Goal: Task Accomplishment & Management: Use online tool/utility

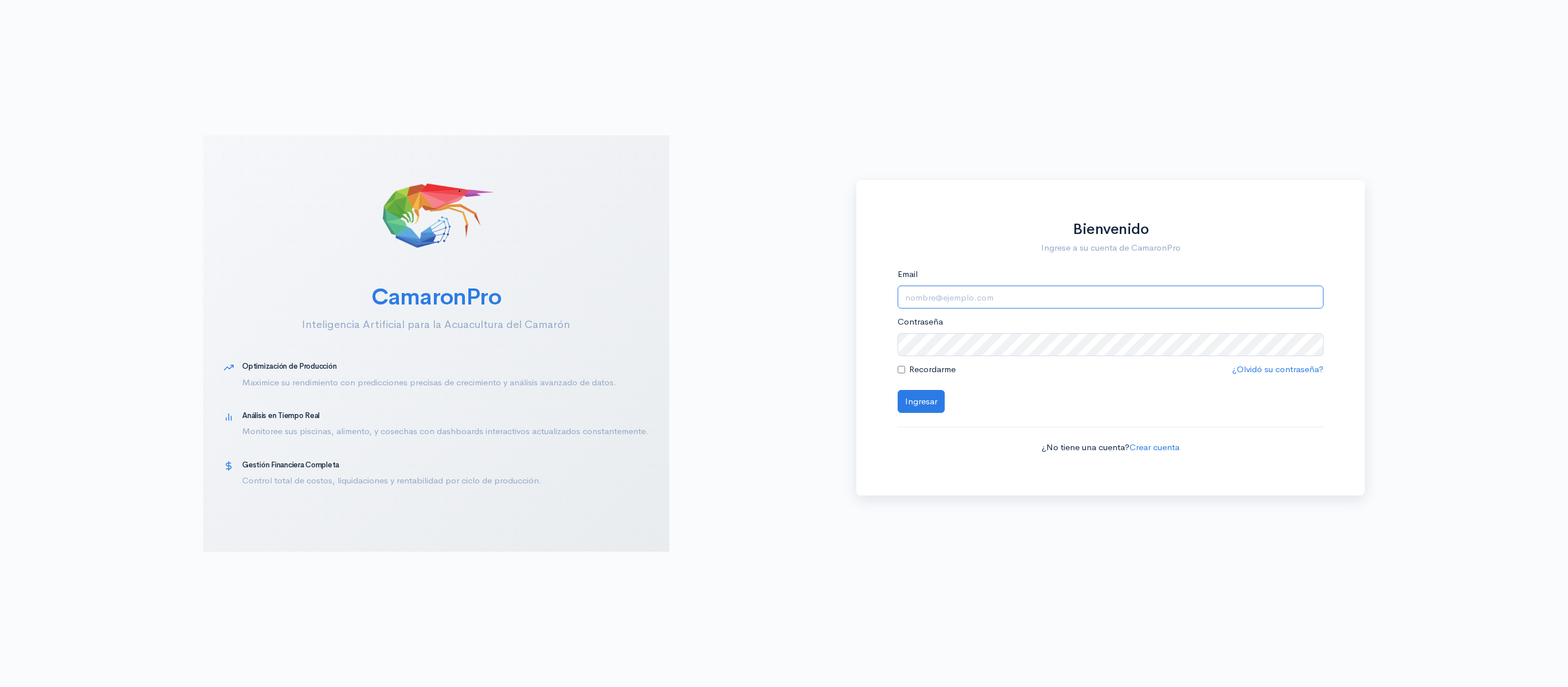
click at [990, 287] on input "Email" at bounding box center [1111, 297] width 426 height 23
type input "[EMAIL_ADDRESS][DOMAIN_NAME]"
click at [898, 390] on button "Ingresar" at bounding box center [921, 401] width 47 height 23
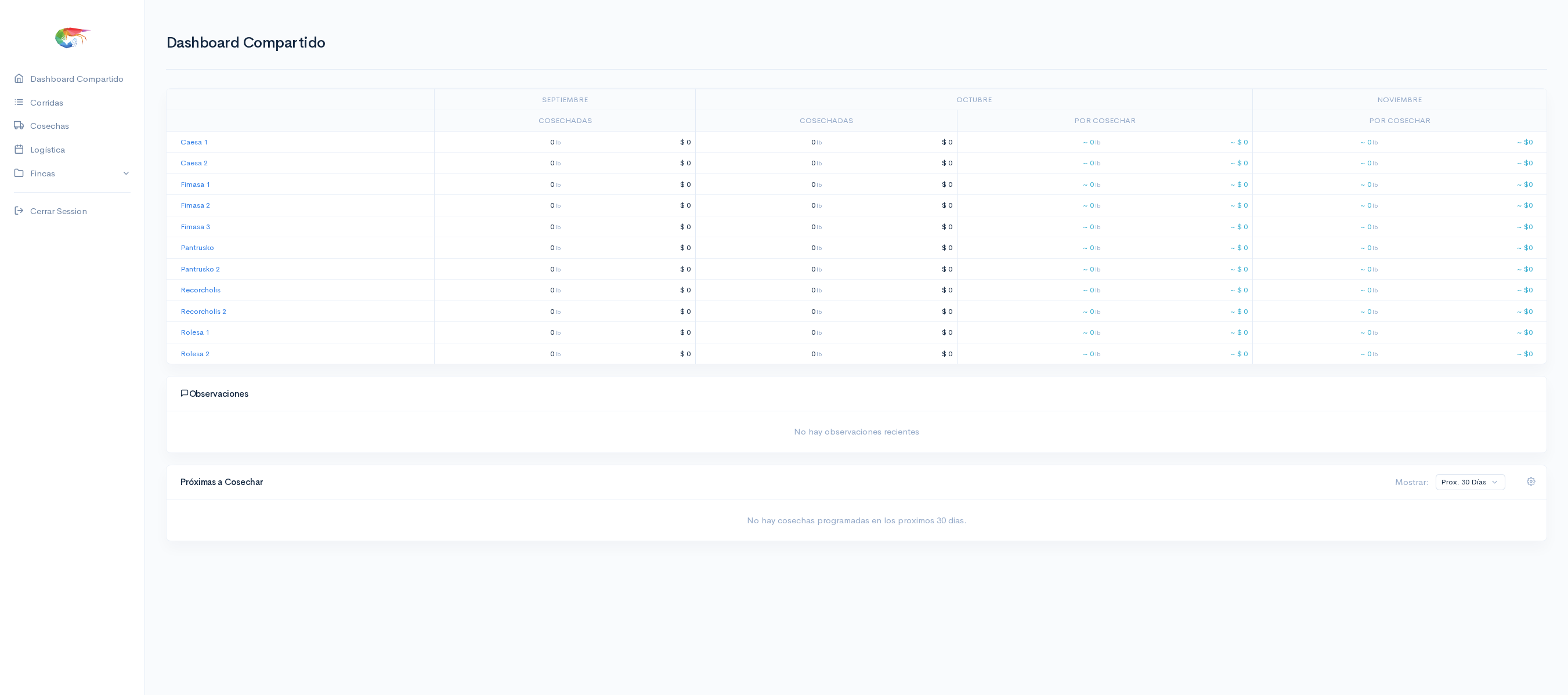
click at [281, 43] on h1 "Dashboard Compartido" at bounding box center [856, 42] width 1382 height 17
click at [78, 151] on link "Logística" at bounding box center [72, 150] width 145 height 24
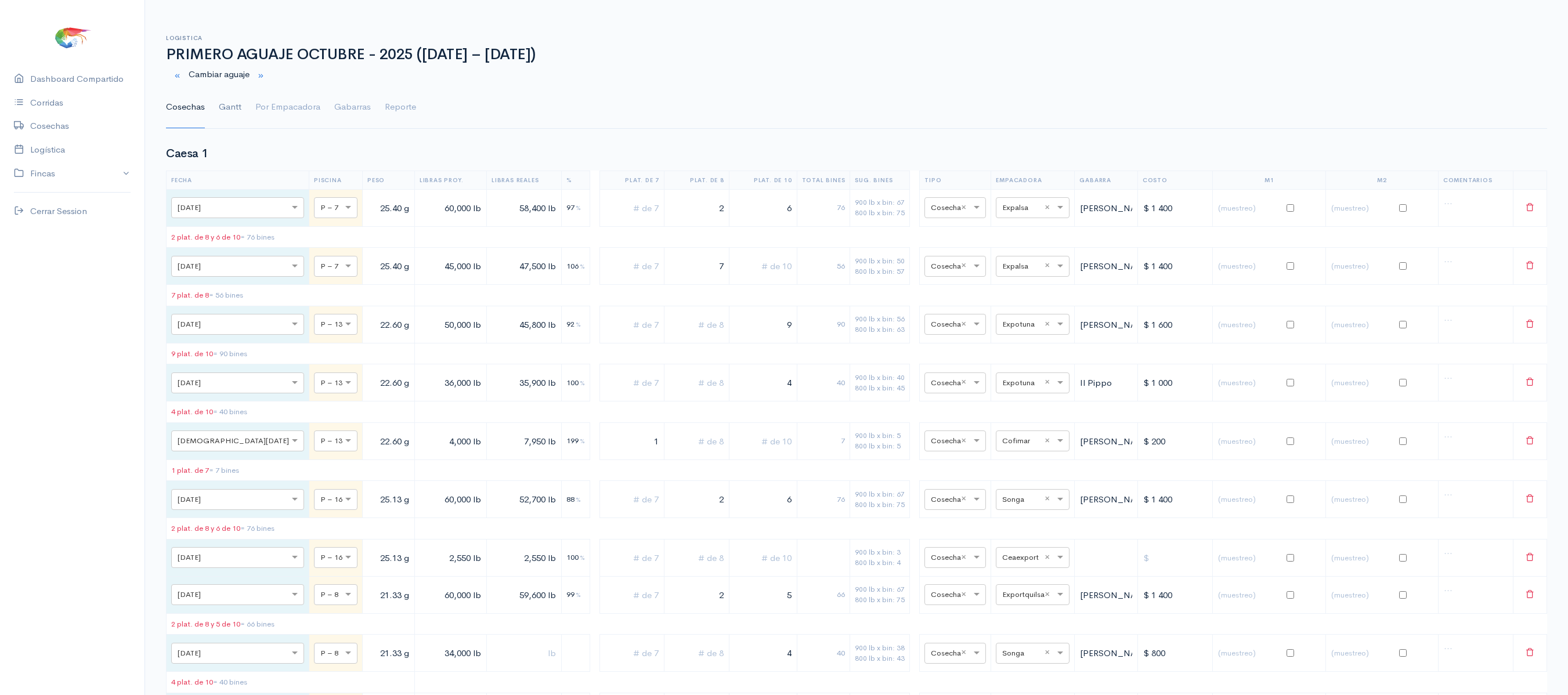
click at [241, 111] on link "Gantt" at bounding box center [230, 107] width 23 height 41
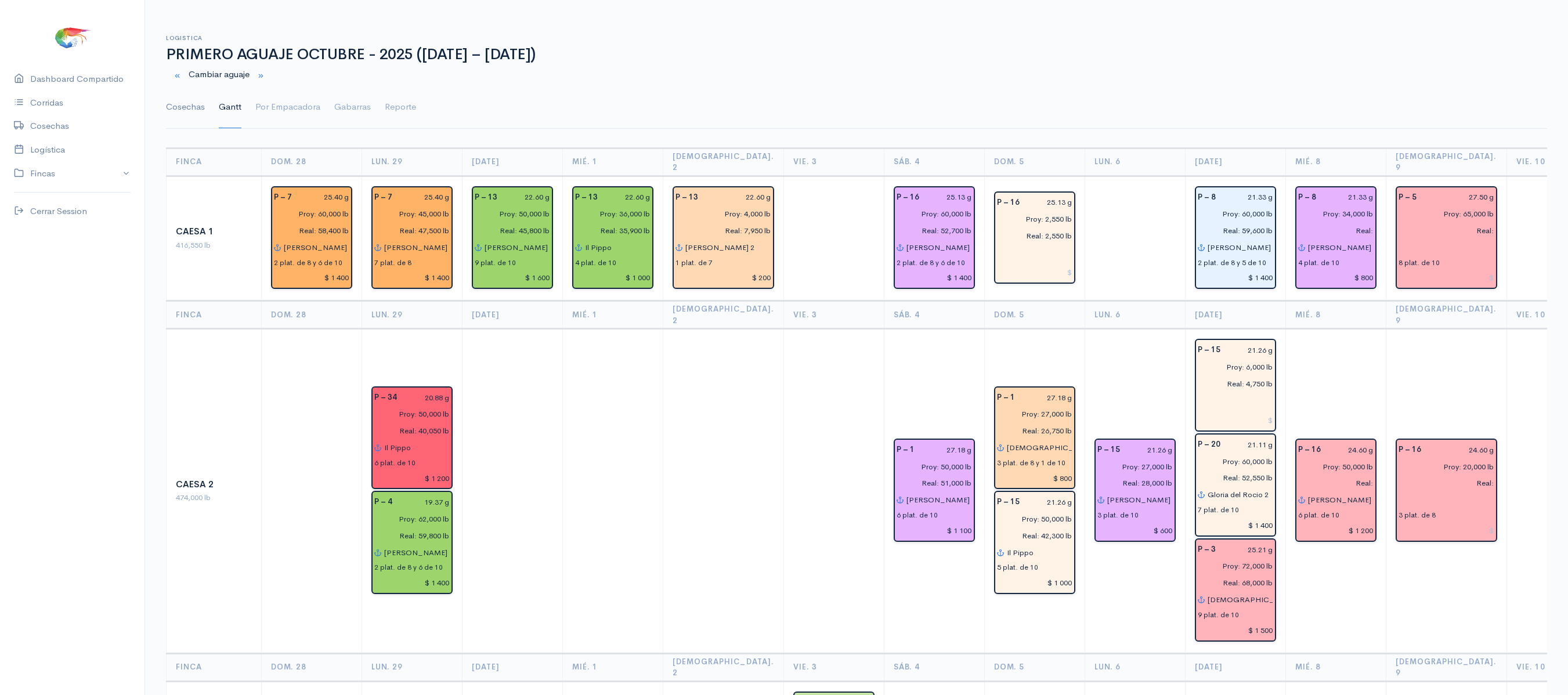
click at [179, 120] on link "Cosechas" at bounding box center [184, 107] width 38 height 41
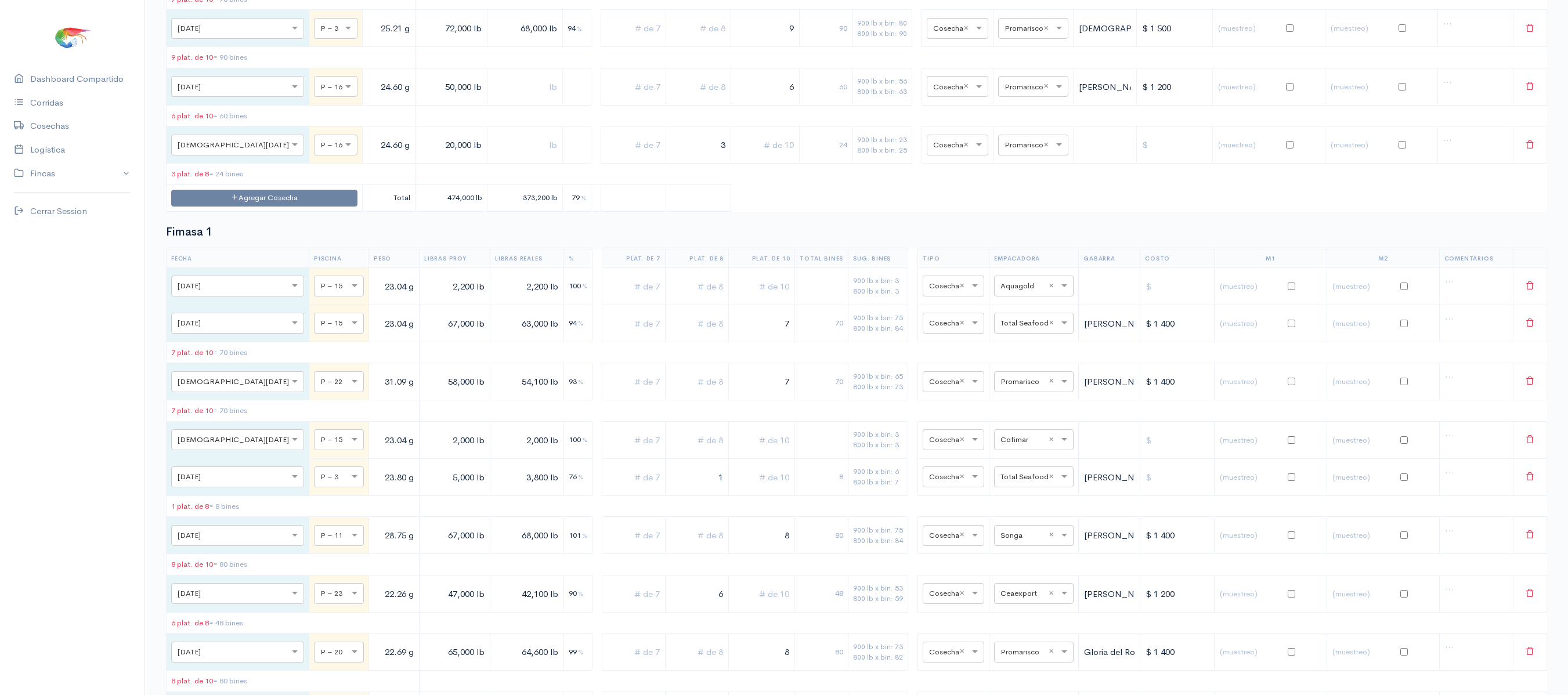
scroll to position [1276, 0]
click at [232, 201] on button "Agregar Cosecha" at bounding box center [264, 192] width 186 height 17
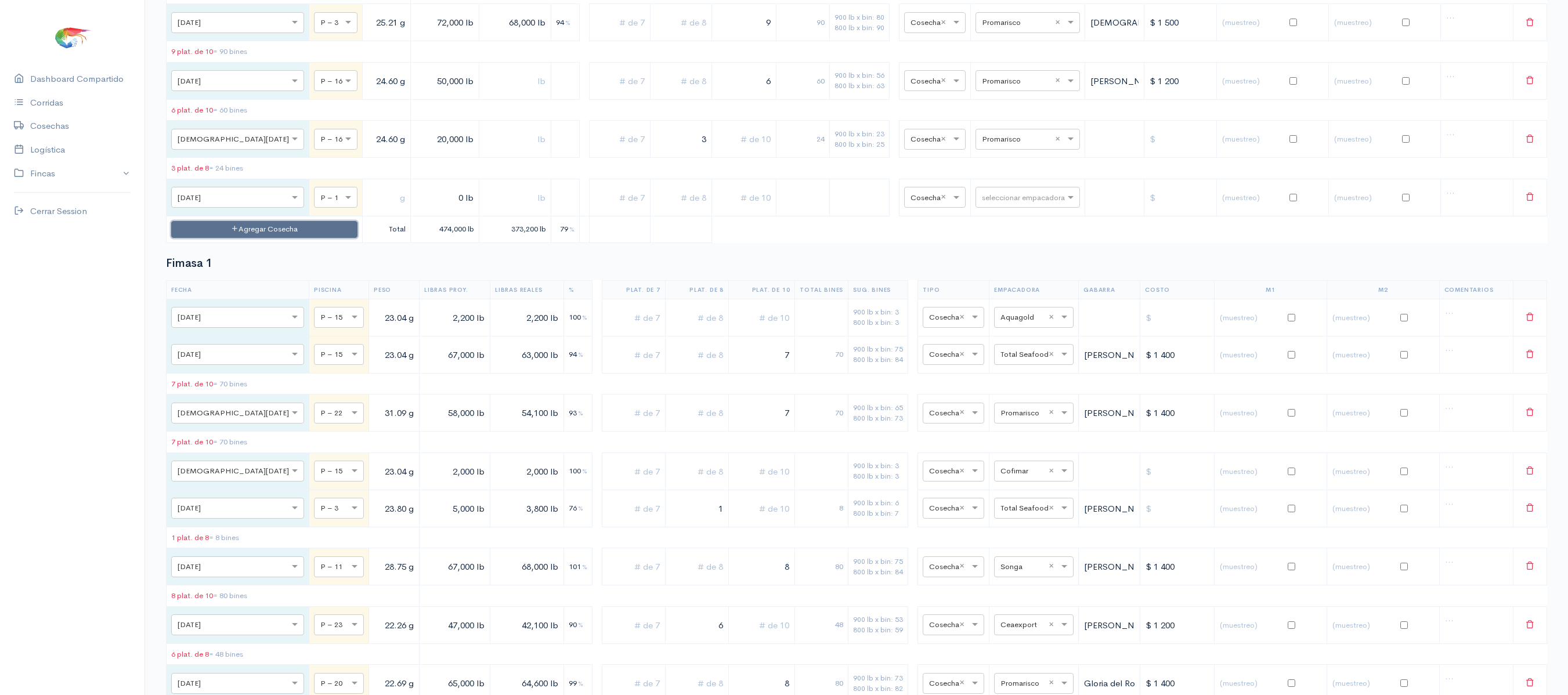
click at [248, 238] on button "Agregar Cosecha" at bounding box center [264, 229] width 186 height 17
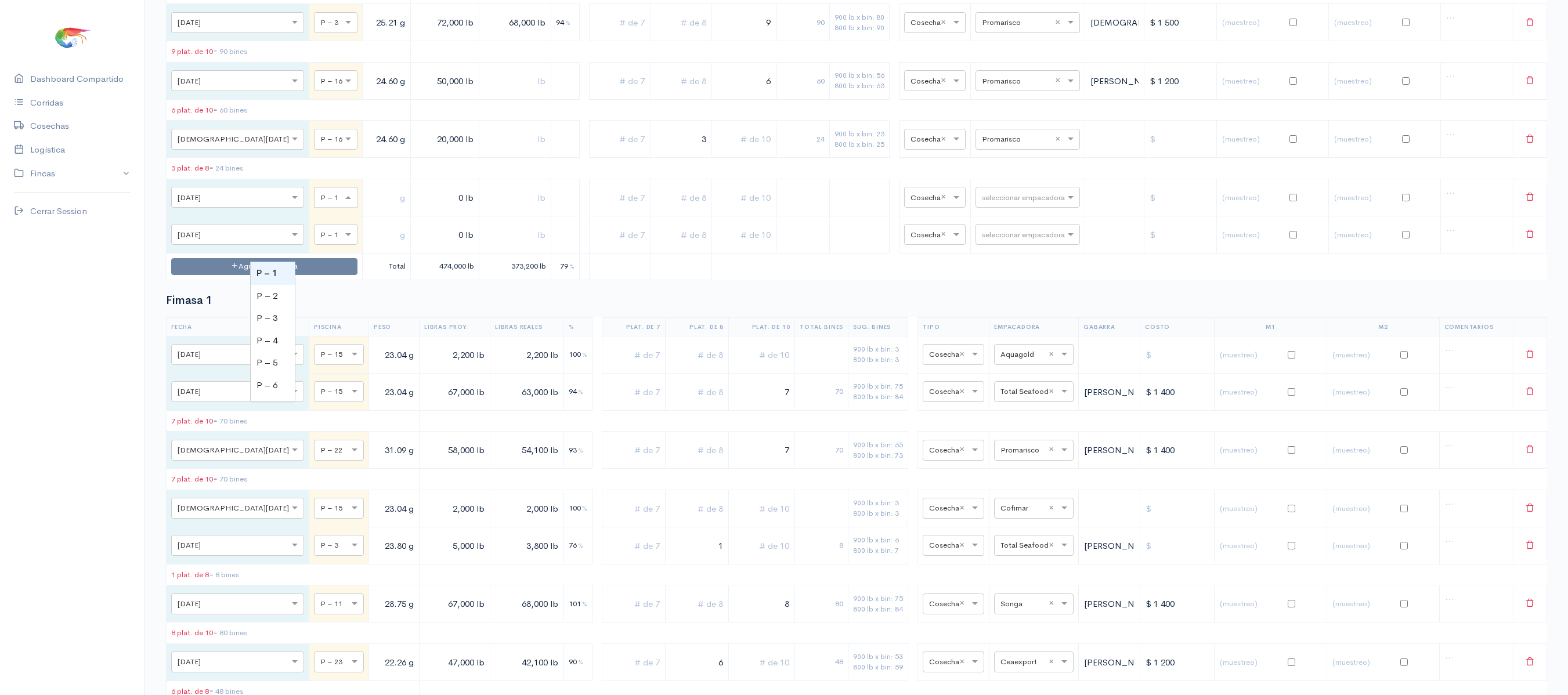
click at [342, 204] on span at bounding box center [349, 198] width 15 height 12
click at [223, 280] on td "Agregar Cosecha" at bounding box center [264, 266] width 196 height 27
click at [225, 275] on button "Agregar Cosecha" at bounding box center [264, 266] width 186 height 17
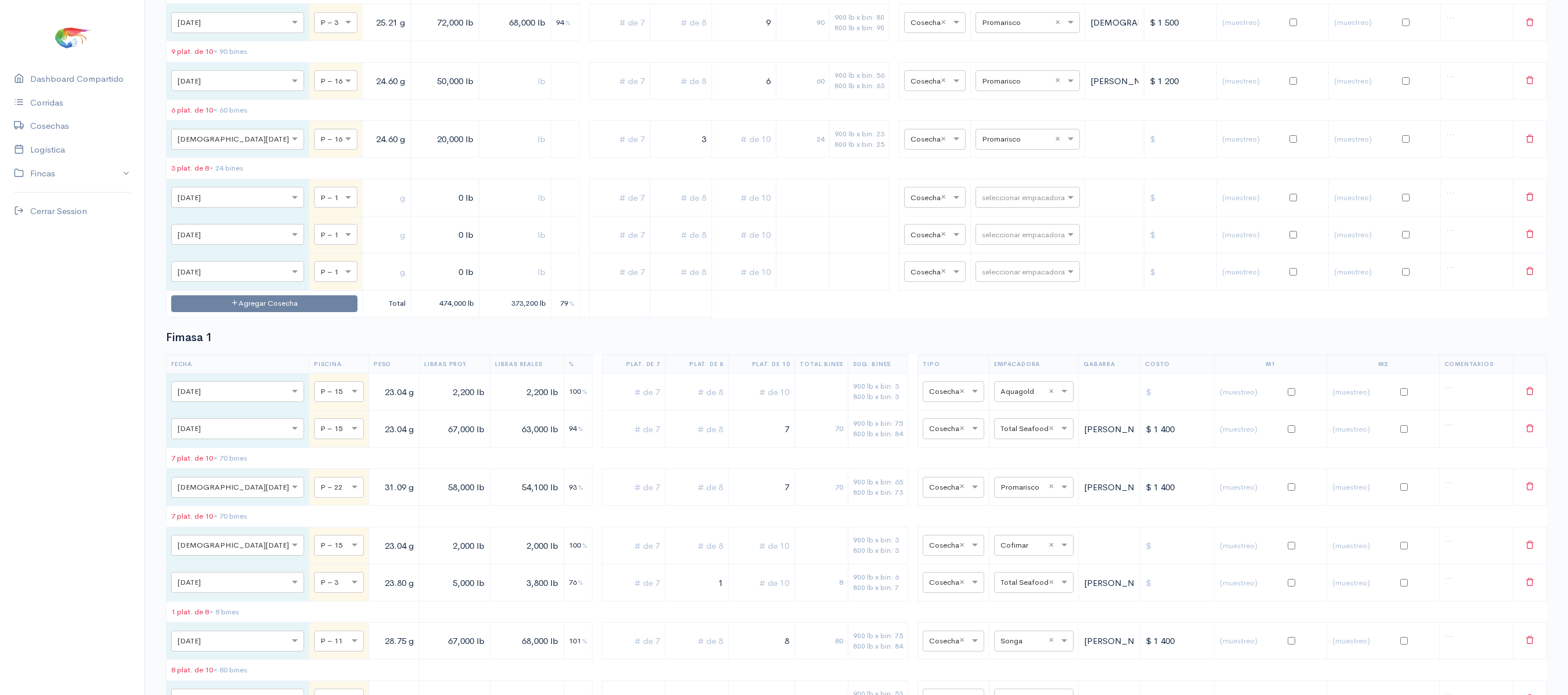
click at [256, 313] on button "Agregar Cosecha" at bounding box center [264, 304] width 186 height 17
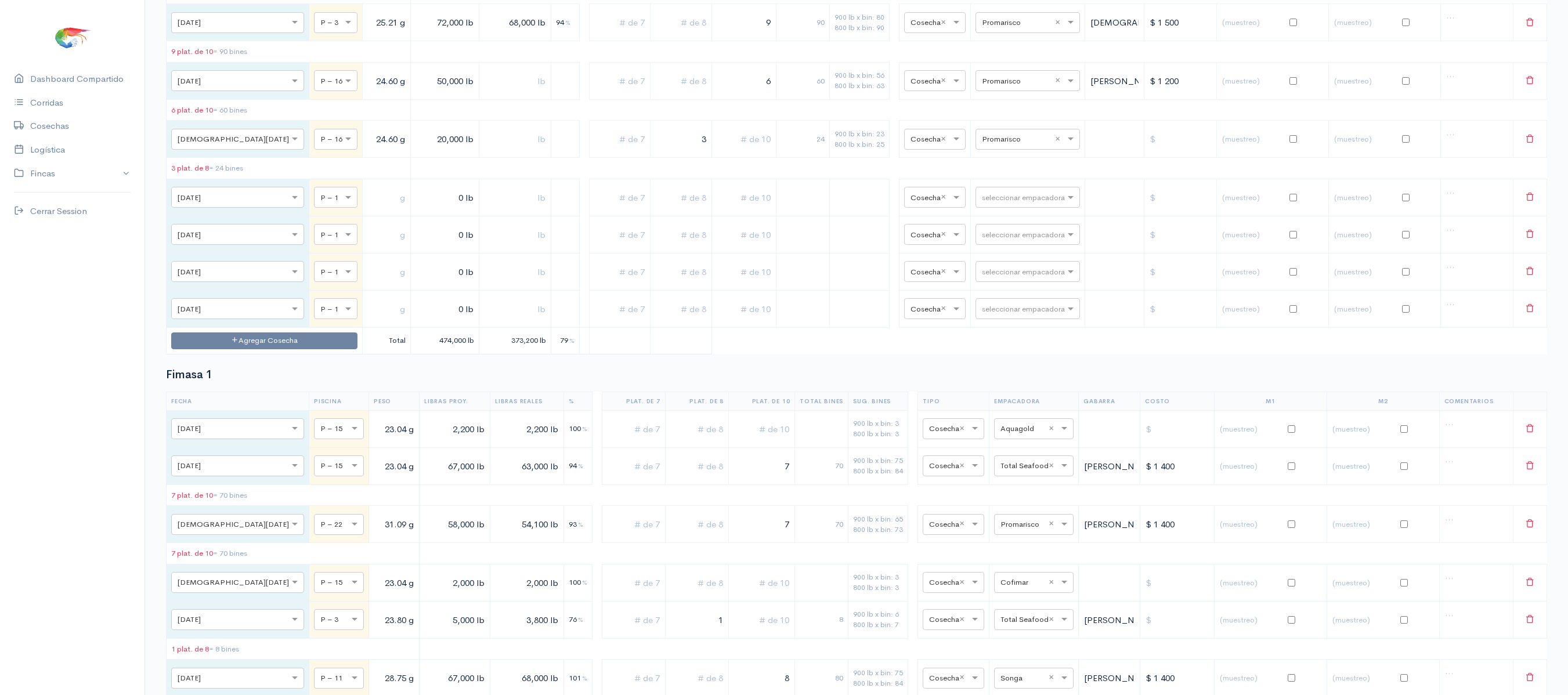
click at [310, 216] on td "× P – 1" at bounding box center [336, 197] width 53 height 37
click at [342, 204] on span at bounding box center [349, 198] width 15 height 12
type input "43"
click at [342, 241] on span at bounding box center [349, 236] width 15 height 12
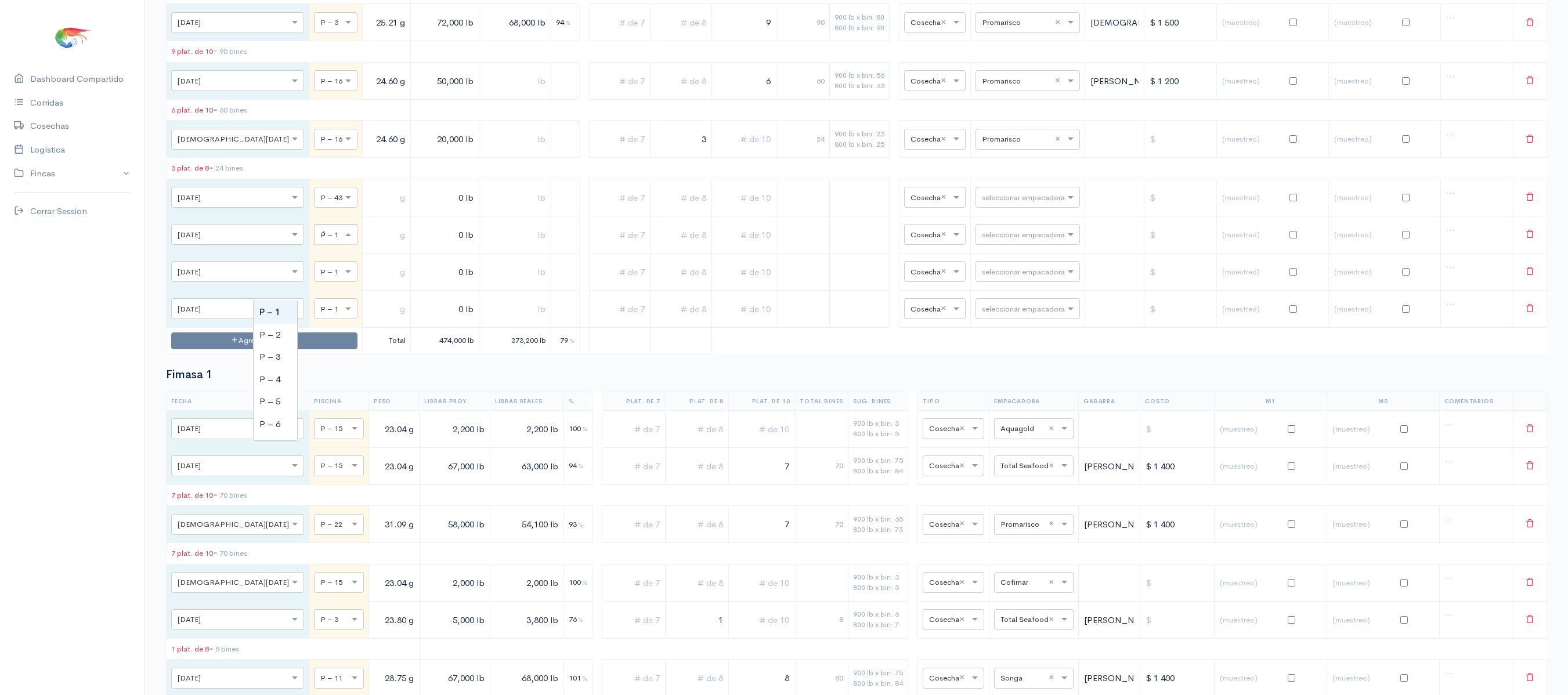
type input "12"
click at [315, 277] on div at bounding box center [335, 270] width 42 height 13
type input "43"
click at [315, 314] on div at bounding box center [335, 308] width 42 height 13
type input "12"
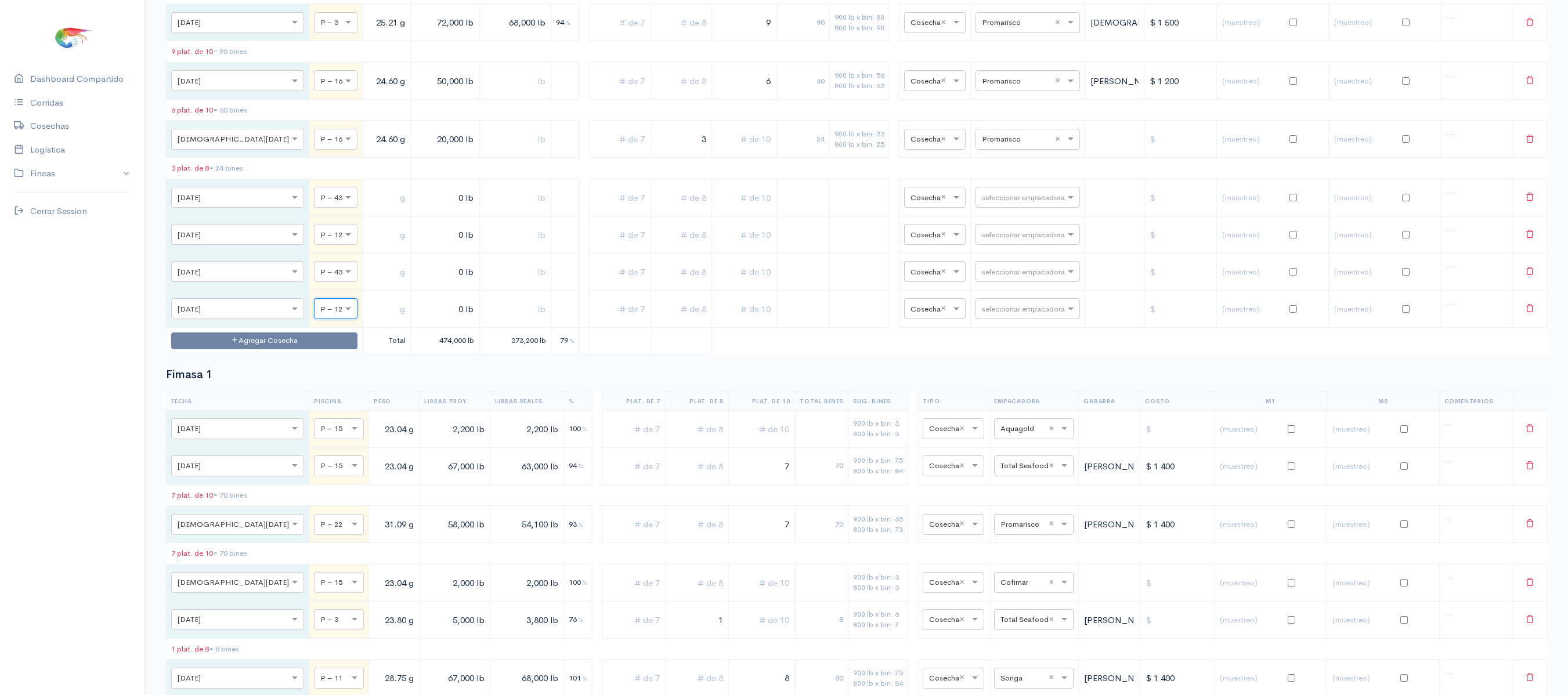
click at [363, 216] on td at bounding box center [387, 197] width 48 height 37
click at [368, 209] on input "text" at bounding box center [387, 197] width 38 height 24
type input "43.94 g"
click at [368, 284] on input "text" at bounding box center [387, 272] width 38 height 24
type input "43.94 g"
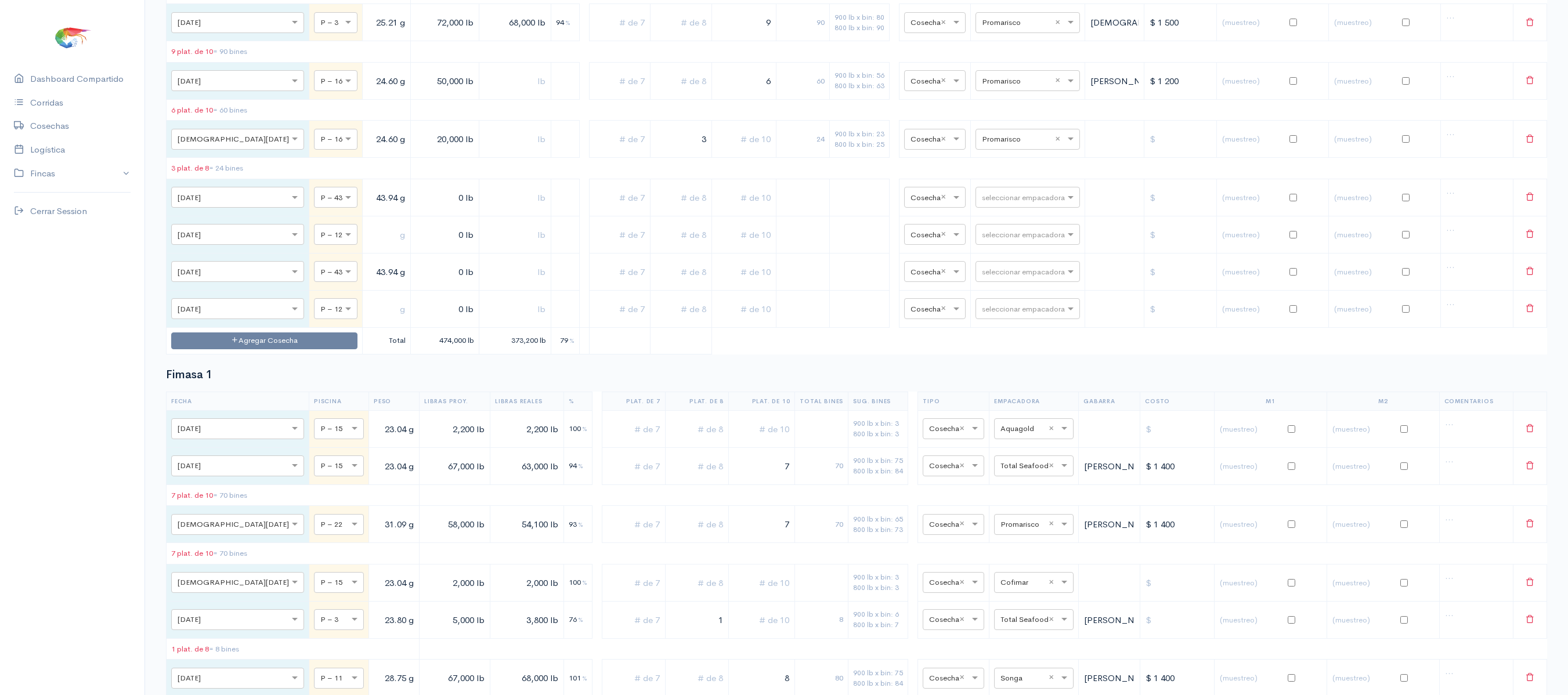
click at [368, 246] on input "text" at bounding box center [387, 235] width 38 height 24
type input "21.47 g"
click at [363, 327] on td at bounding box center [387, 309] width 48 height 37
click at [368, 321] on input "text" at bounding box center [387, 309] width 38 height 24
type input "21.47 g"
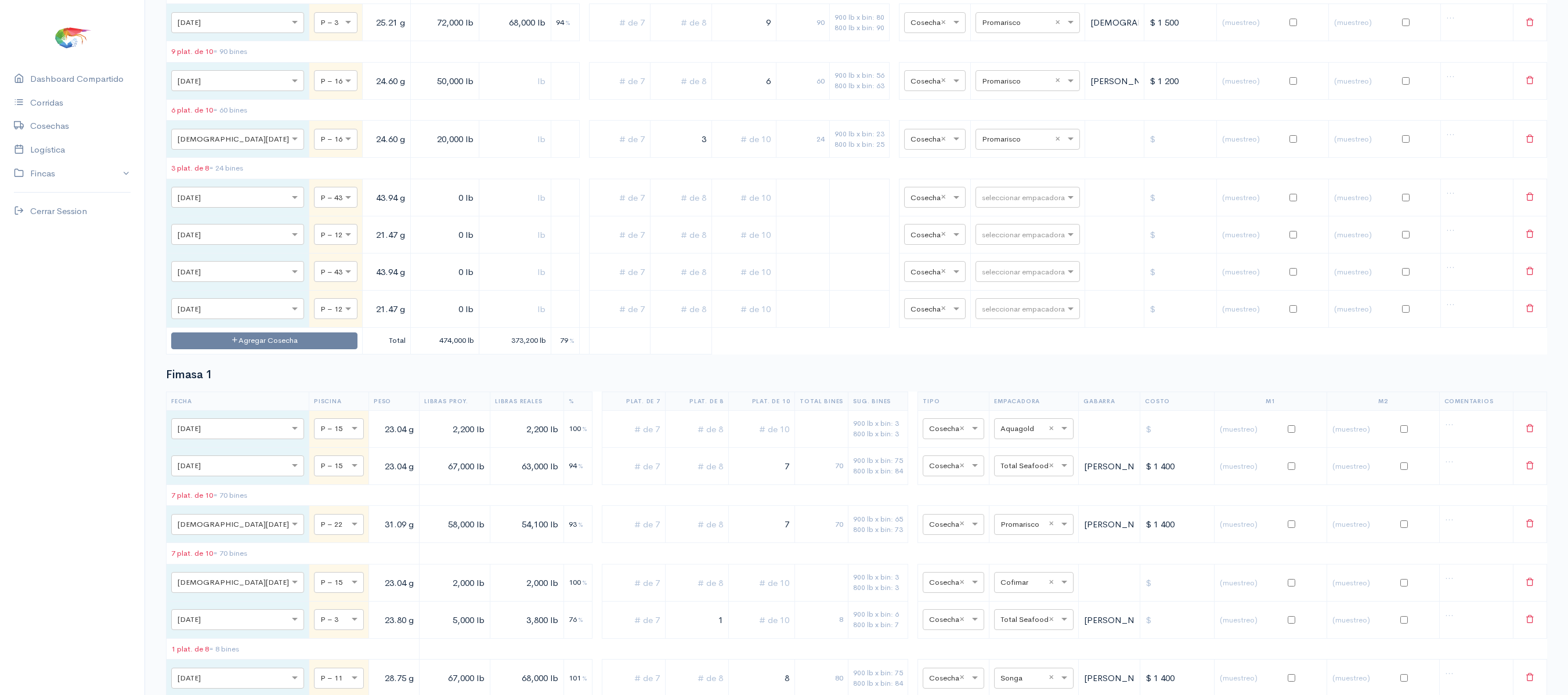
click at [415, 209] on input "0 lb" at bounding box center [445, 197] width 59 height 24
type input "60,000 lb"
click at [415, 246] on input "0 lb" at bounding box center [445, 235] width 59 height 24
type input "60,000 lb"
click at [415, 284] on input "0 lb" at bounding box center [445, 272] width 59 height 24
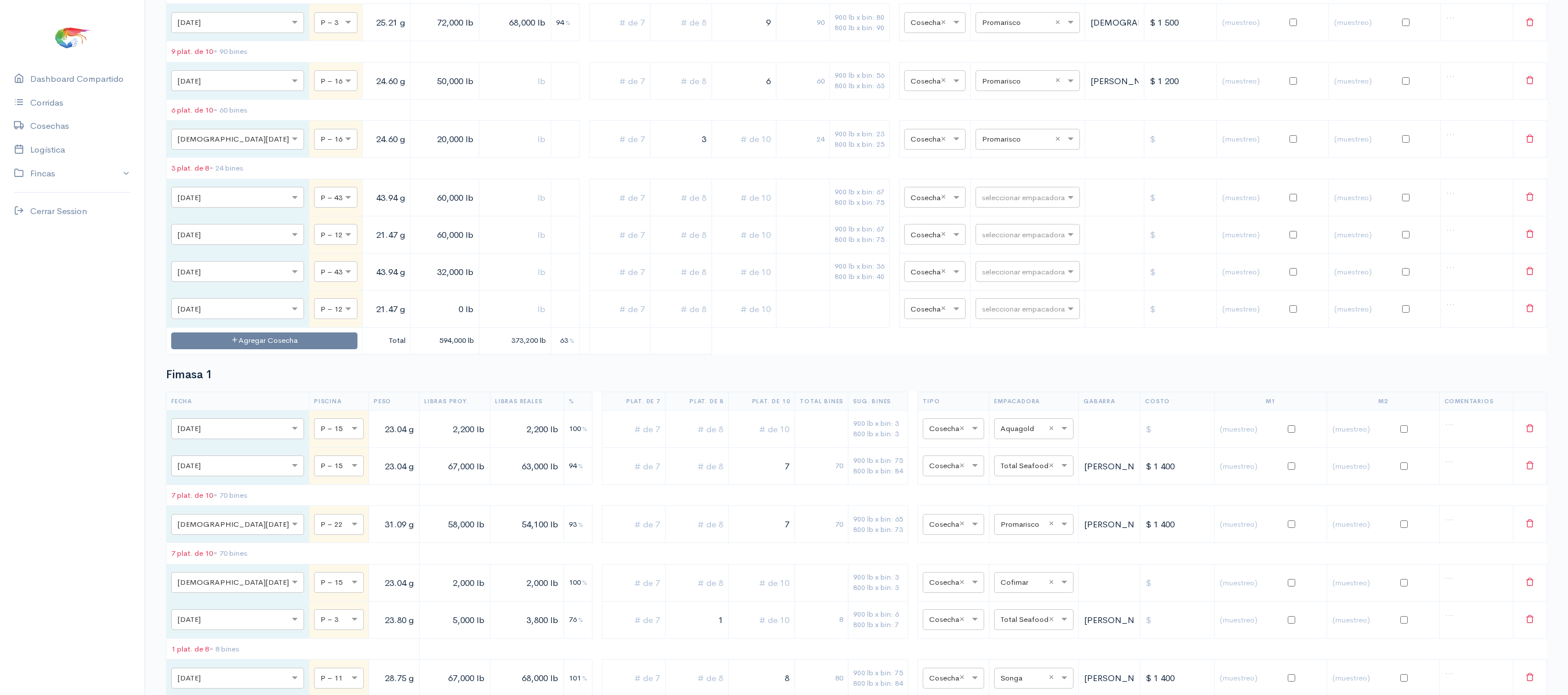
type input "32,000 lb"
click at [415, 321] on input "0 lb" at bounding box center [445, 309] width 59 height 24
type input "36,000 lb"
click at [717, 209] on input "text" at bounding box center [744, 197] width 54 height 24
type input "5"
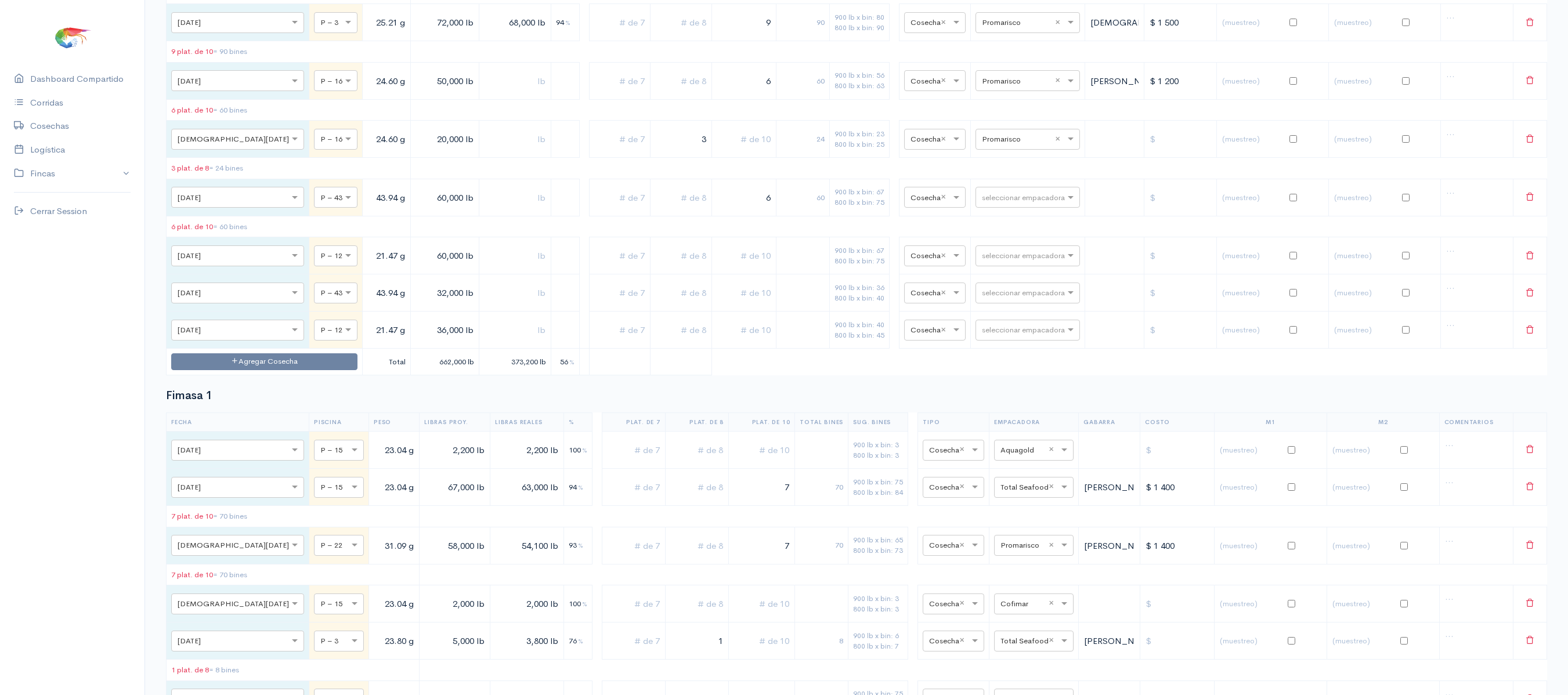
type input "6"
click at [658, 209] on input "text" at bounding box center [681, 197] width 51 height 24
type input "2"
drag, startPoint x: 325, startPoint y: 250, endPoint x: 353, endPoint y: 250, distance: 28.0
click at [368, 209] on input "43.94 g" at bounding box center [387, 197] width 38 height 24
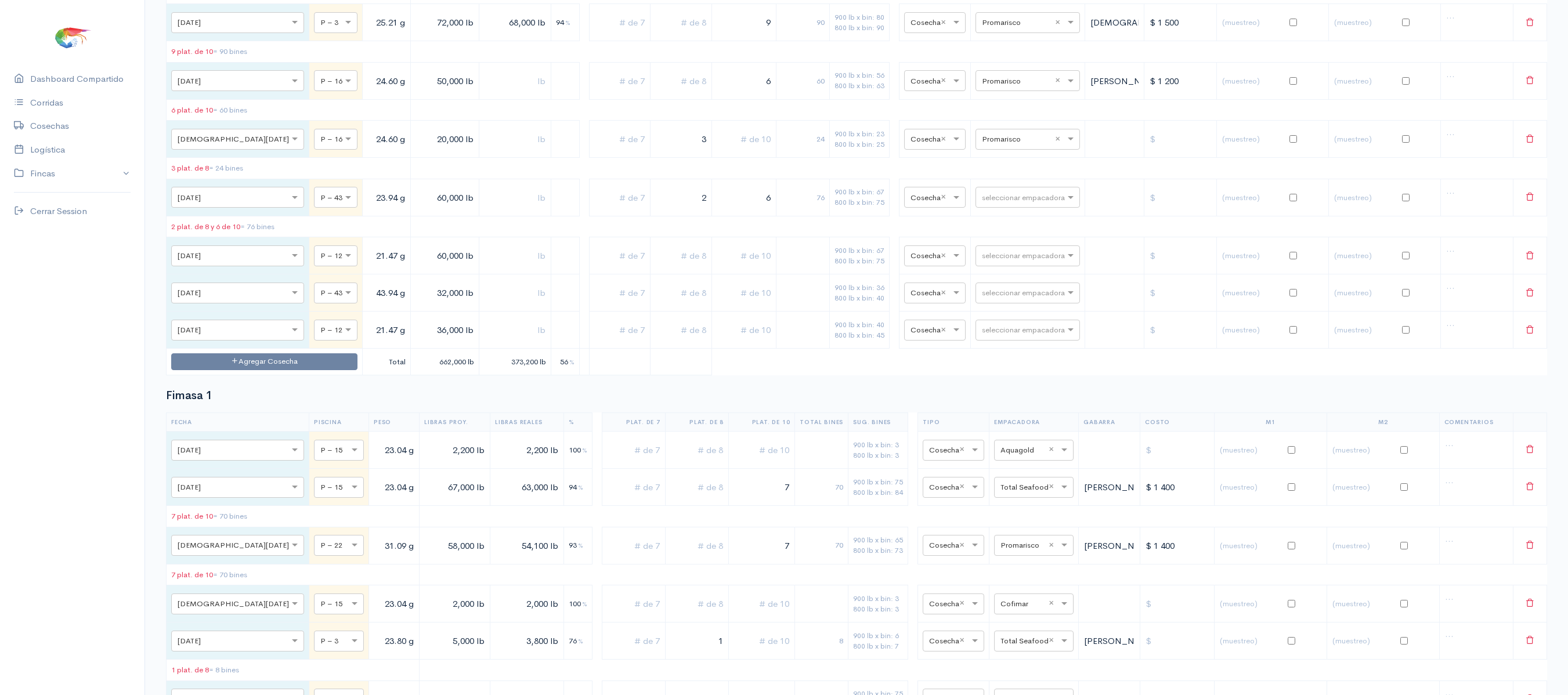
type input "23.94 g"
drag, startPoint x: 313, startPoint y: 349, endPoint x: 448, endPoint y: 332, distance: 136.1
click at [448, 312] on tr "× [DATE] × P – 43 43.94 g 32,000 lb 900 lb x bin: 36 800 lb x bin: 40 × Cosecha…" at bounding box center [857, 293] width 1381 height 37
type input "23.94 g"
click at [720, 268] on input "text" at bounding box center [744, 256] width 54 height 24
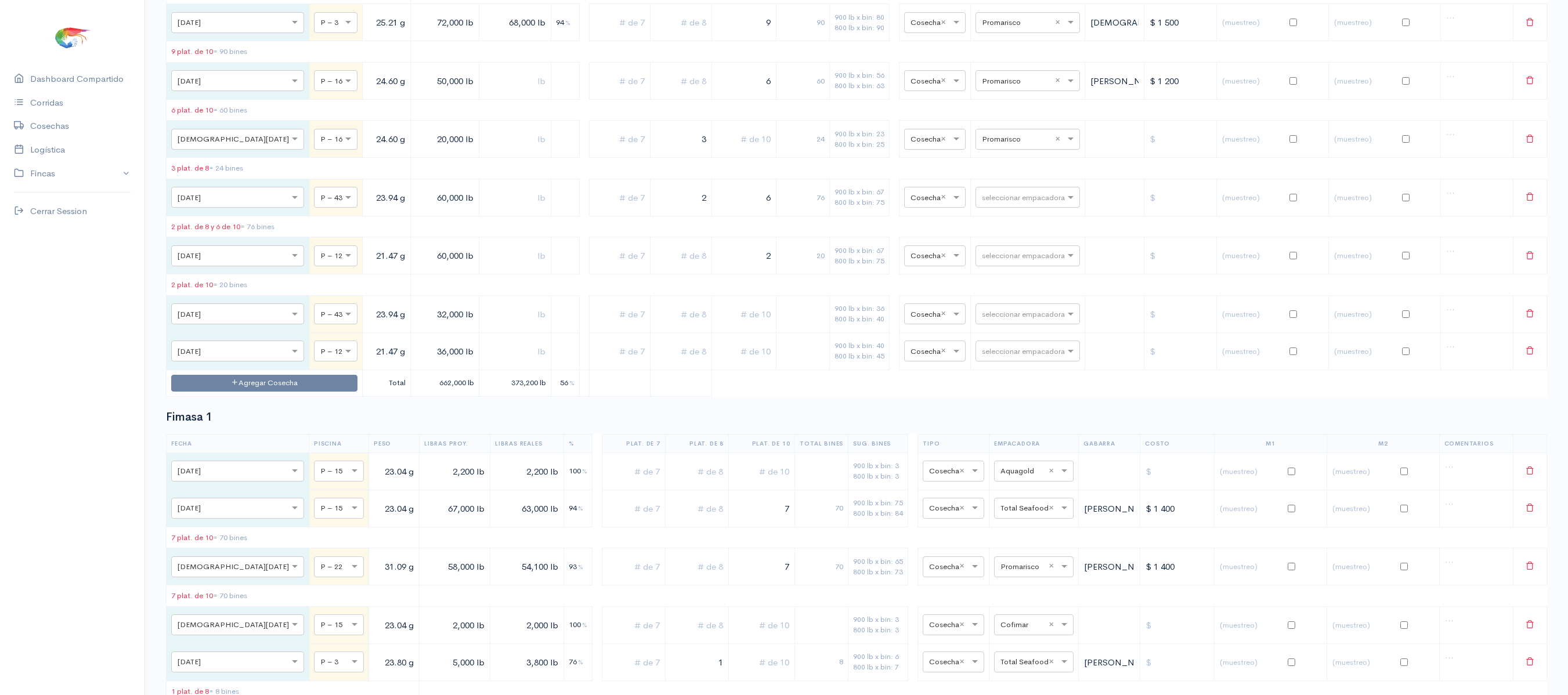
type input "2"
click at [661, 268] on input "text" at bounding box center [681, 256] width 51 height 24
type input "2"
drag, startPoint x: 748, startPoint y: 322, endPoint x: 782, endPoint y: 315, distance: 34.7
click at [782, 274] on tr "× [DATE] × P – 12 21.47 g 60,000 lb 2 2 36 900 lb x bin: 67 800 lb x bin: 75 × …" at bounding box center [857, 256] width 1381 height 37
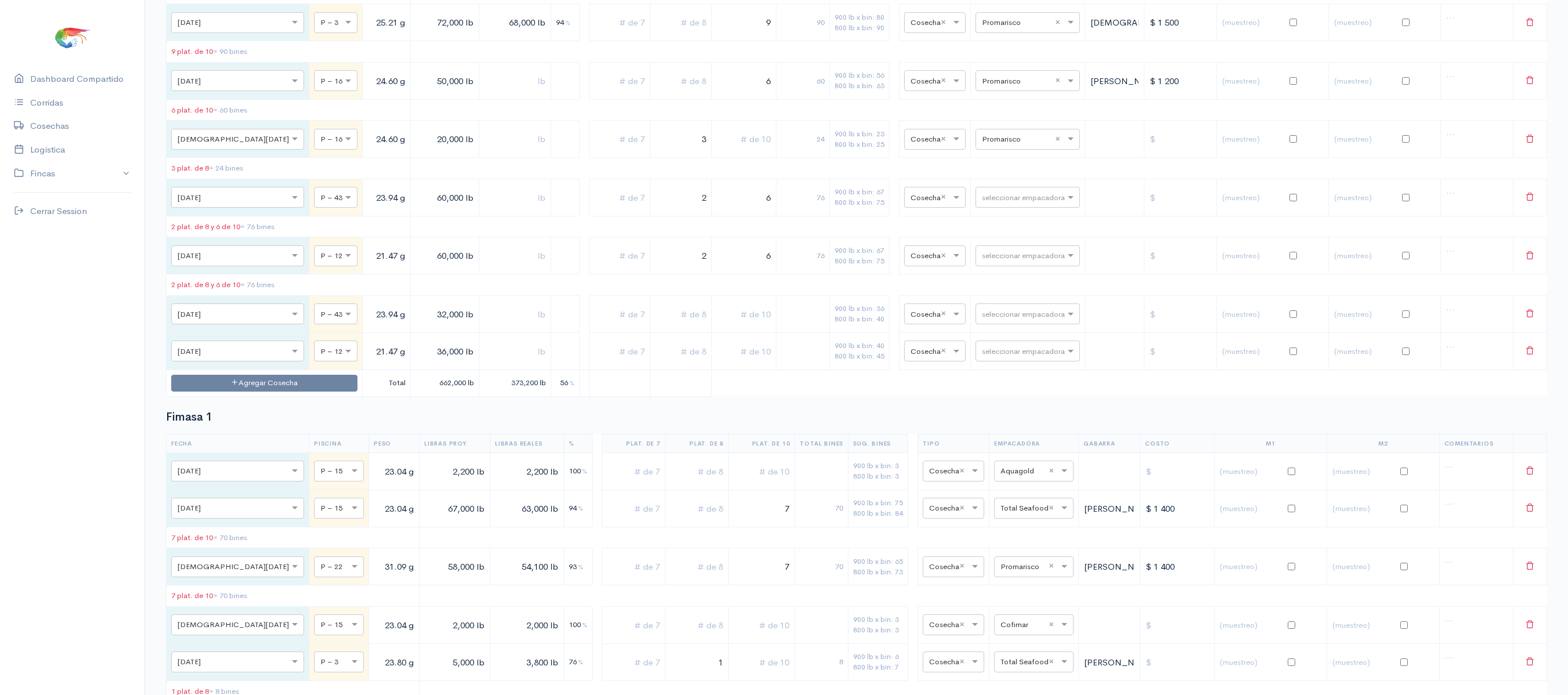
type input "6"
click at [776, 332] on td at bounding box center [803, 314] width 53 height 37
click at [738, 326] on input "text" at bounding box center [744, 314] width 54 height 24
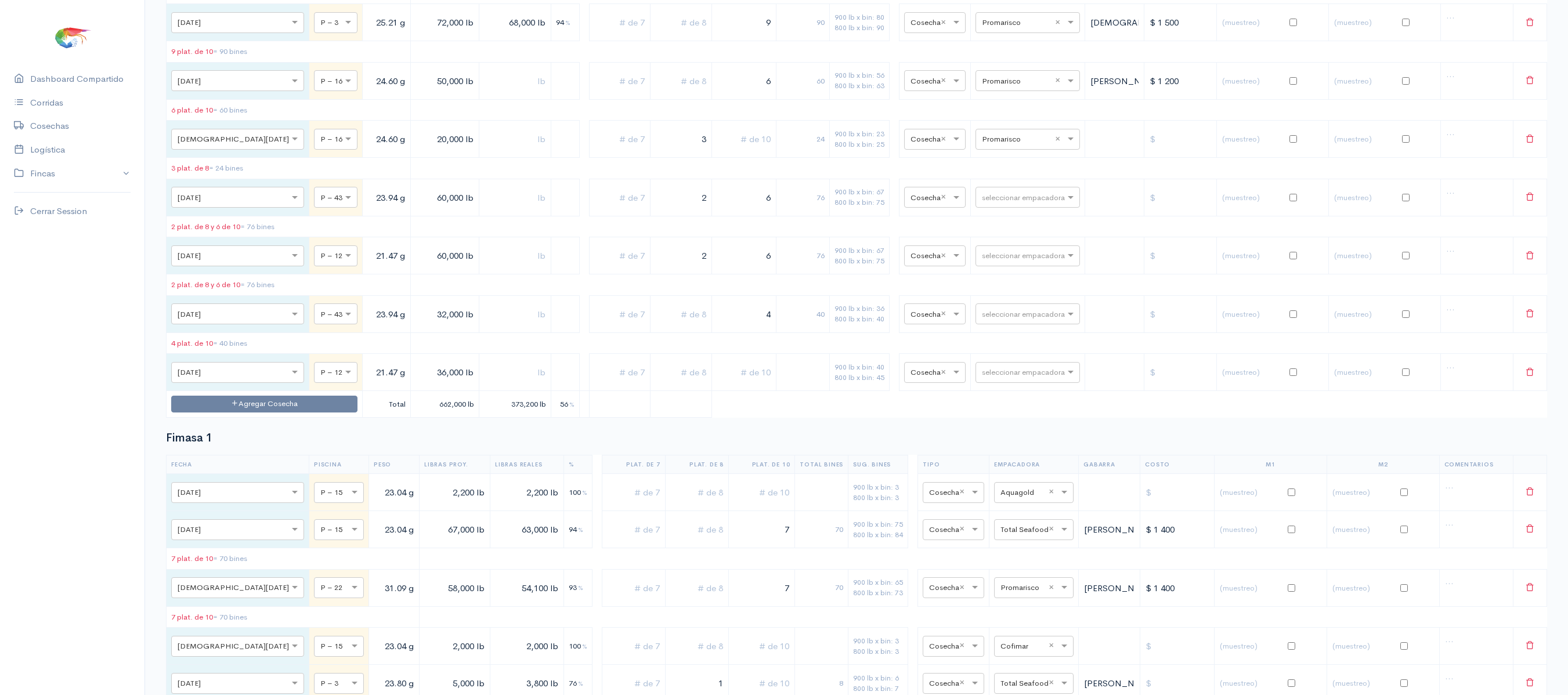
type input "4"
click at [735, 384] on input "text" at bounding box center [744, 373] width 54 height 24
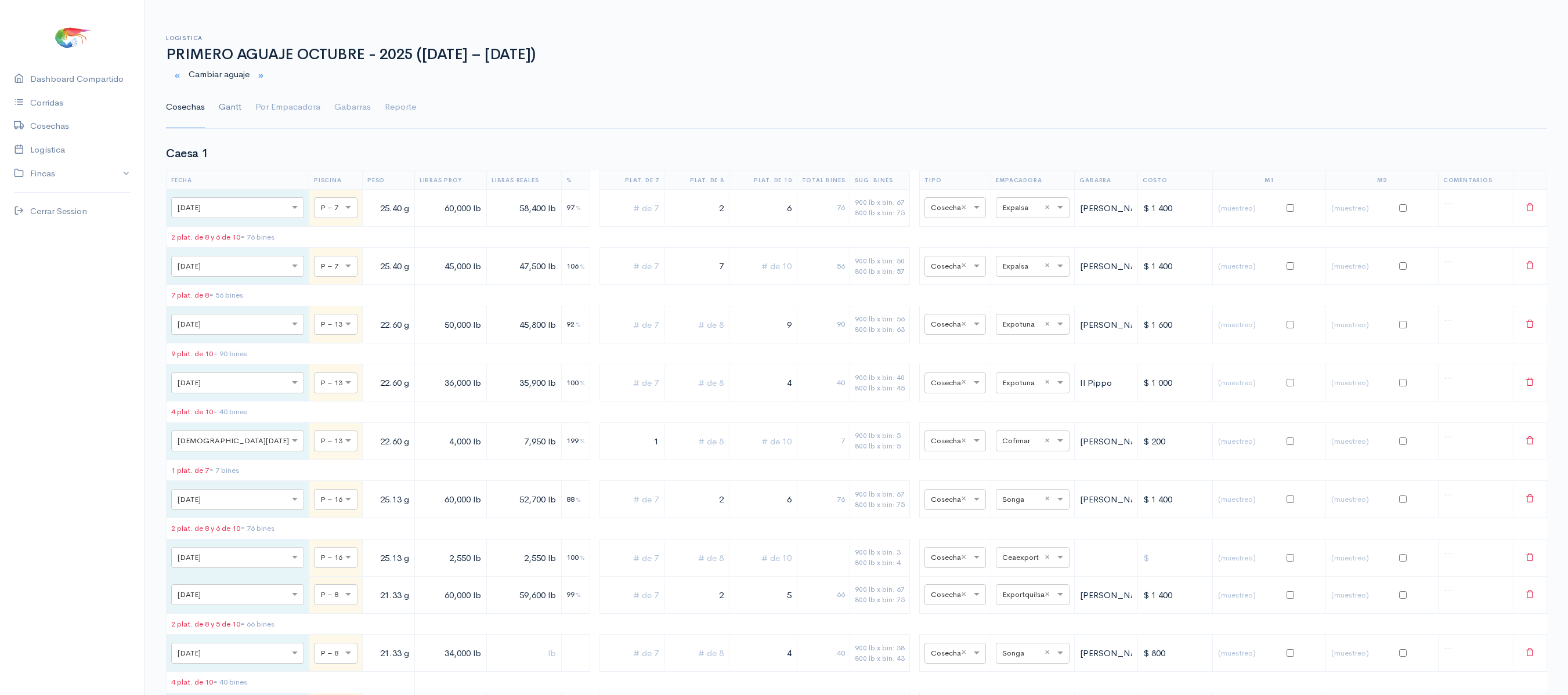
type input "4"
click at [227, 112] on link "Gantt" at bounding box center [230, 107] width 23 height 41
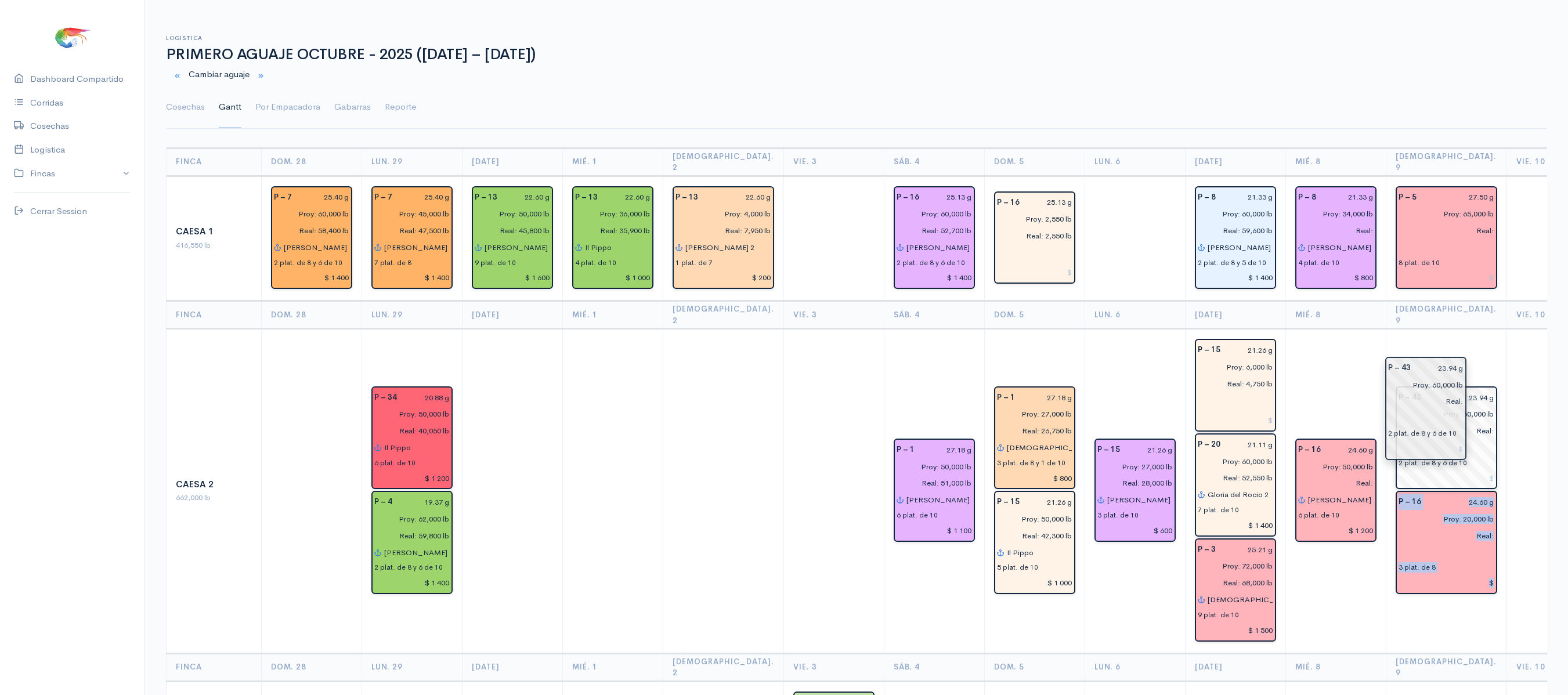
drag, startPoint x: 1529, startPoint y: 451, endPoint x: 1442, endPoint y: 392, distance: 105.1
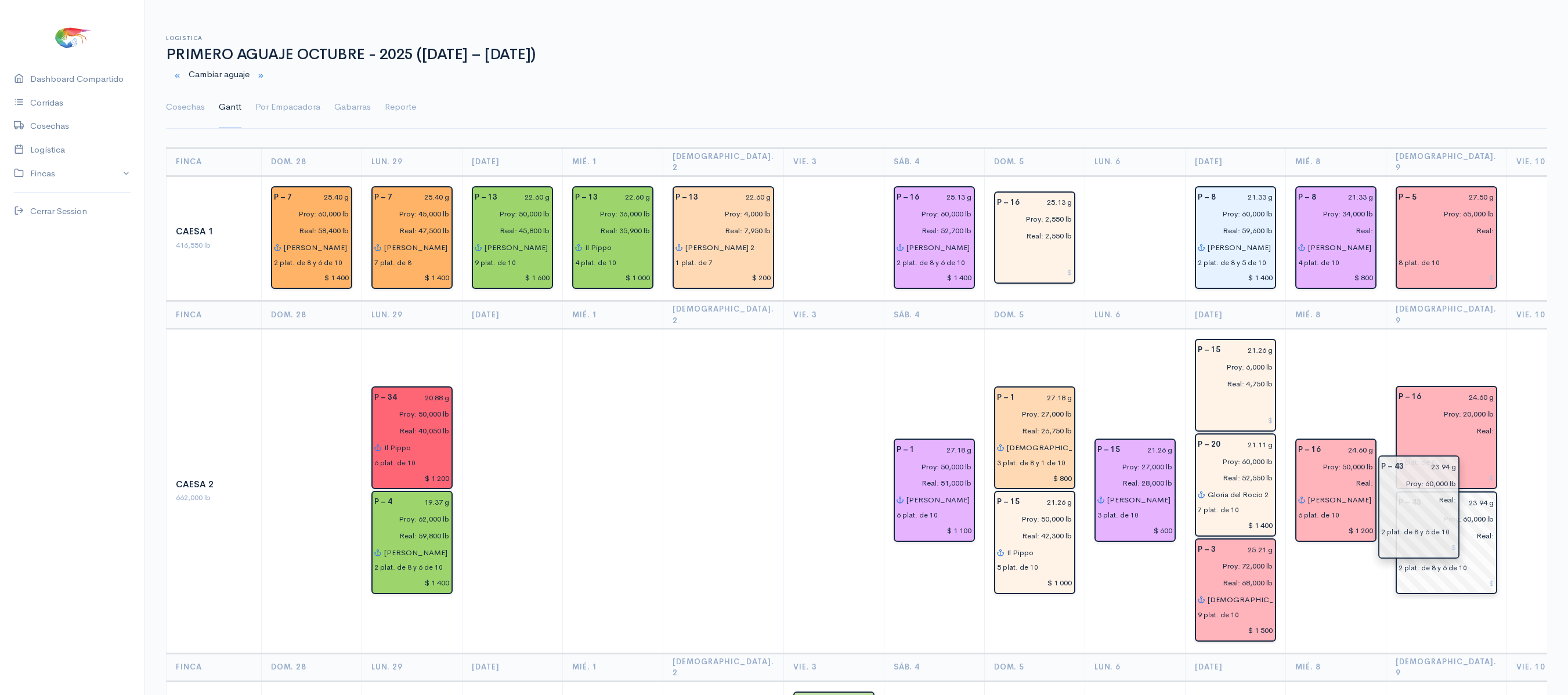
drag, startPoint x: 1422, startPoint y: 402, endPoint x: 1428, endPoint y: 517, distance: 115.2
click at [1507, 496] on td at bounding box center [1557, 491] width 101 height 324
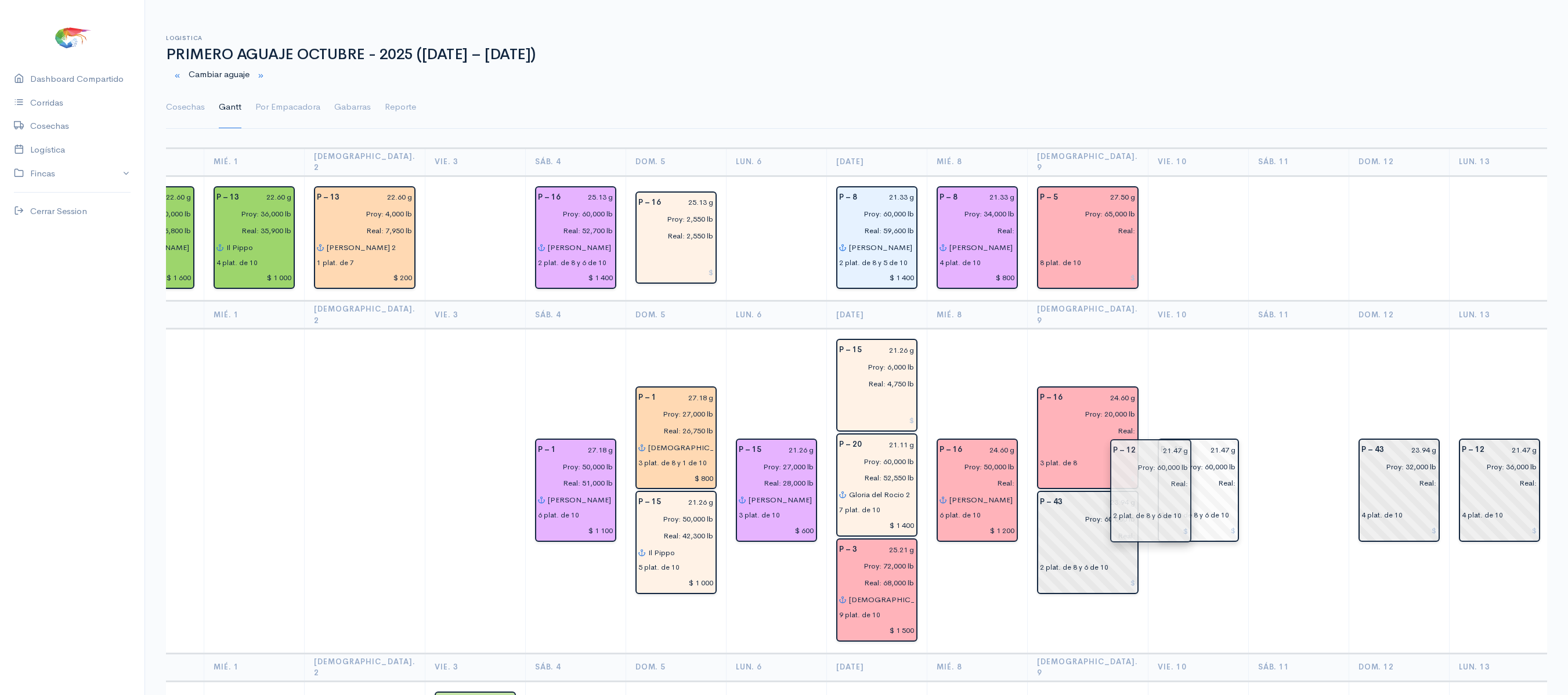
drag, startPoint x: 1240, startPoint y: 494, endPoint x: 1135, endPoint y: 517, distance: 107.5
drag, startPoint x: 1308, startPoint y: 480, endPoint x: 1185, endPoint y: 472, distance: 123.3
click at [1185, 472] on tr "Caesa 2 662,000 lb P – 34 20.88 g Proy: 50,000 lb Real: 40,050 lb Il Pippo 6 pl…" at bounding box center [698, 491] width 1781 height 324
click at [1248, 456] on td at bounding box center [1299, 491] width 101 height 324
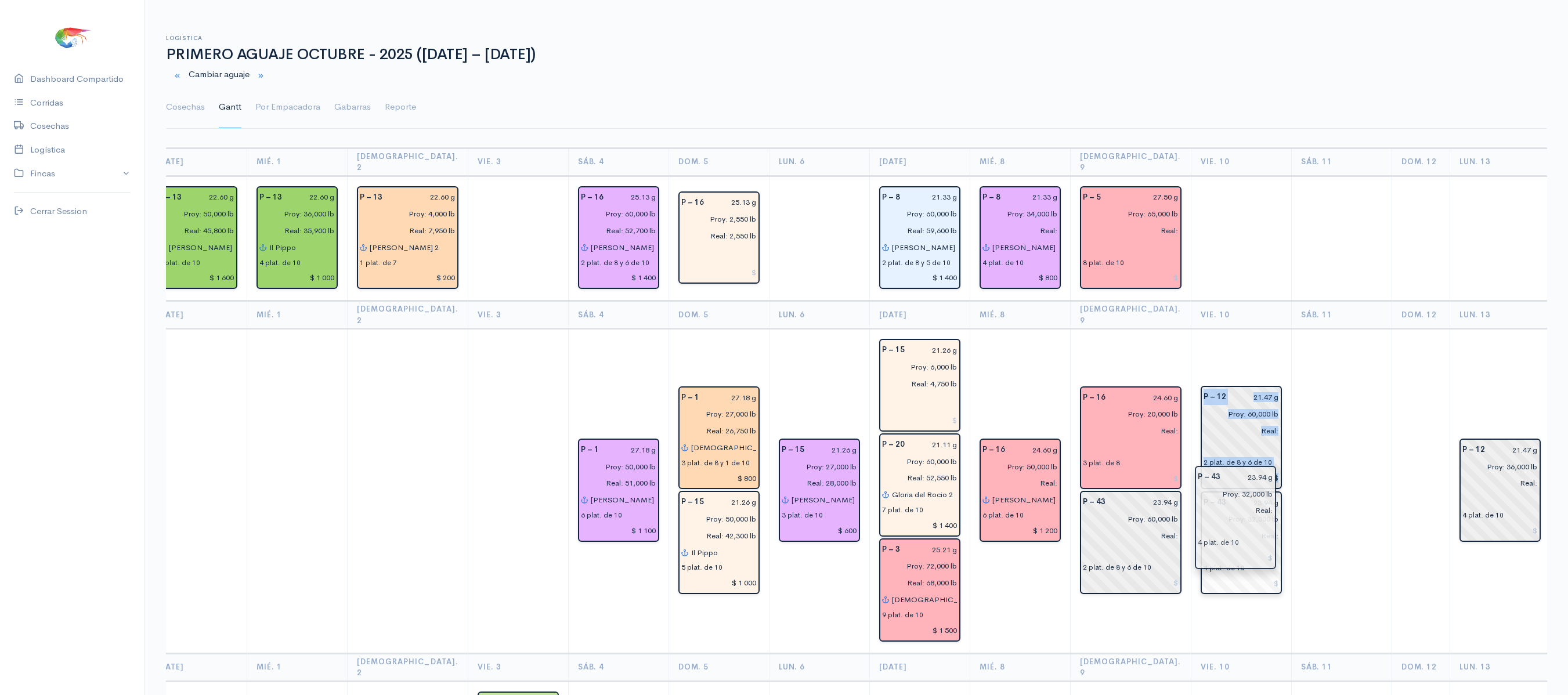
drag, startPoint x: 1325, startPoint y: 456, endPoint x: 1206, endPoint y: 505, distance: 128.7
click at [1292, 456] on td at bounding box center [1342, 491] width 101 height 324
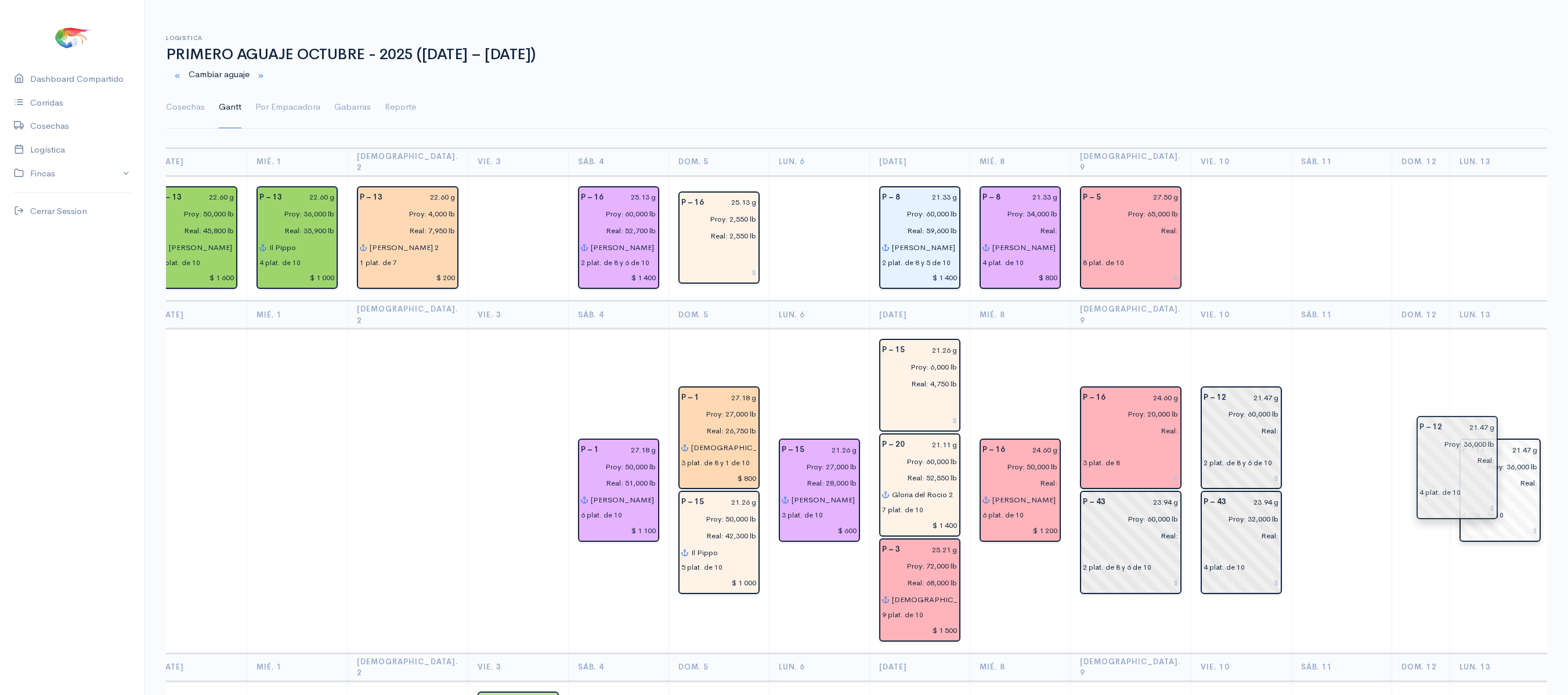
scroll to position [0, 273]
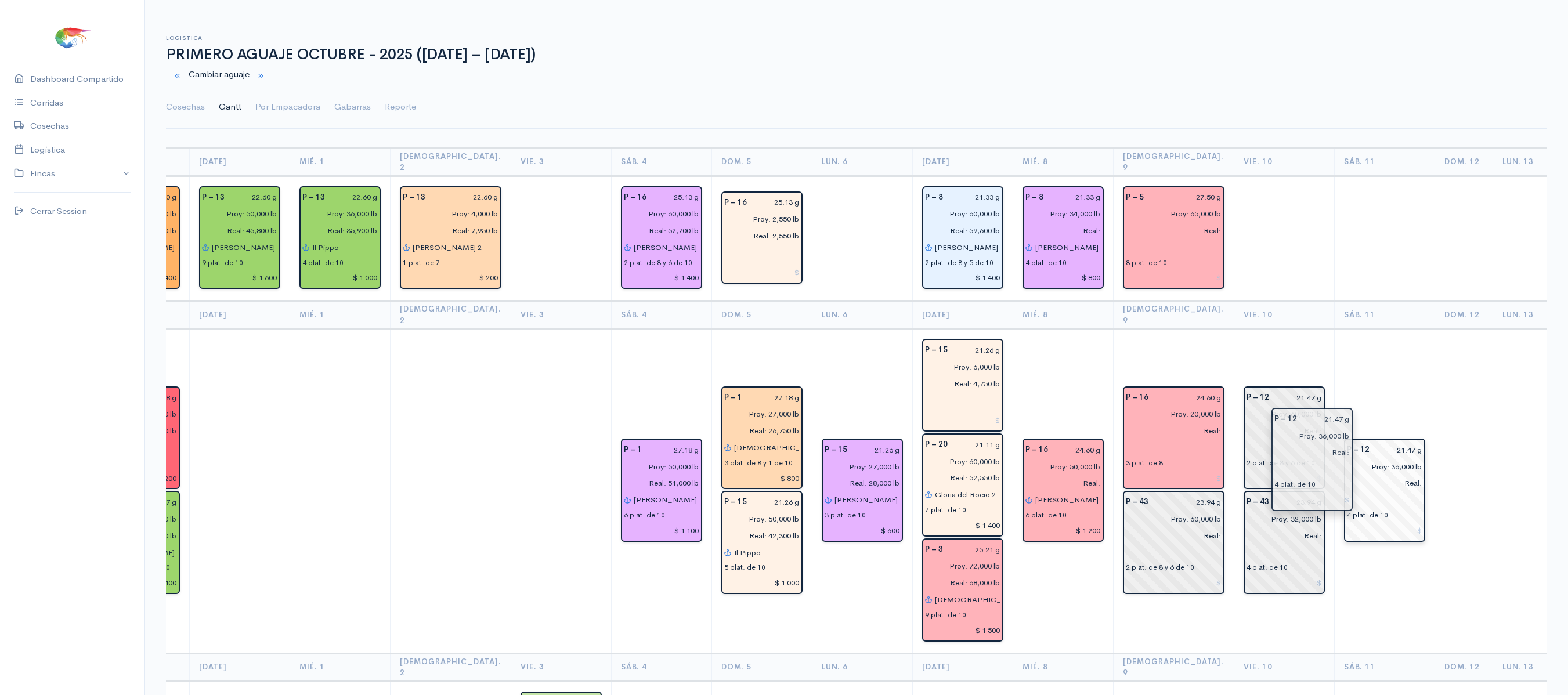
drag, startPoint x: 1481, startPoint y: 445, endPoint x: 1338, endPoint y: 437, distance: 143.2
click at [1335, 340] on td "P – 12 21.47 g Proy: 36,000 lb Real: 4 plat. de 10" at bounding box center [1385, 491] width 101 height 324
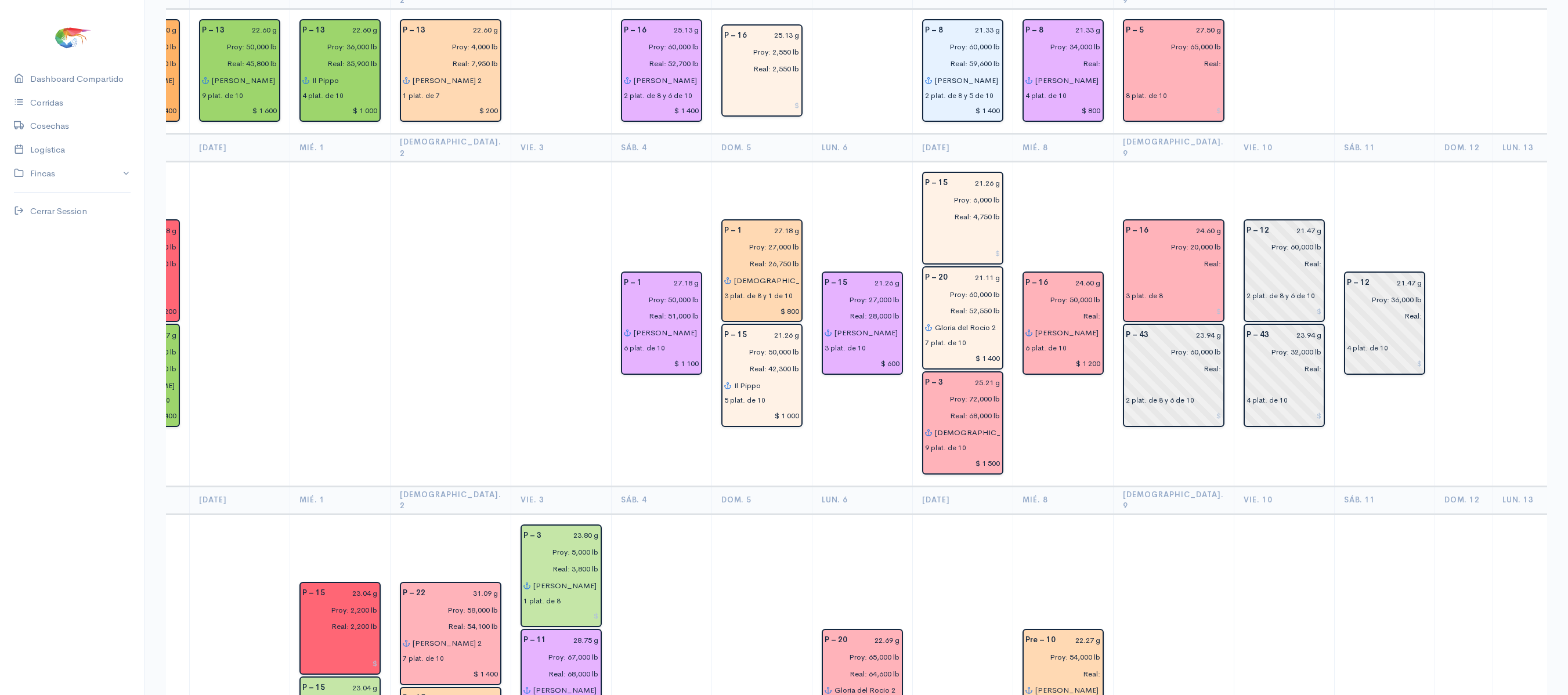
scroll to position [0, 0]
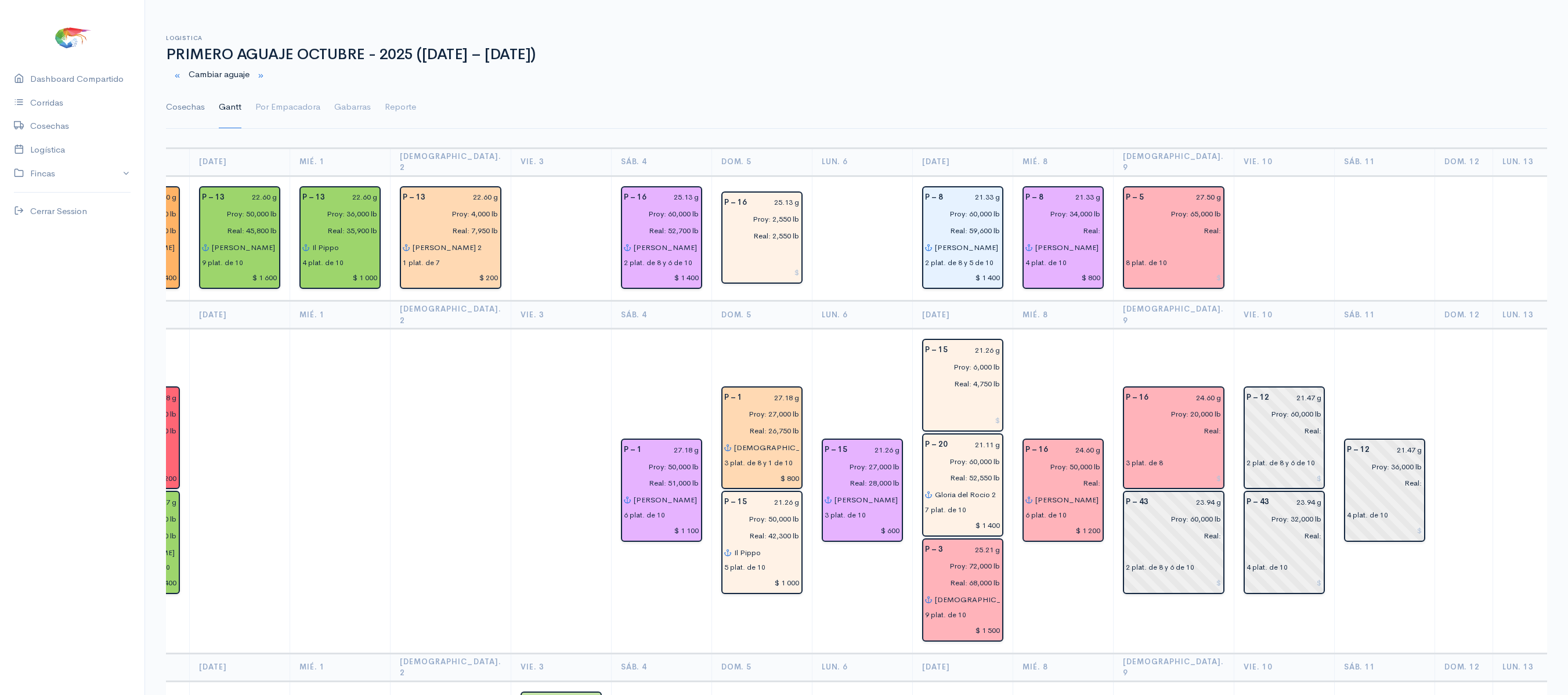
click at [195, 107] on link "Cosechas" at bounding box center [184, 107] width 38 height 41
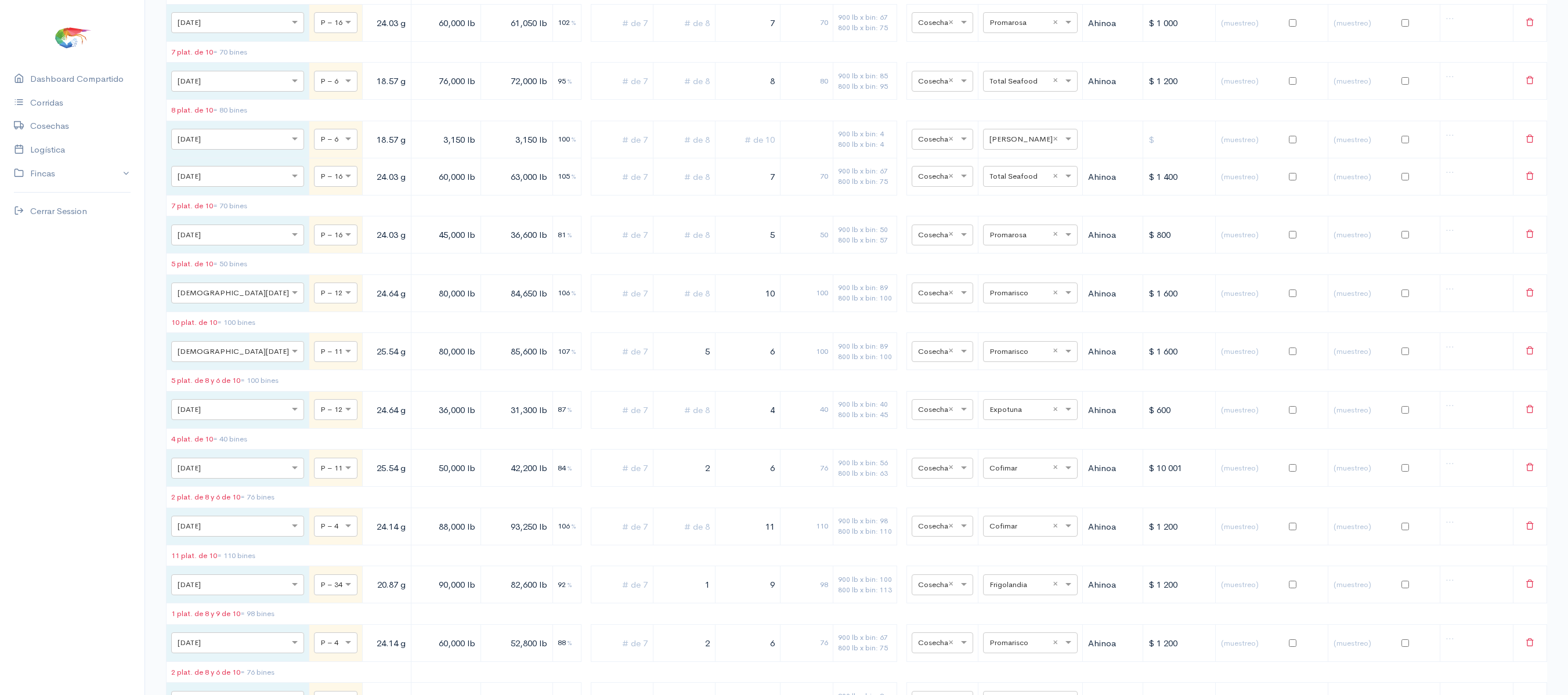
scroll to position [3924, 0]
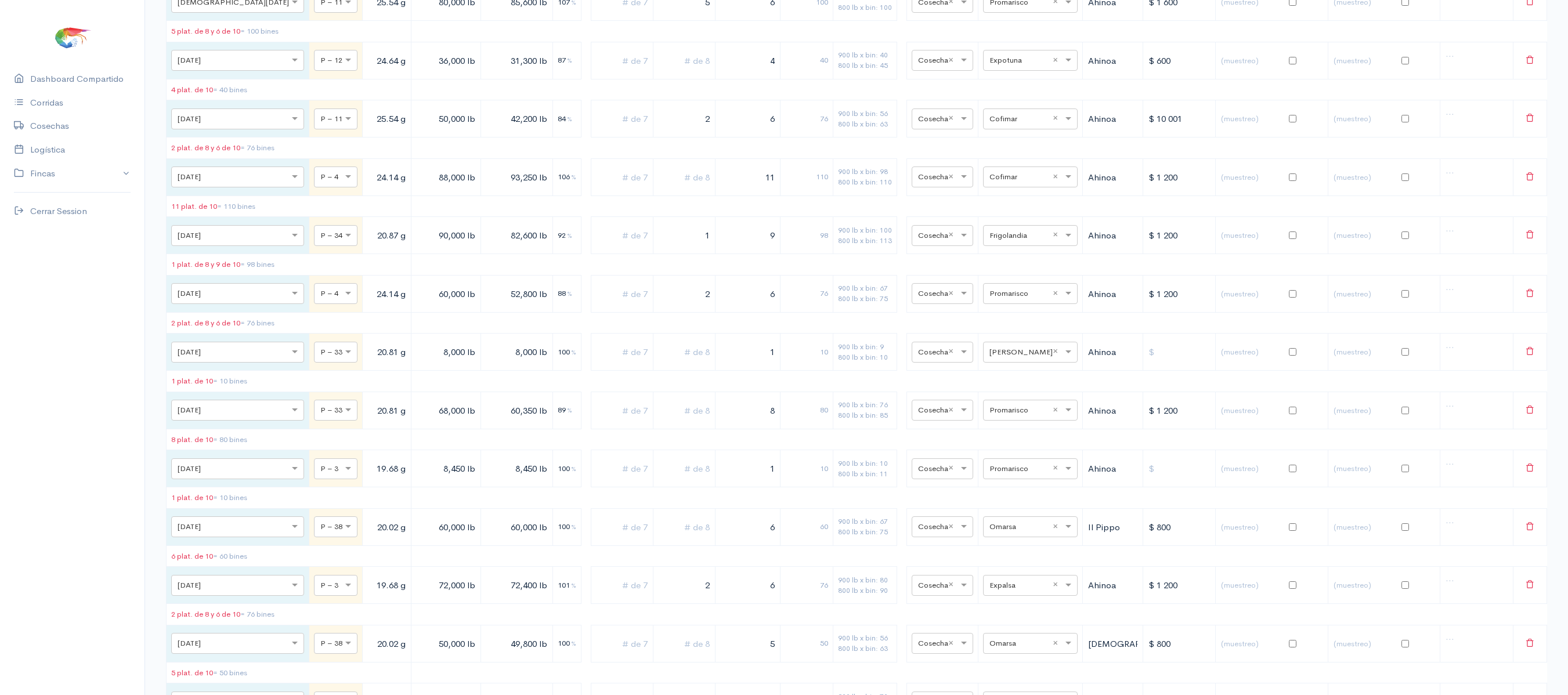
click at [1037, 391] on table "Fecha Piscina Peso Libras Proy. Libras Reales % Plat. de 7 Plat. de 8 Plat. de …" at bounding box center [856, 289] width 1382 height 1424
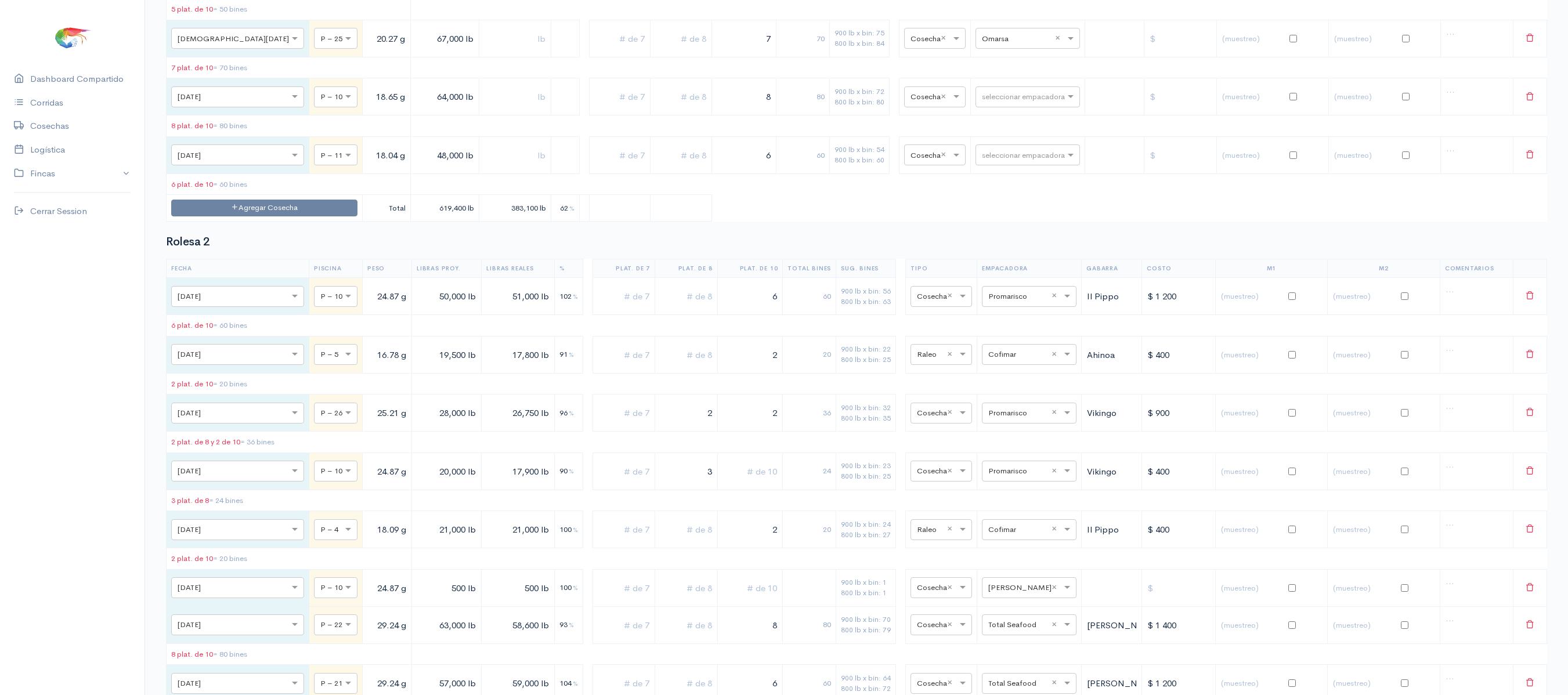
scroll to position [7132, 0]
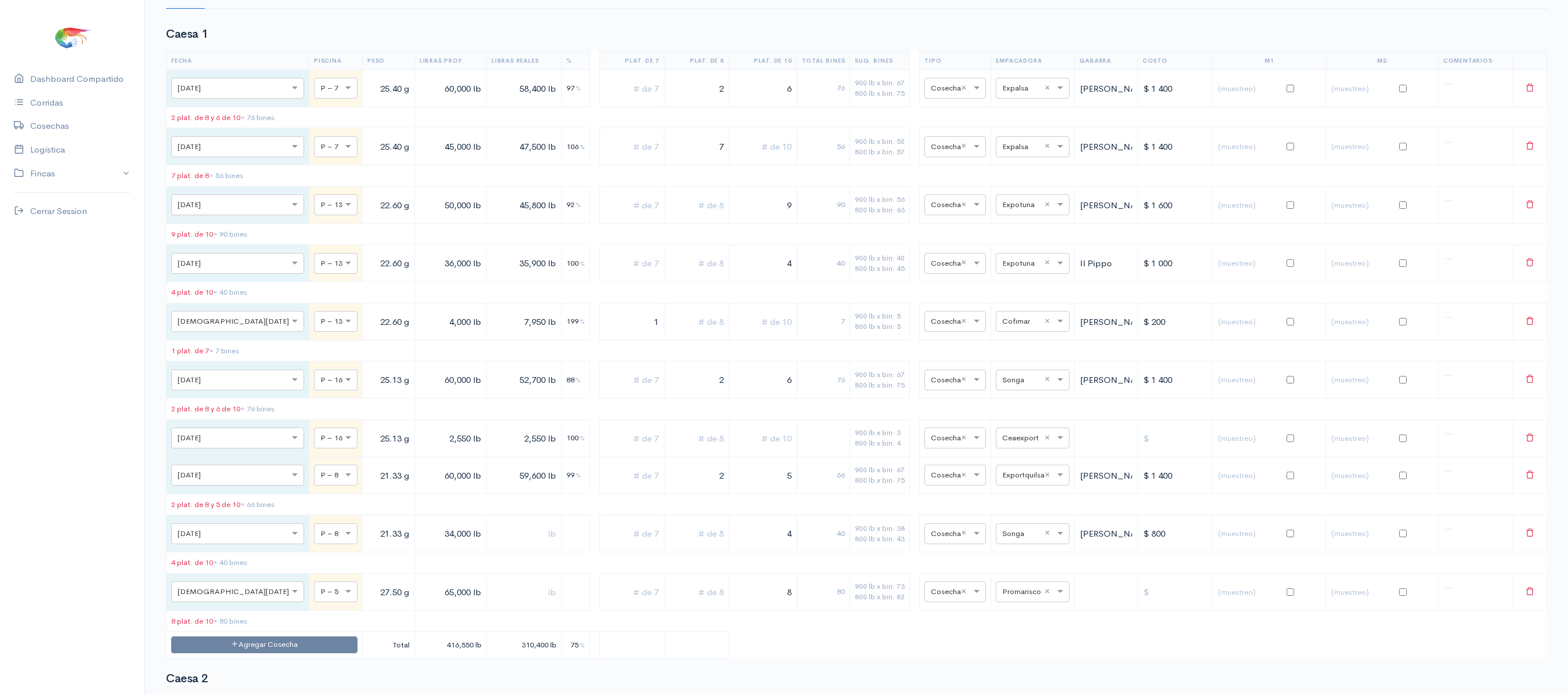
scroll to position [0, 0]
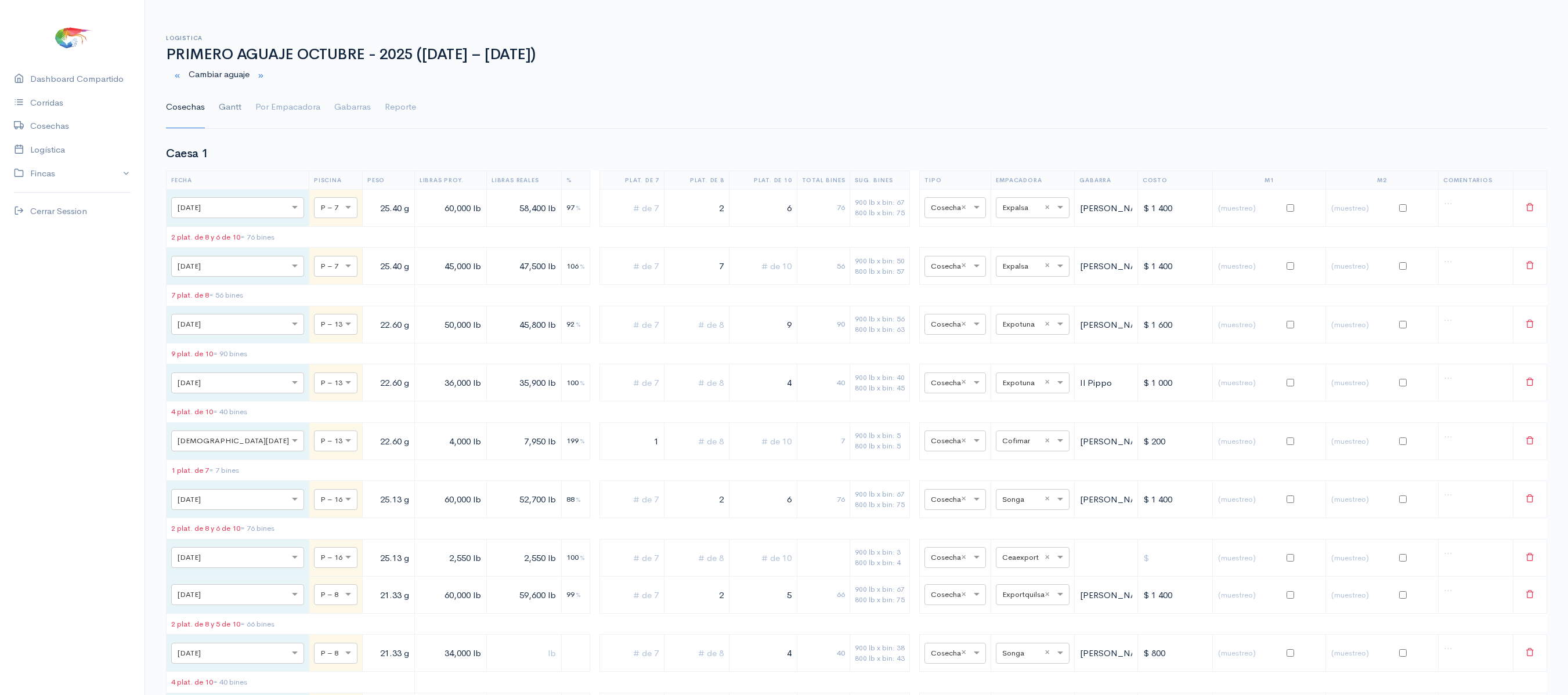
click at [223, 105] on link "Gantt" at bounding box center [230, 107] width 23 height 41
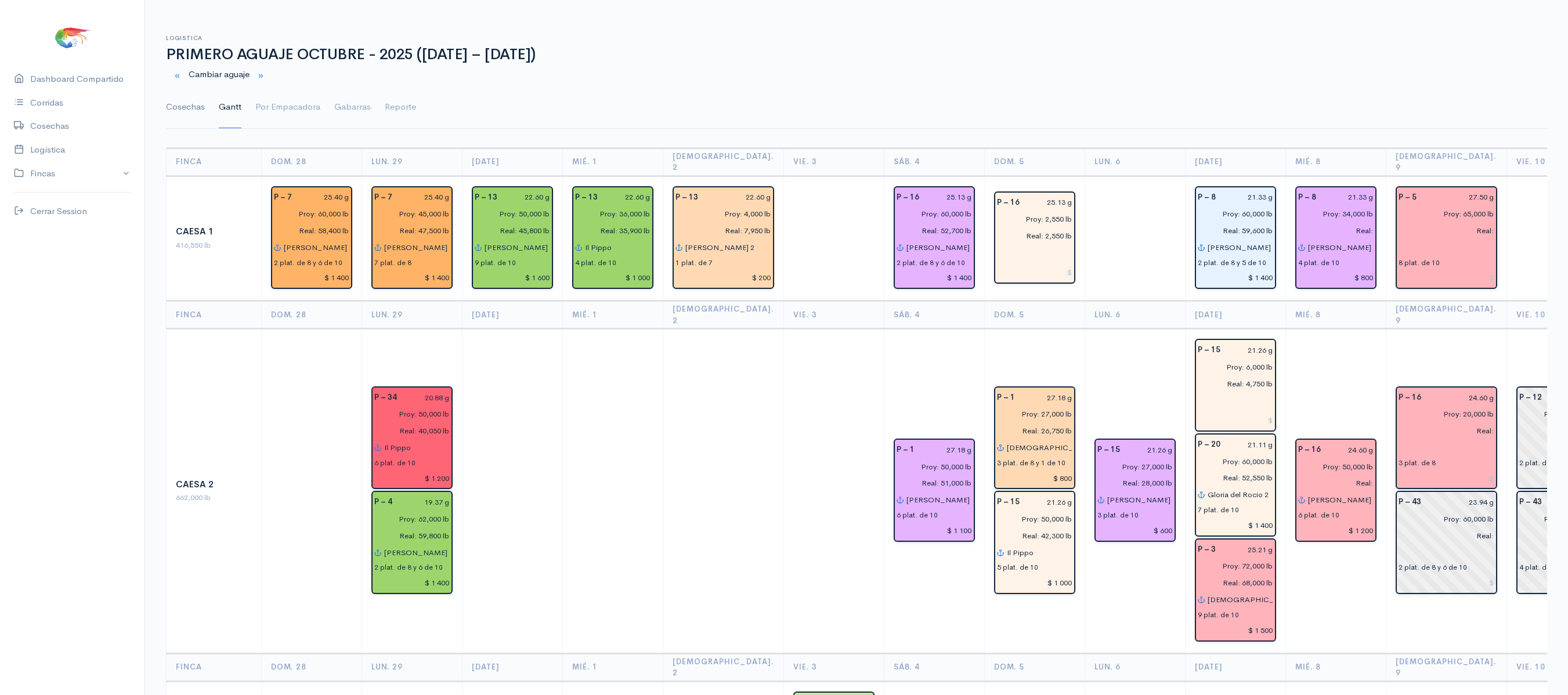
click at [188, 101] on link "Cosechas" at bounding box center [184, 107] width 38 height 41
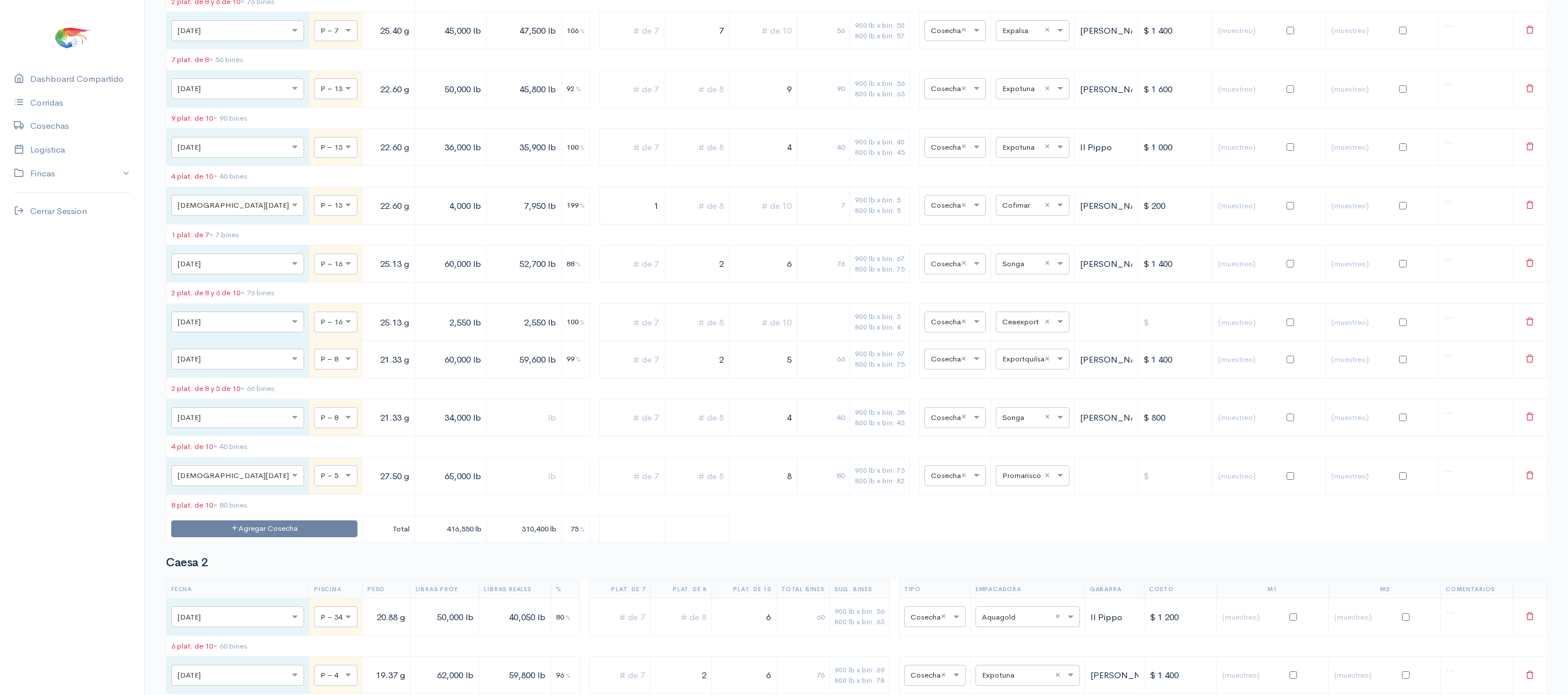
scroll to position [237, 0]
click at [1003, 485] on div "seleccionar empacadora × Promarisco ×" at bounding box center [1033, 474] width 74 height 21
type input "t"
click at [1021, 628] on span "Total Seafood" at bounding box center [1019, 631] width 55 height 11
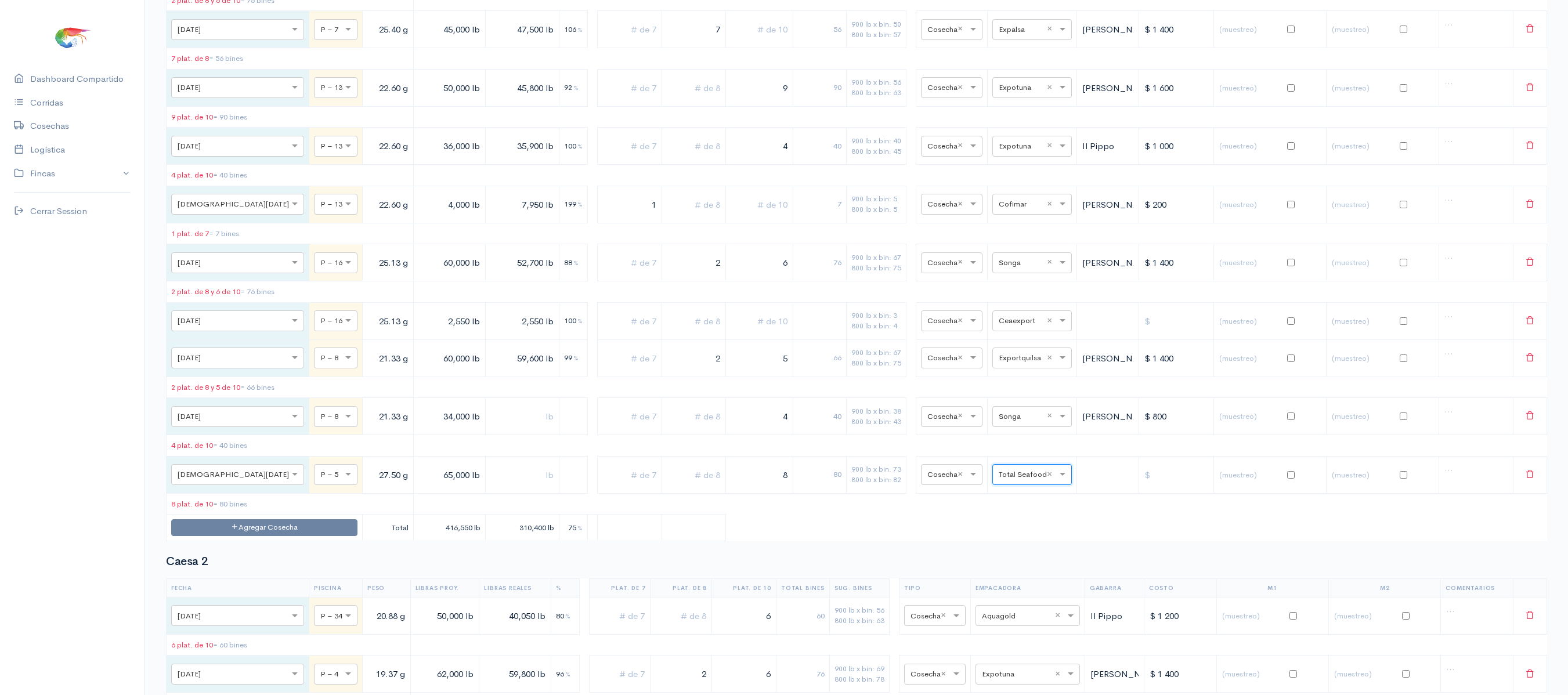
click at [1067, 541] on table "Fecha Piscina Peso Libras Proy. Libras Reales % Plat. de 7 Plat. de 8 Plat. de …" at bounding box center [856, 238] width 1382 height 607
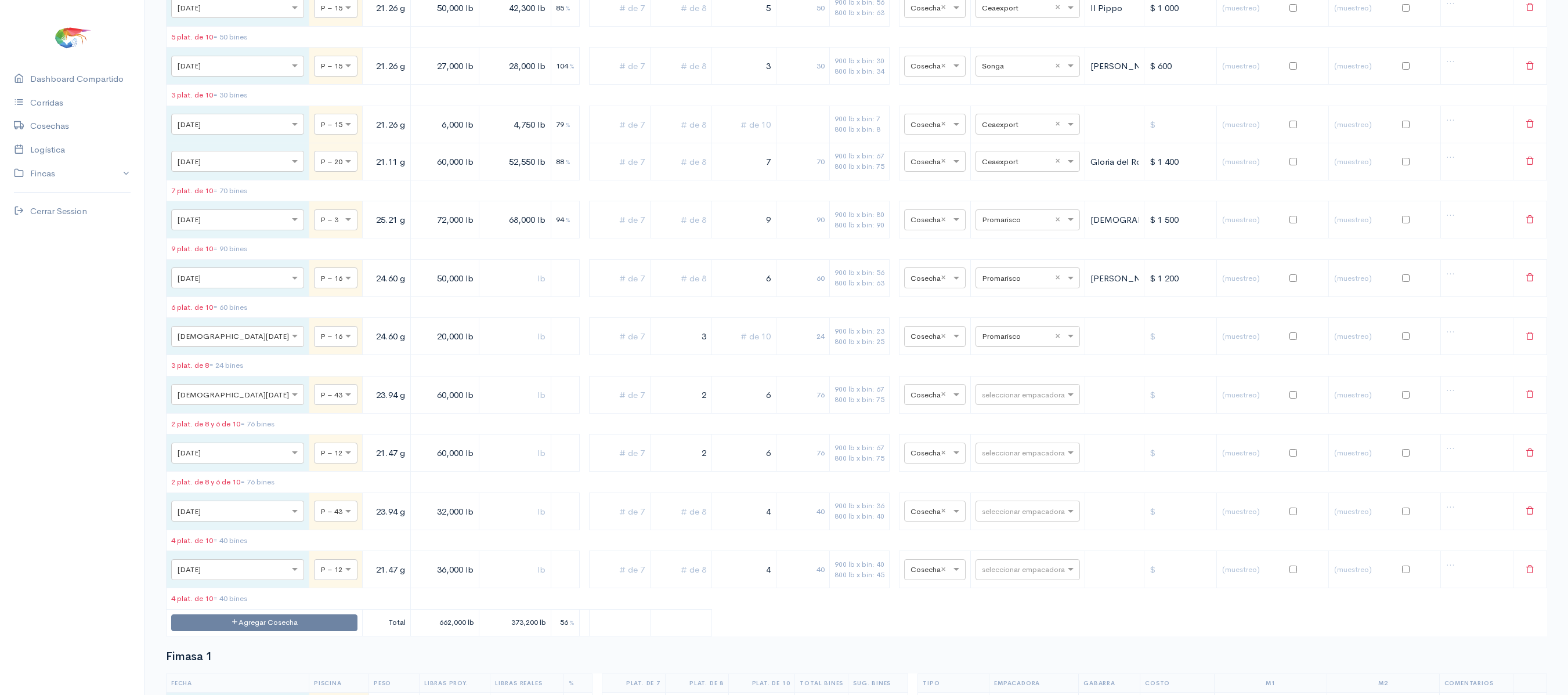
scroll to position [1077, 0]
click at [996, 343] on input "text" at bounding box center [1018, 337] width 71 height 13
type input "c"
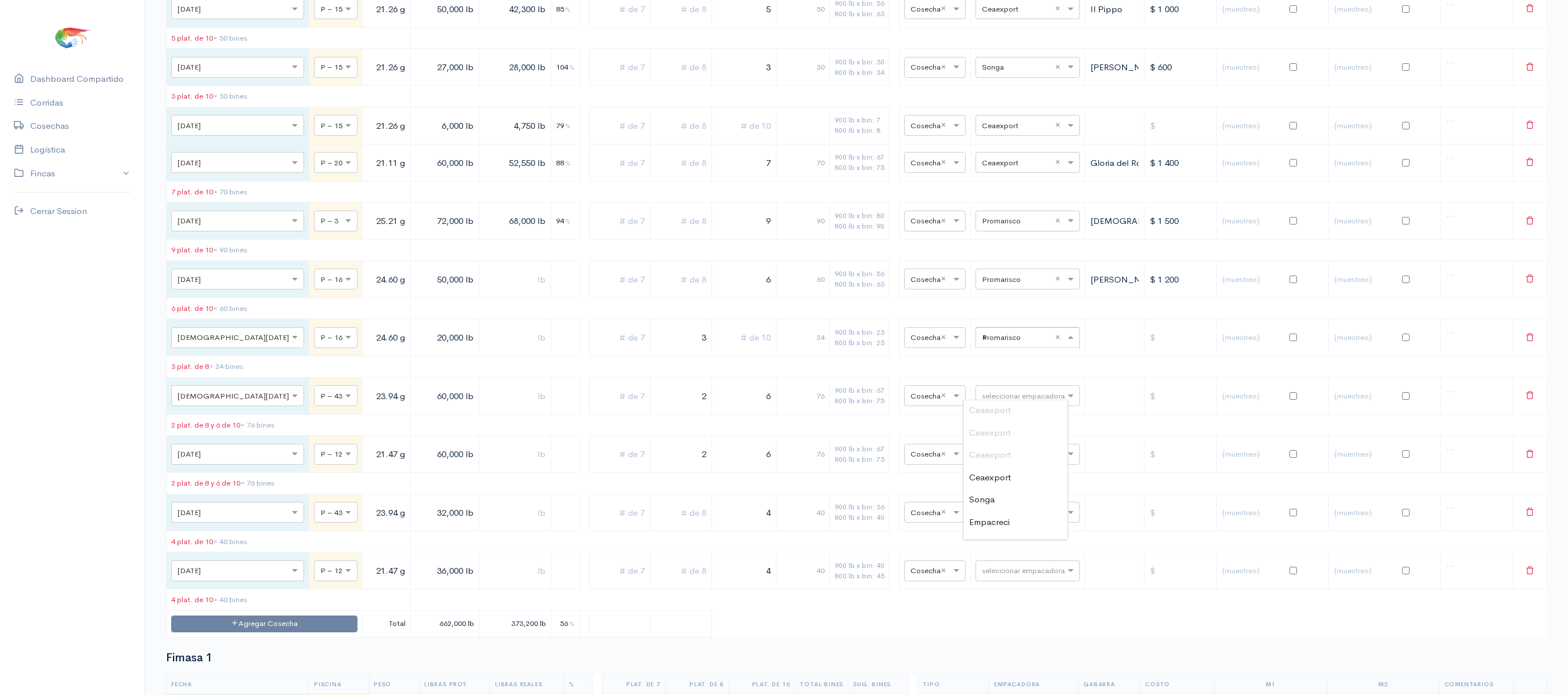
type input "so"
click at [1002, 412] on div "Songa" at bounding box center [1016, 411] width 105 height 23
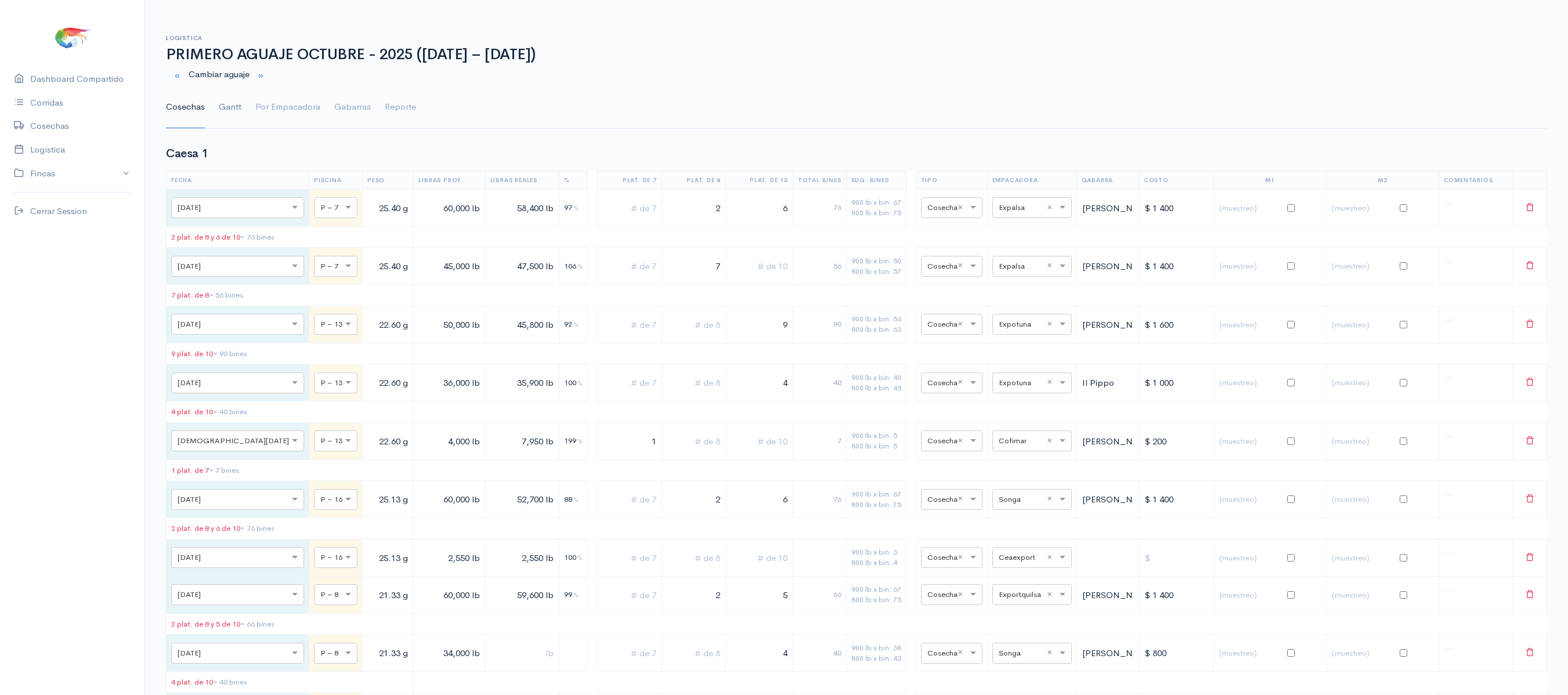
click at [231, 112] on link "Gantt" at bounding box center [230, 107] width 23 height 41
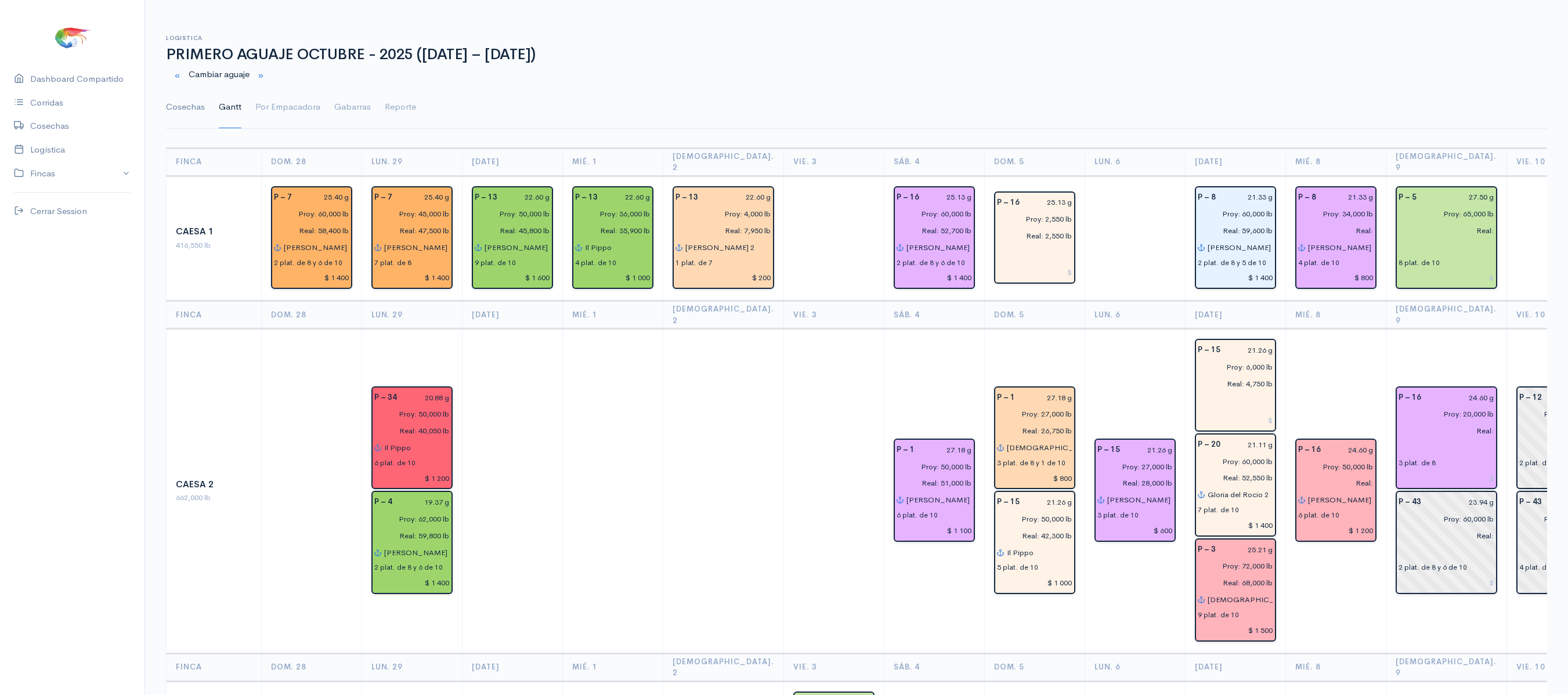
click at [176, 99] on link "Cosechas" at bounding box center [184, 107] width 38 height 41
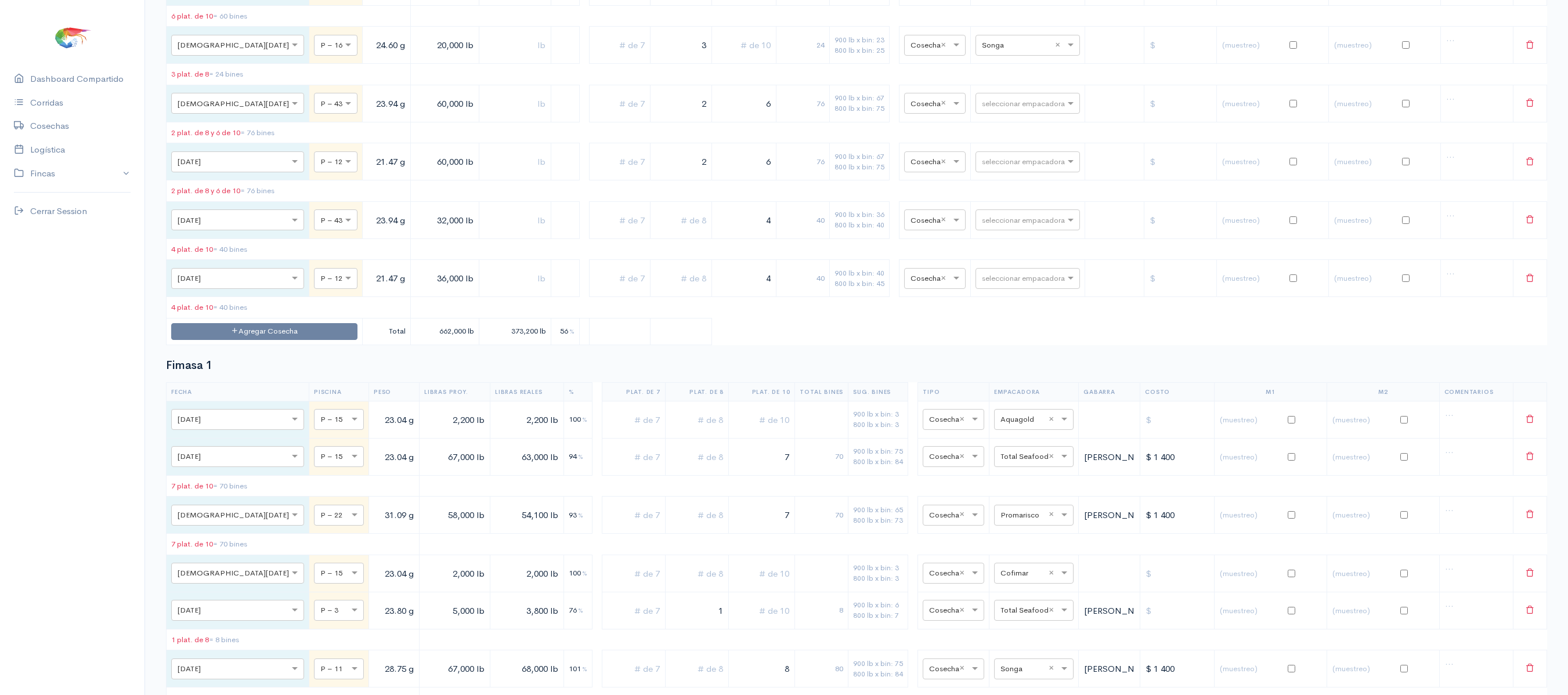
scroll to position [1348, 0]
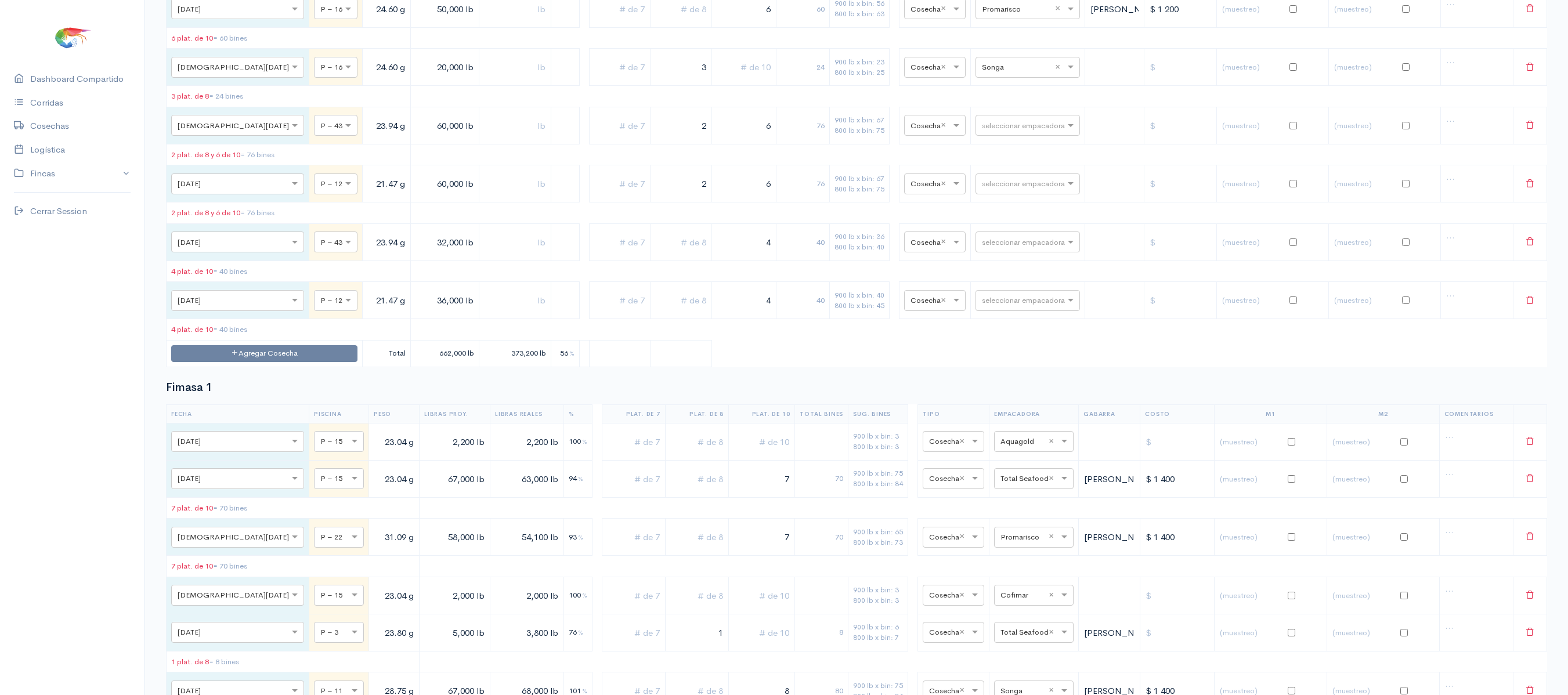
drag, startPoint x: 953, startPoint y: 177, endPoint x: 975, endPoint y: 174, distance: 22.2
click at [975, 144] on tr "× [DATE] × P – 43 23.94 g 60,000 lb 2 6 76 900 lb x bin: 67 800 lb x bin: 75 × …" at bounding box center [857, 125] width 1381 height 37
click at [993, 131] on input "text" at bounding box center [1018, 124] width 71 height 13
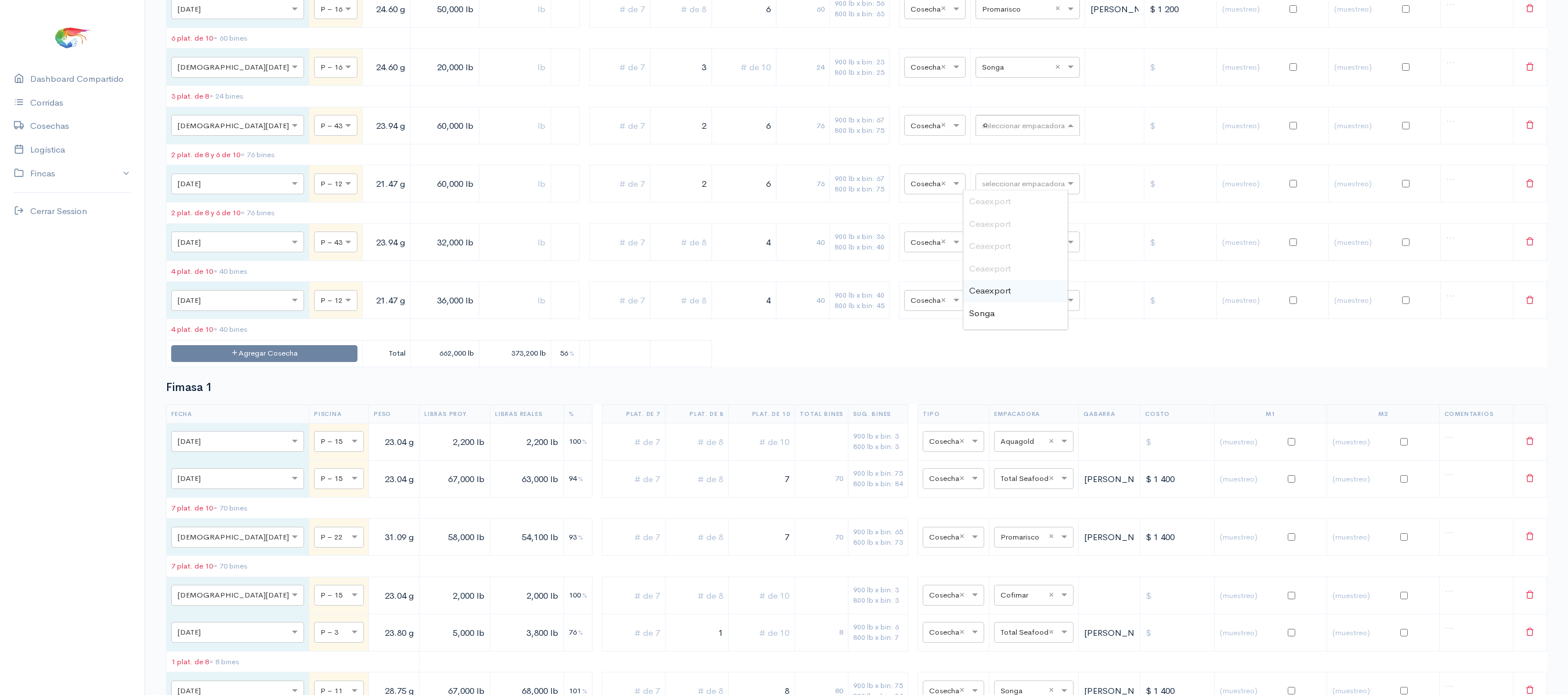
type input "ce"
click at [1017, 277] on div "Ceaexport" at bounding box center [1016, 268] width 105 height 23
click at [1005, 288] on span "Ceaexport" at bounding box center [990, 290] width 41 height 11
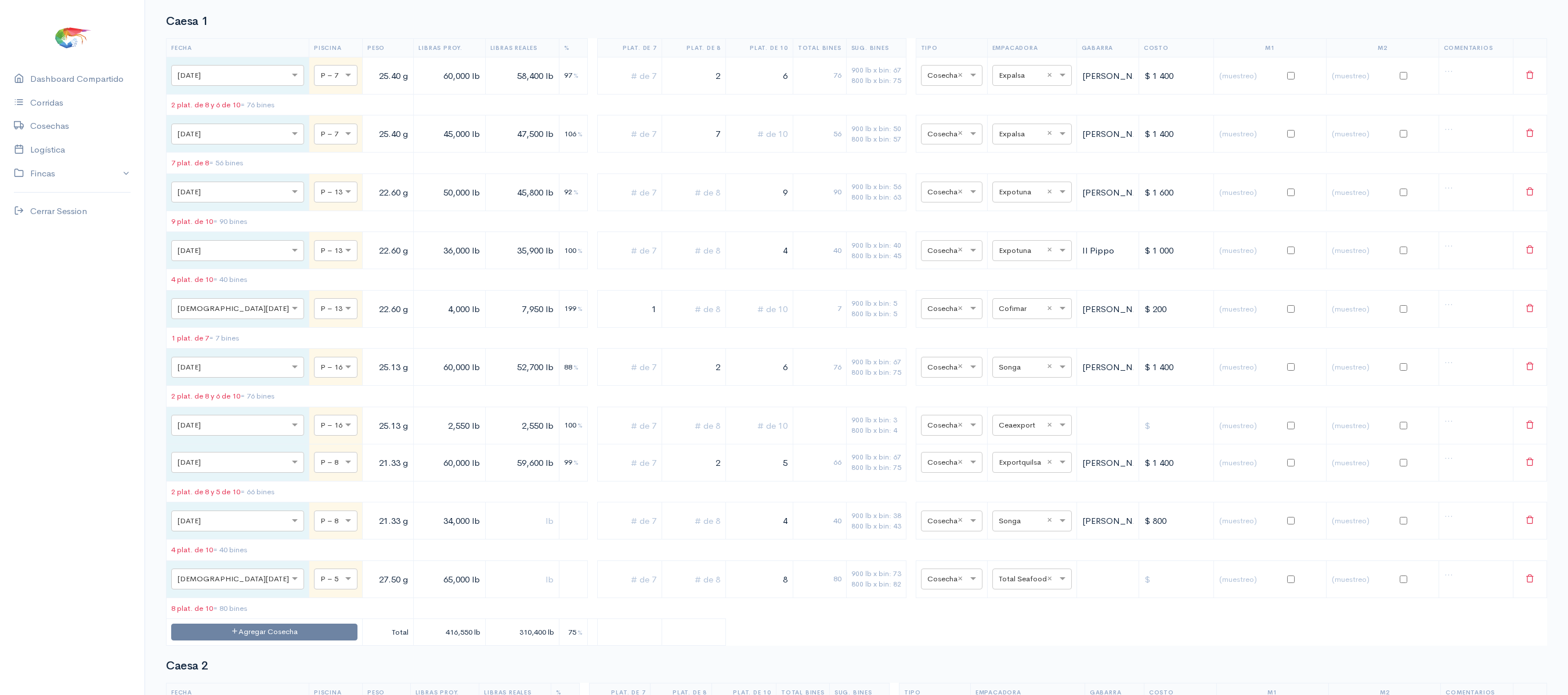
scroll to position [0, 0]
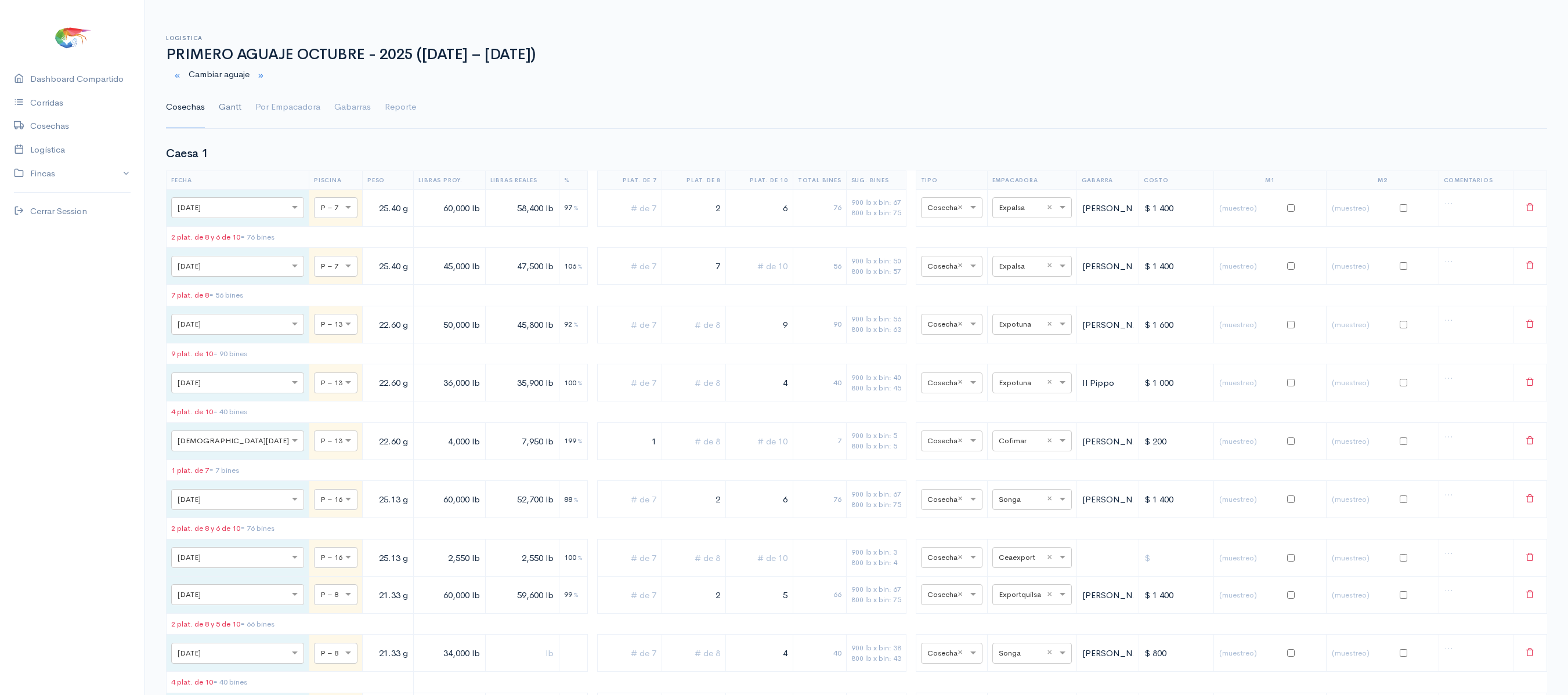
click at [228, 116] on link "Gantt" at bounding box center [230, 107] width 23 height 41
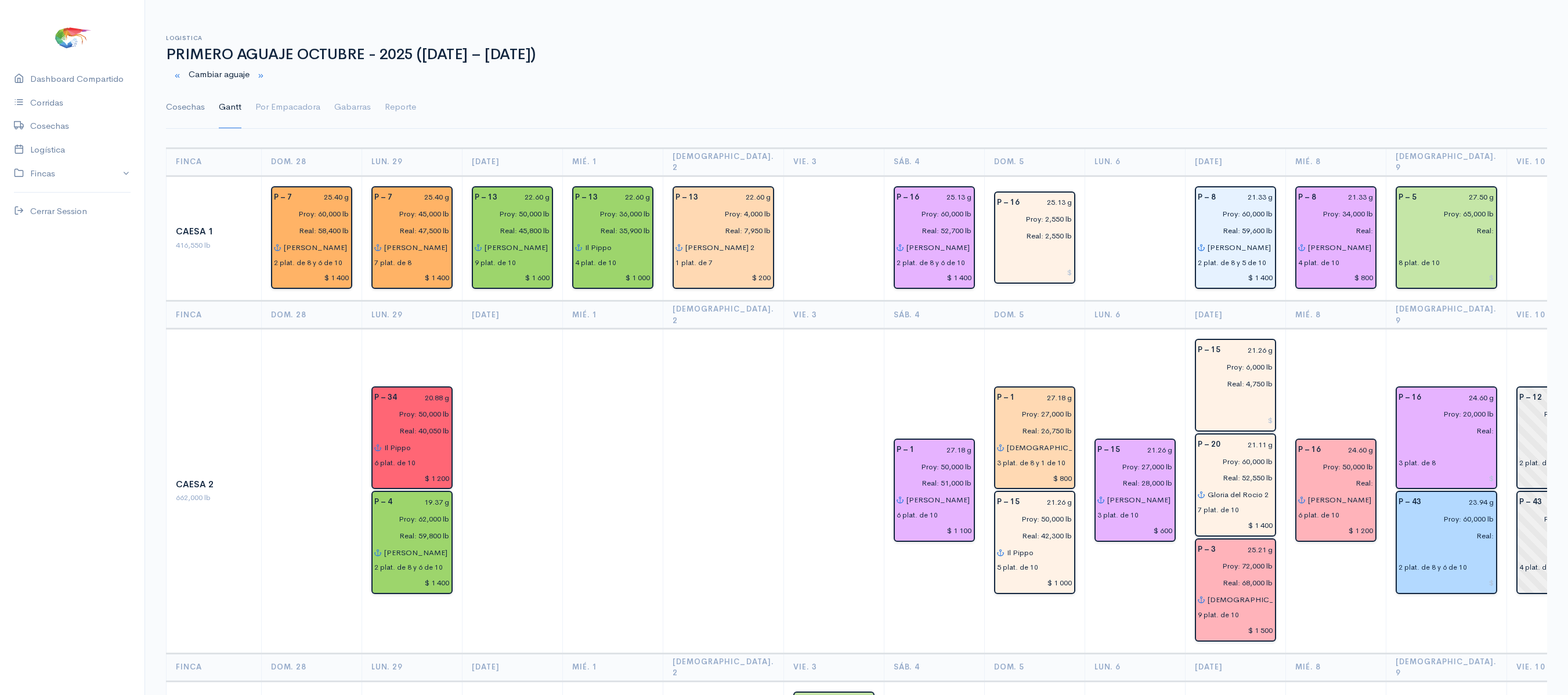
click at [190, 104] on link "Cosechas" at bounding box center [184, 107] width 38 height 41
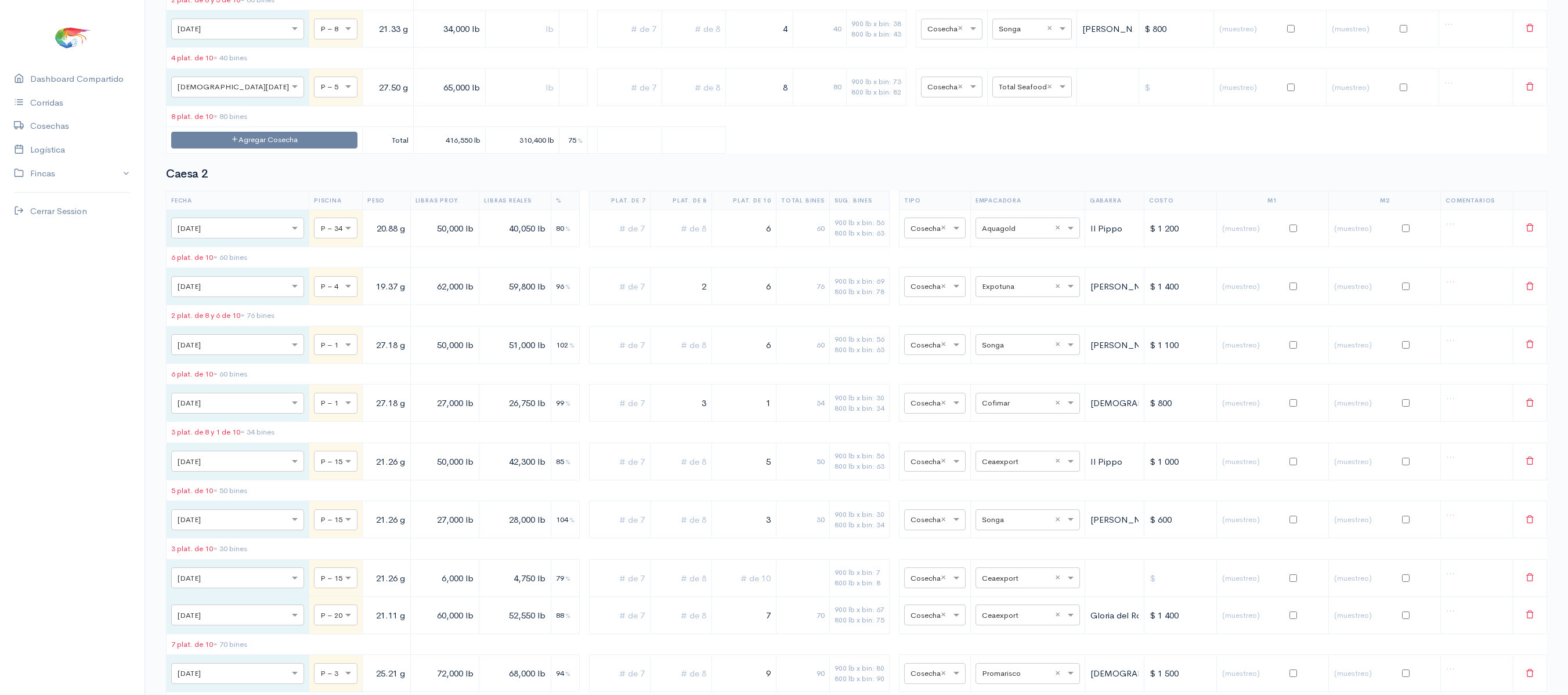
scroll to position [1251, 0]
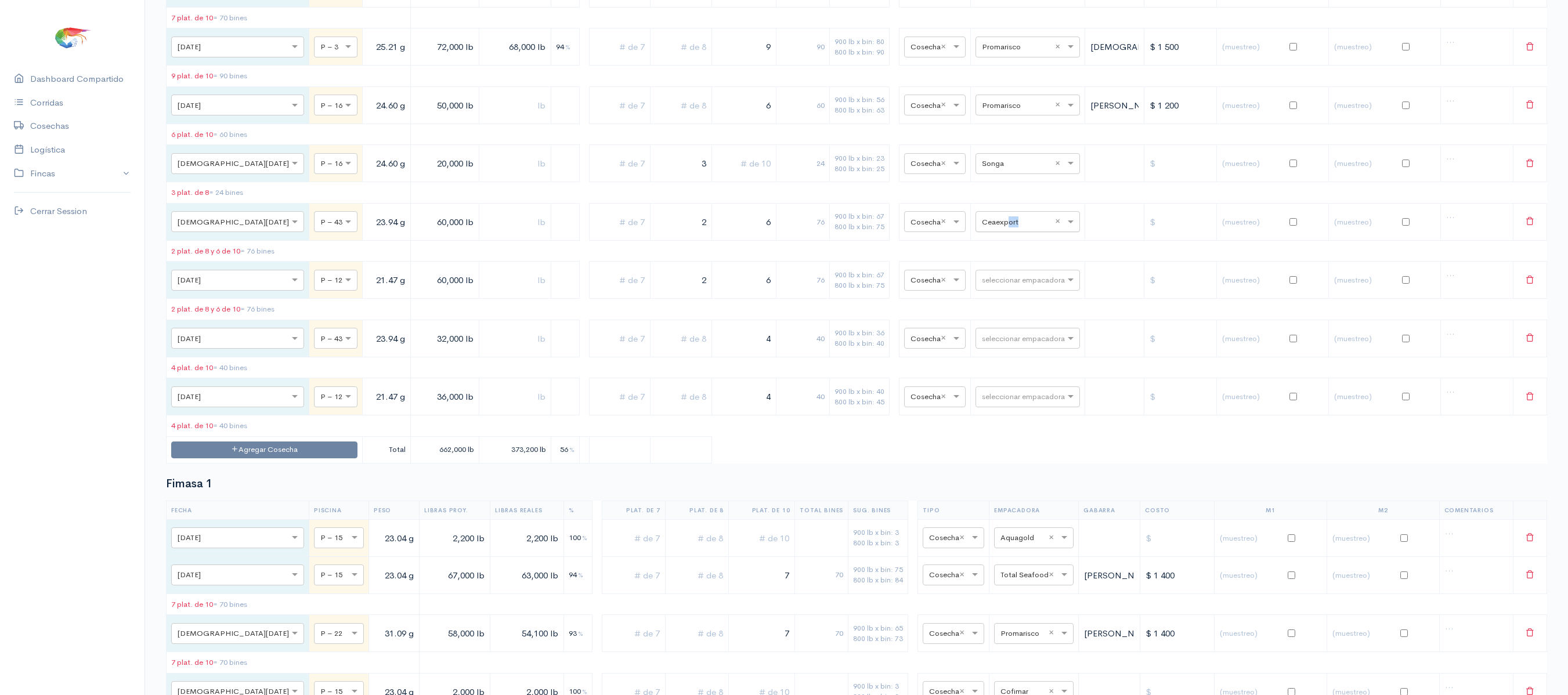
drag, startPoint x: 997, startPoint y: 261, endPoint x: 991, endPoint y: 281, distance: 20.9
click at [991, 241] on td "seleccionar empacadora × Ceaexport ×" at bounding box center [1028, 222] width 114 height 37
click at [991, 228] on input "text" at bounding box center [1018, 221] width 71 height 13
type input "cea"
drag, startPoint x: 1033, startPoint y: 382, endPoint x: 1055, endPoint y: 395, distance: 25.6
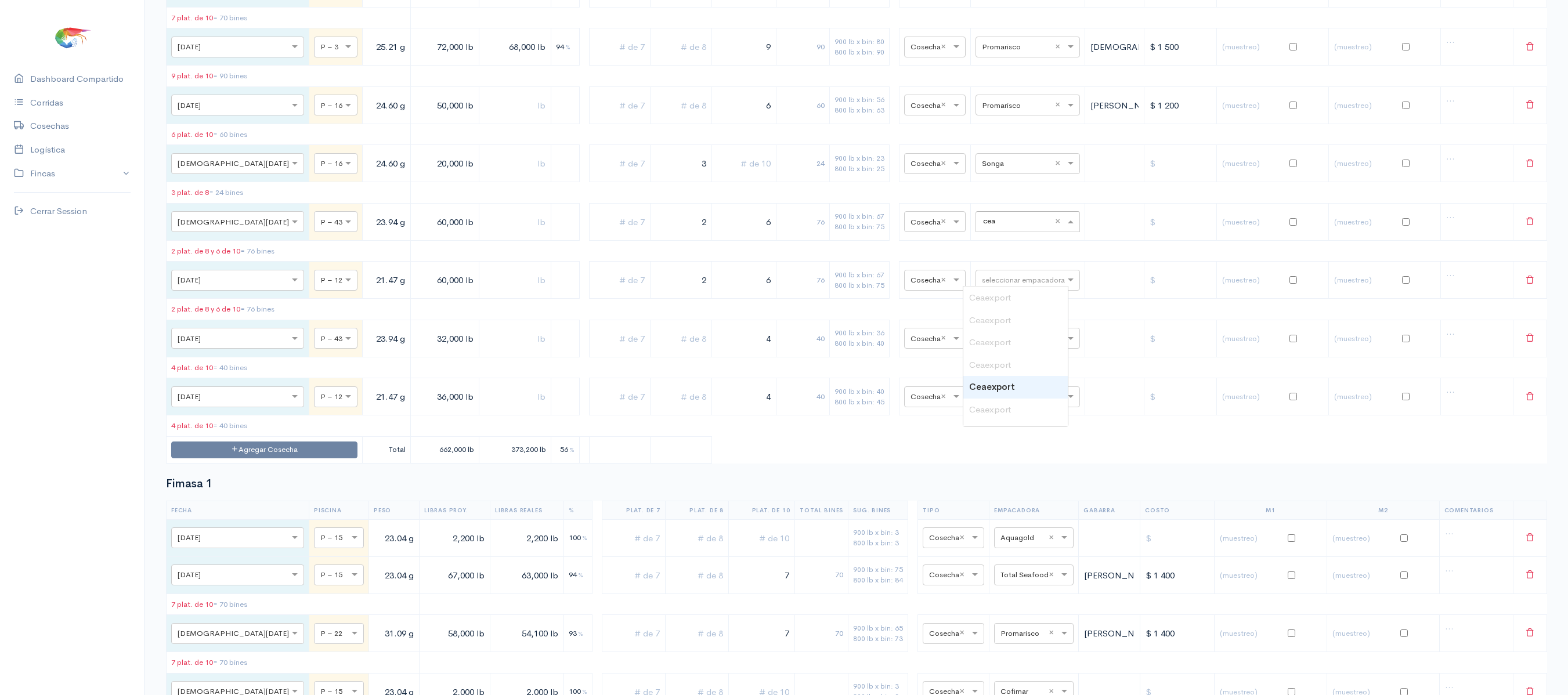
scroll to position [84, 0]
click at [981, 398] on span "Ceaexport" at bounding box center [990, 392] width 41 height 11
click at [631, 249] on table "Fecha Piscina Peso Libras Proy. Libras Reales % Plat. de 7 Plat. de 8 Plat. de …" at bounding box center [856, 14] width 1382 height 899
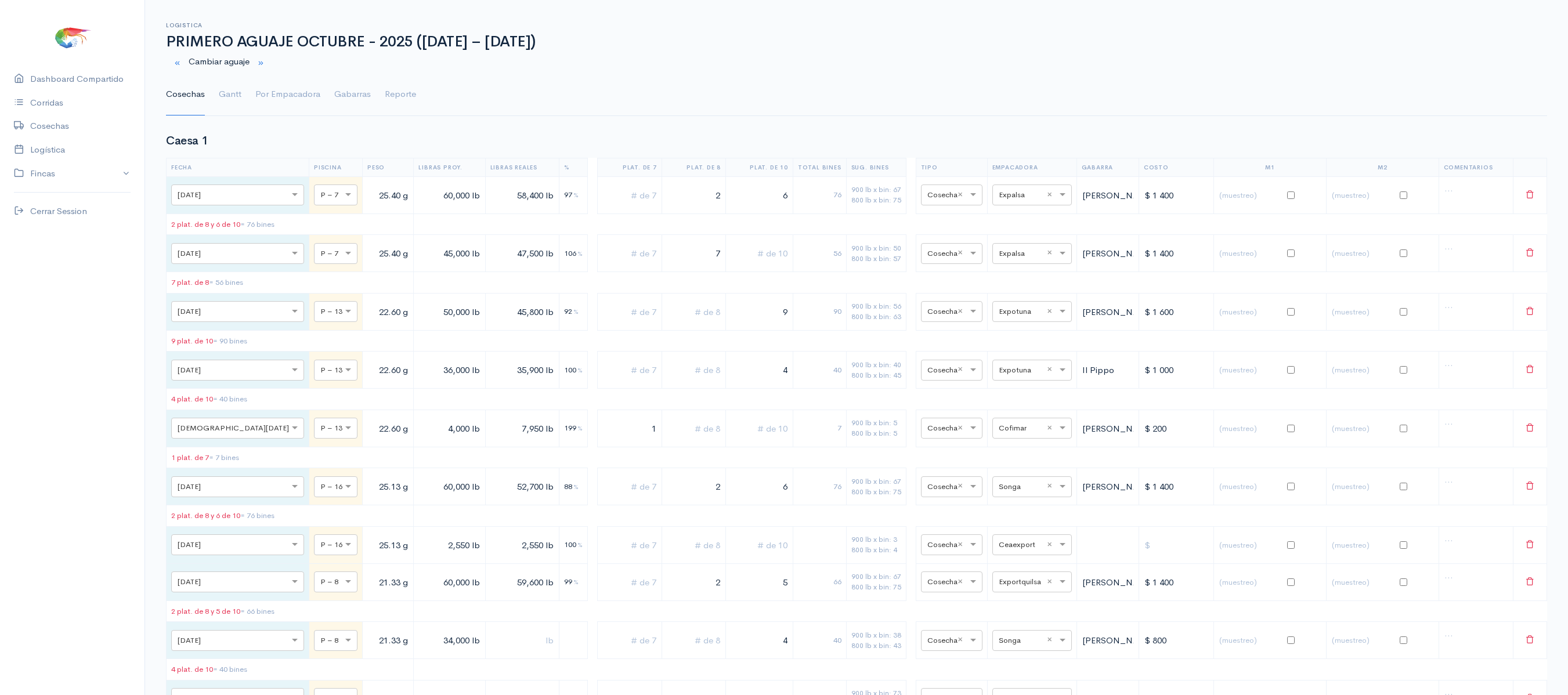
scroll to position [0, 0]
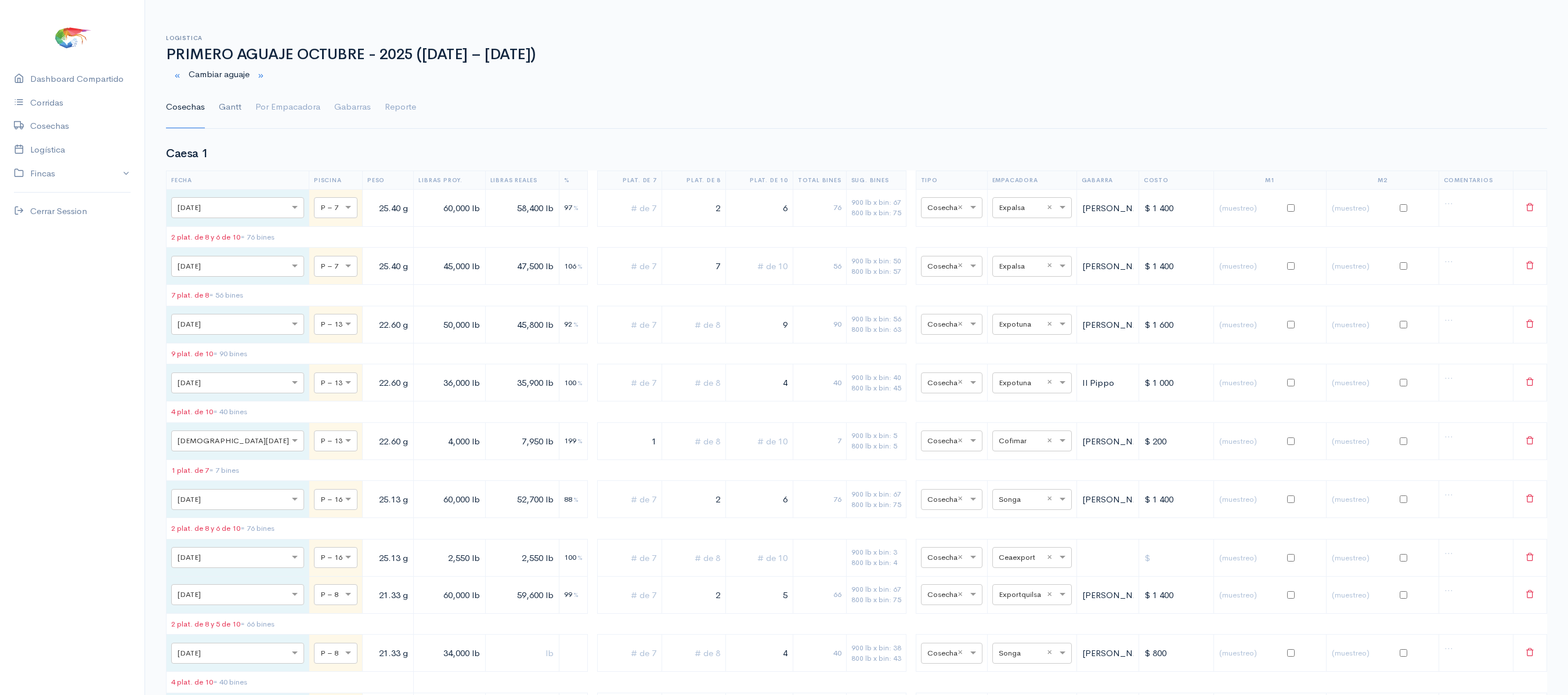
click at [235, 109] on link "Gantt" at bounding box center [230, 107] width 23 height 41
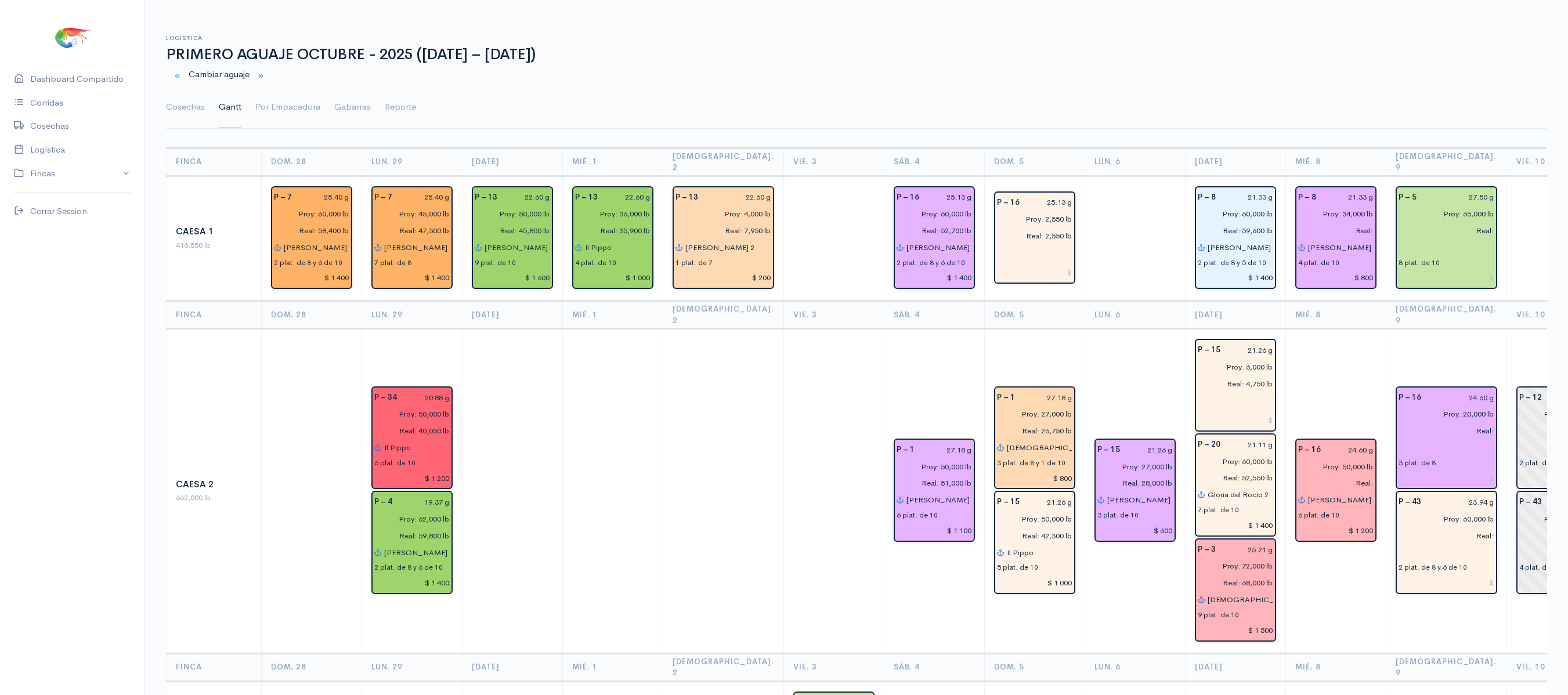
drag, startPoint x: 1340, startPoint y: 604, endPoint x: 1328, endPoint y: -140, distance: 744.1
click at [1328, 0] on html "Caesa 1 Caesa 2 Fimasa 1 Fimasa 2 Fimasa 3 Pantrusko Pantrusko 2 Recorcholis Re…" at bounding box center [784, 347] width 1568 height 695
click at [1295, 32] on div "Logistica PRIMERO AGUAJE OCTUBRE - 2025 ([GEOGRAPHIC_DATA][DATE] – [DATE]) Camb…" at bounding box center [856, 74] width 1382 height 107
click at [204, 116] on link "Cosechas" at bounding box center [184, 107] width 38 height 41
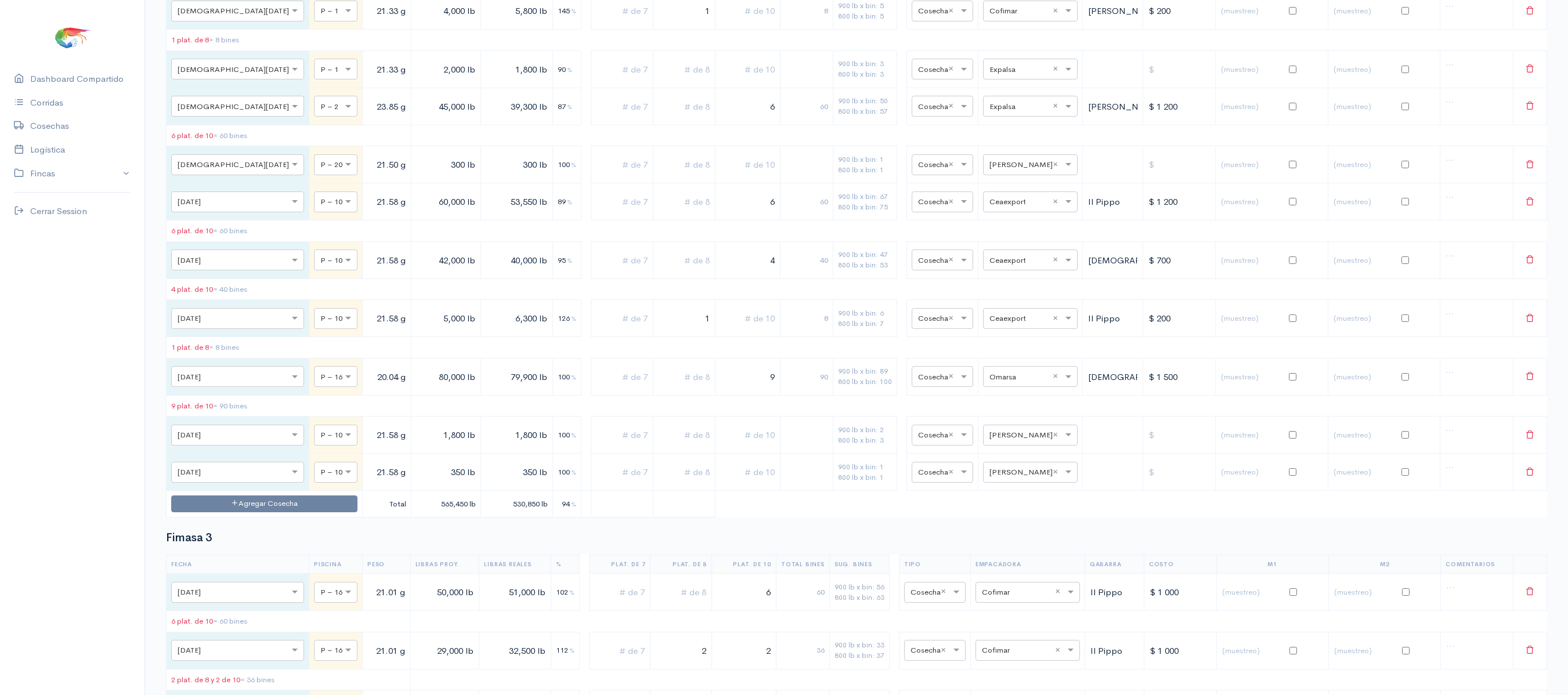
scroll to position [3347, 0]
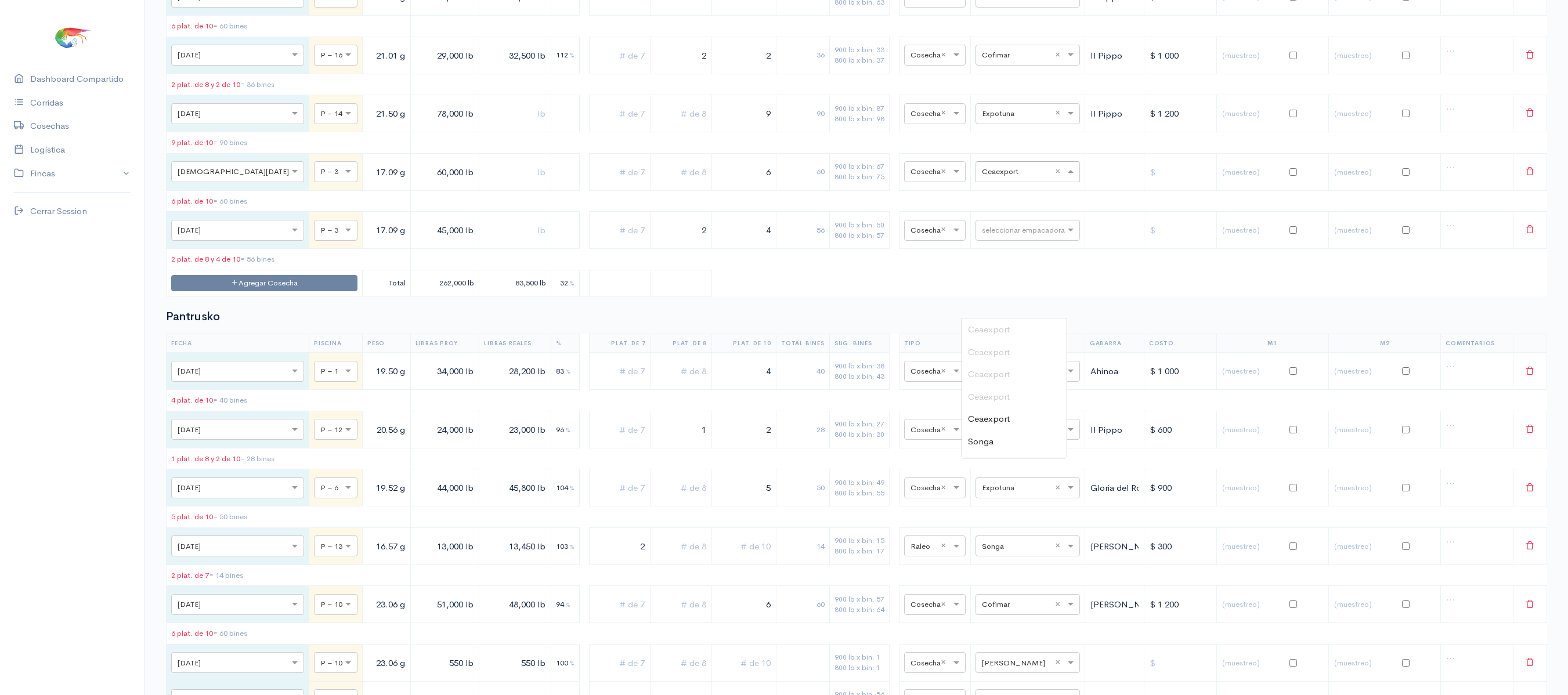
click at [976, 177] on div at bounding box center [1028, 171] width 104 height 13
type input "[PERSON_NAME]"
click at [1029, 329] on div "Omarsa" at bounding box center [1015, 329] width 105 height 23
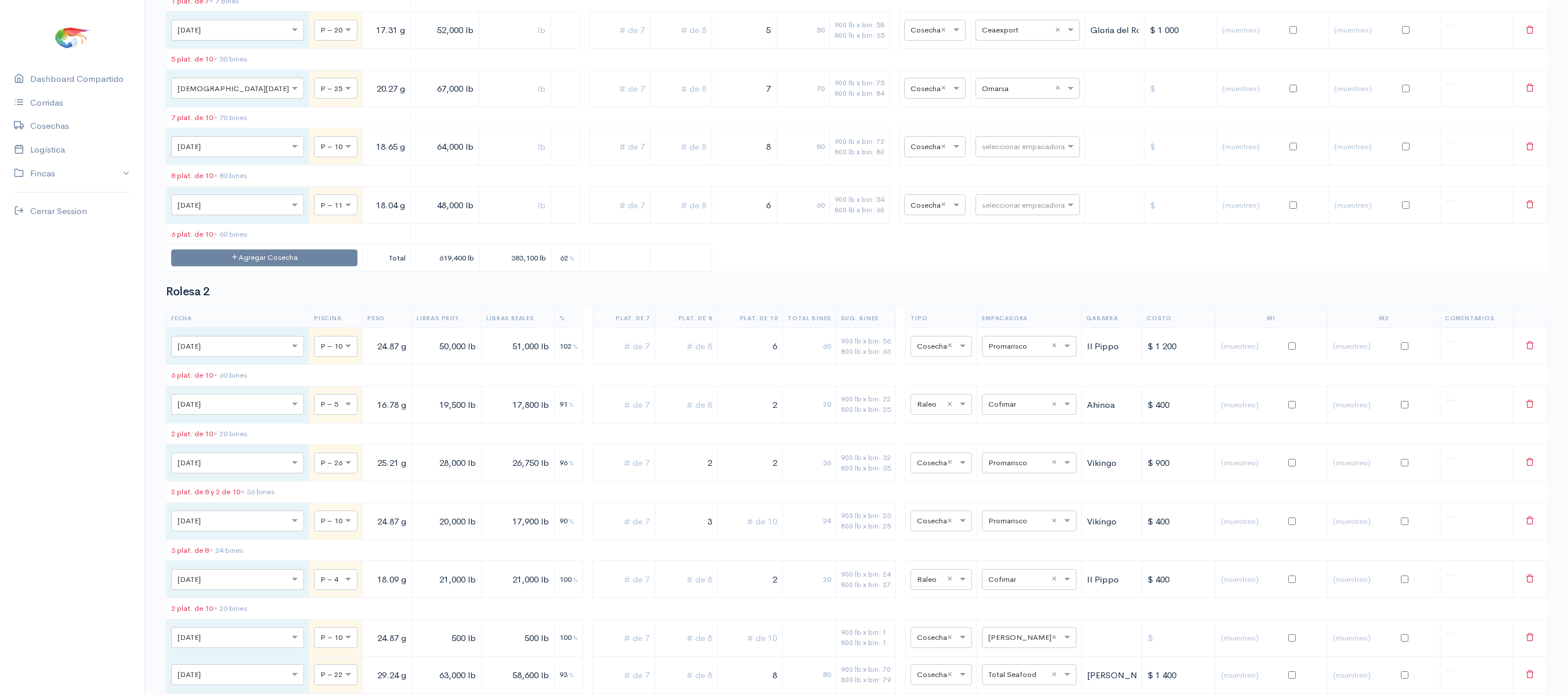
scroll to position [7083, 0]
click at [1017, 96] on input "text" at bounding box center [1018, 89] width 71 height 13
type input "expo"
click at [991, 479] on span "Expotuna" at bounding box center [988, 479] width 37 height 11
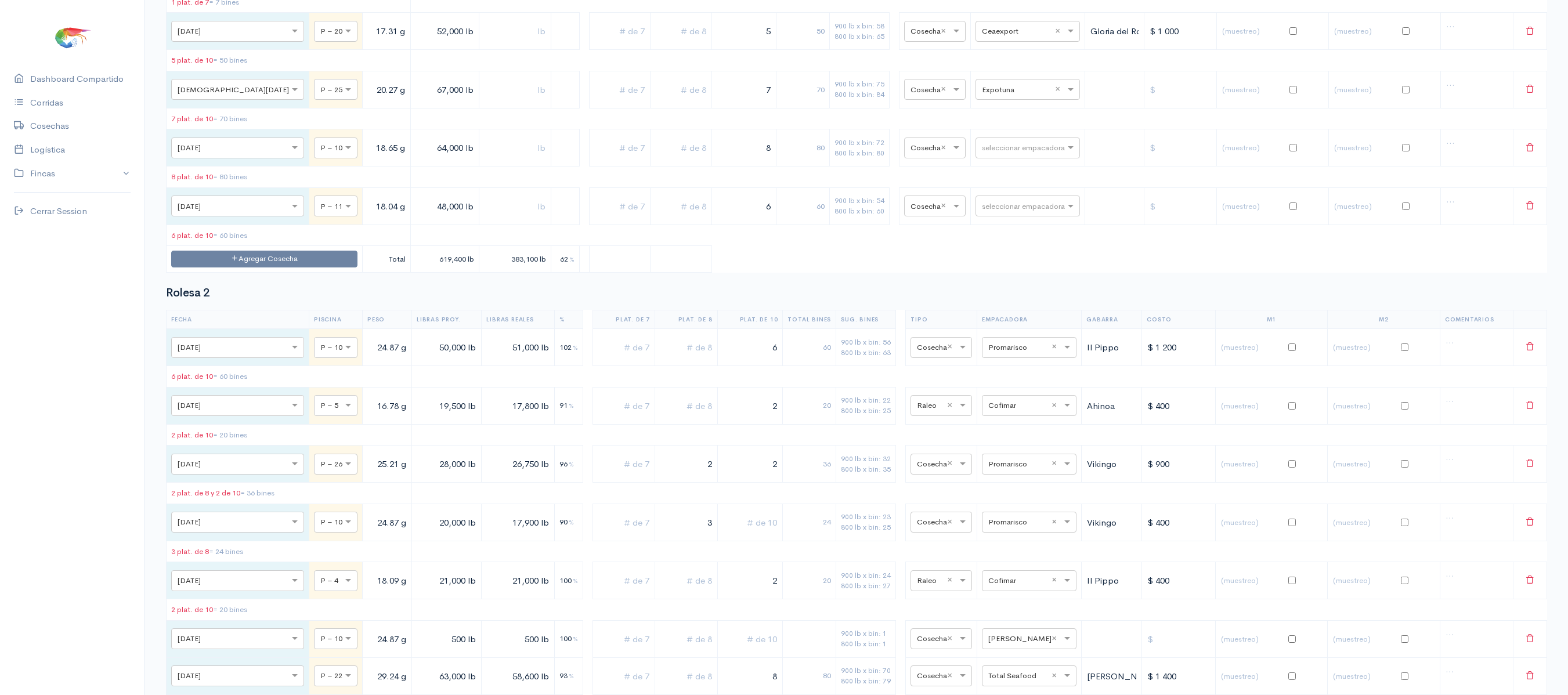
drag, startPoint x: 991, startPoint y: 479, endPoint x: 805, endPoint y: 591, distance: 217.1
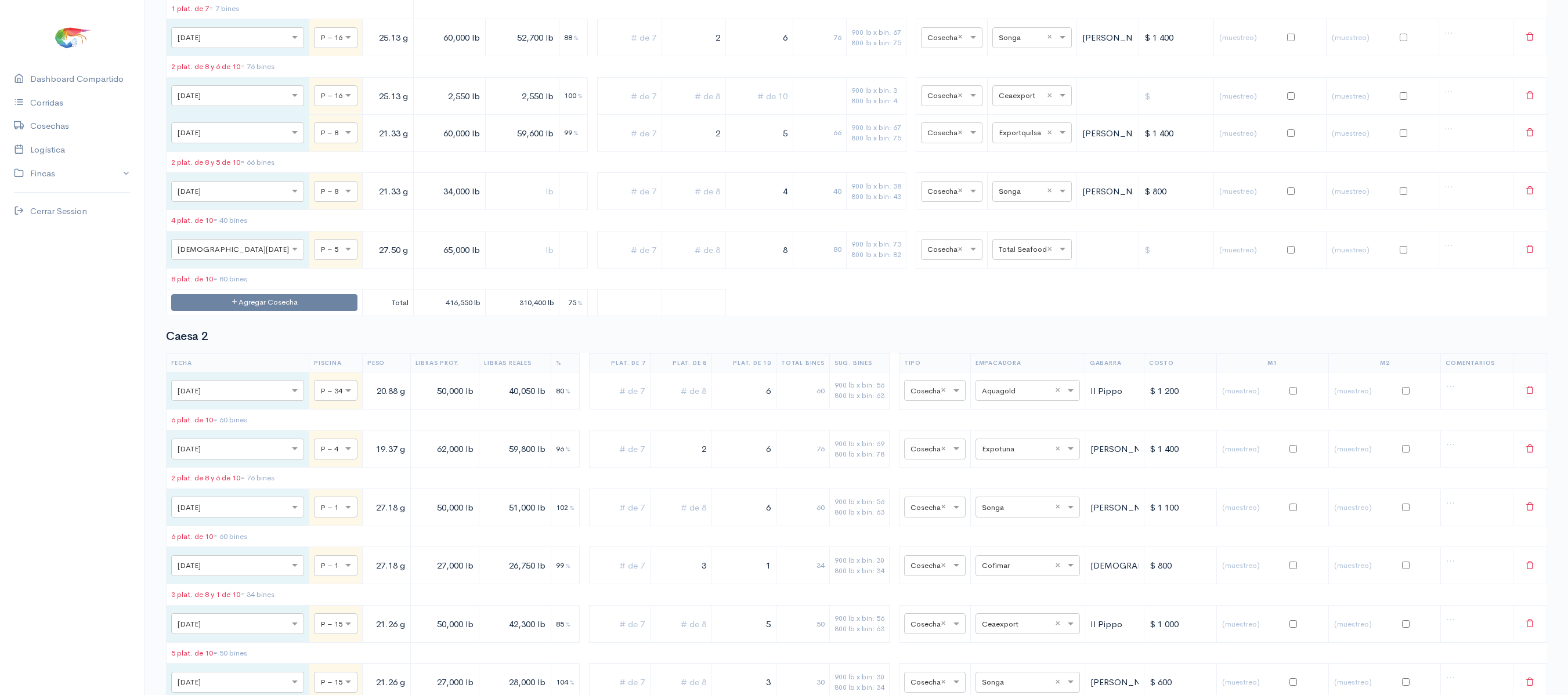
scroll to position [0, 0]
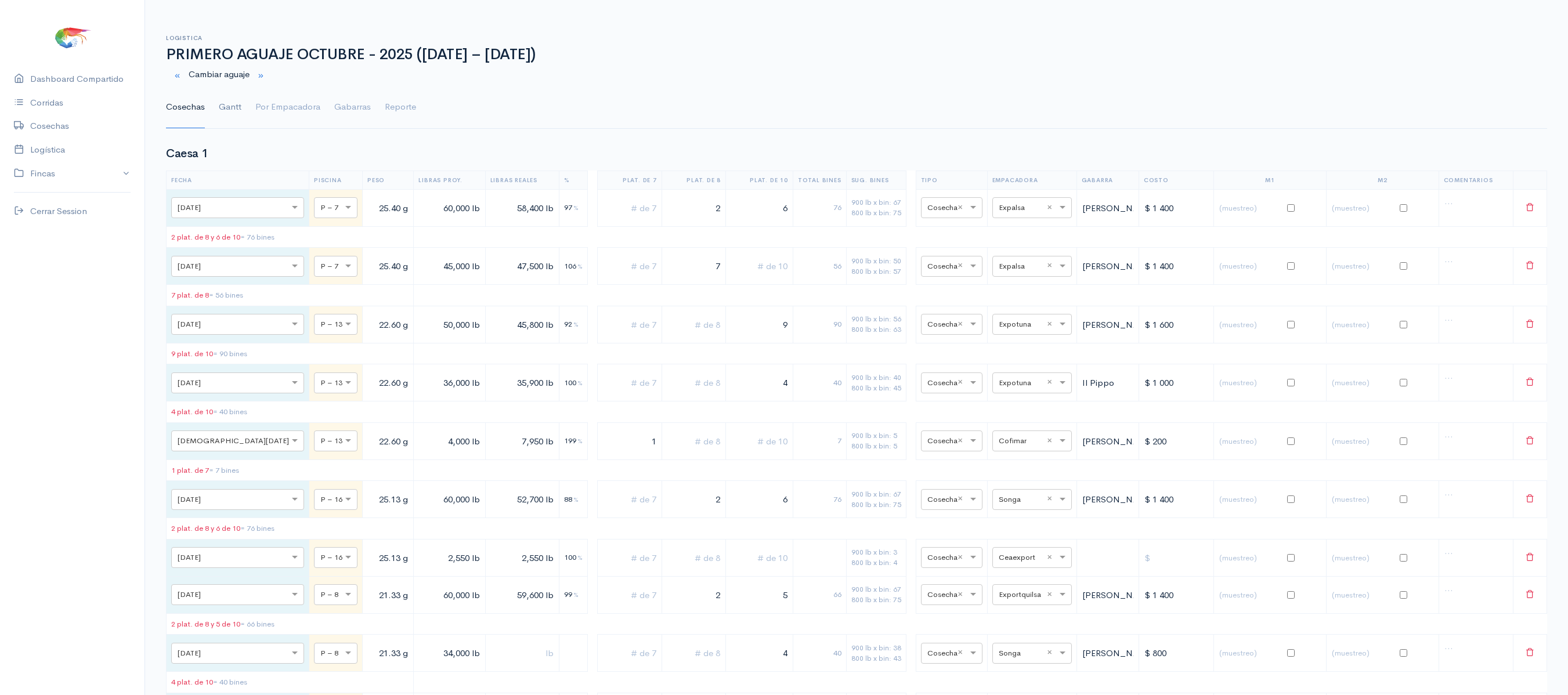
click at [240, 115] on link "Gantt" at bounding box center [230, 107] width 23 height 41
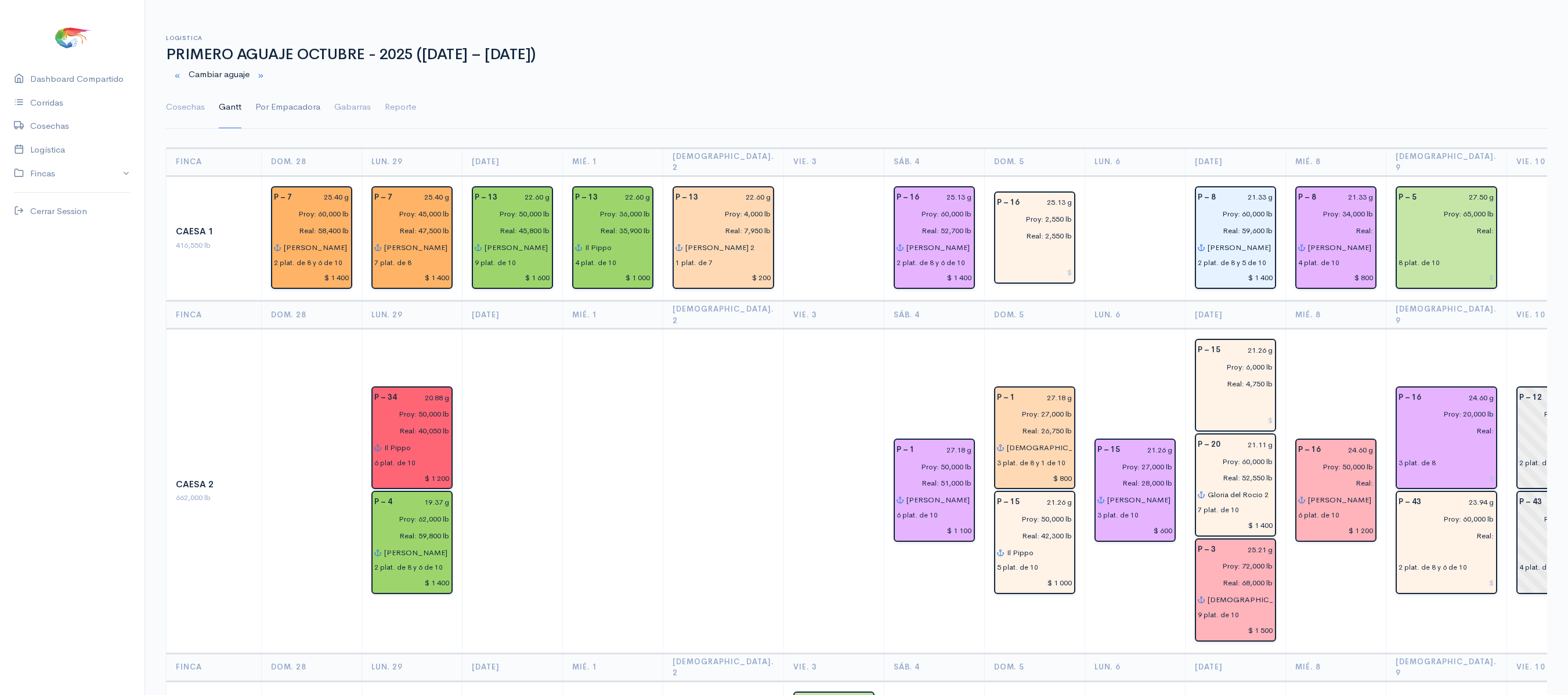
click at [288, 110] on link "Por Empacadora" at bounding box center [288, 107] width 65 height 41
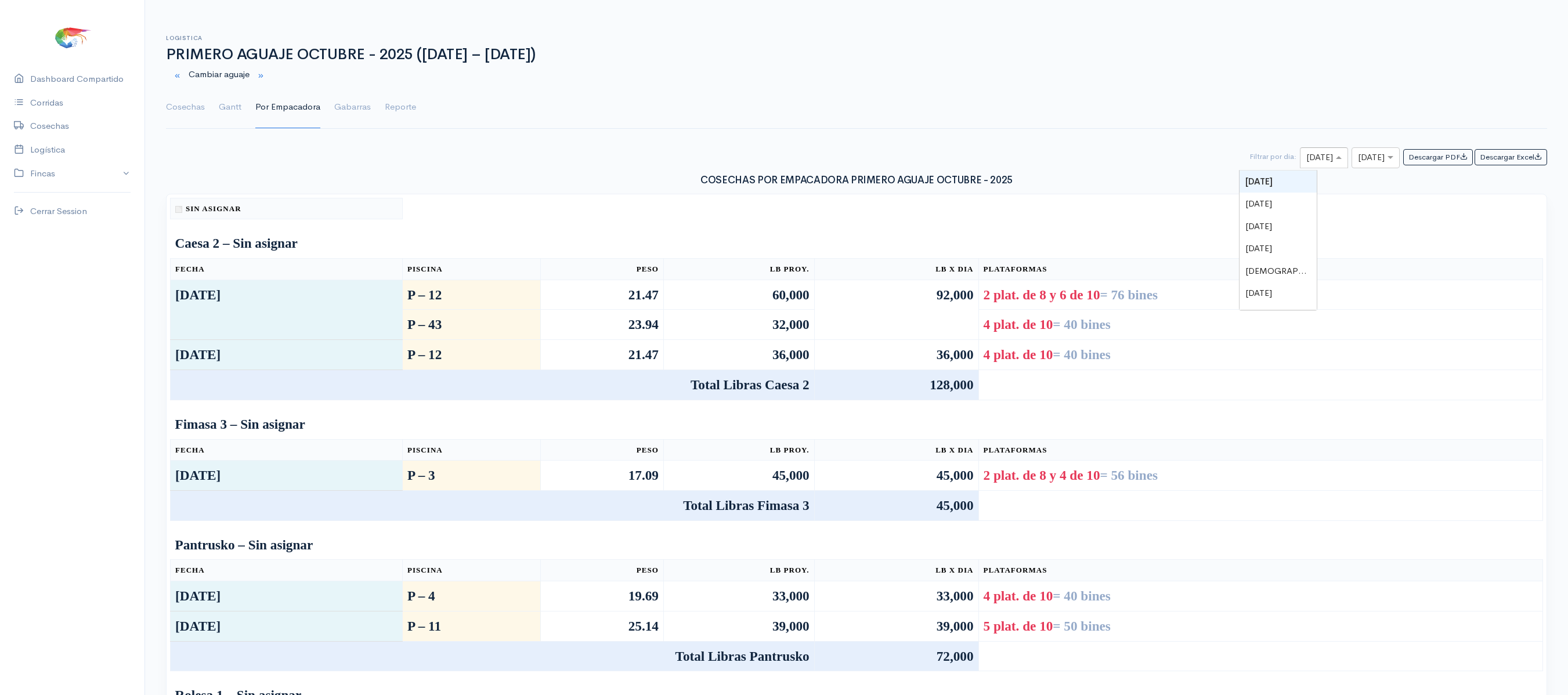
click at [1301, 155] on div at bounding box center [1324, 158] width 47 height 15
type input "9"
click at [1289, 208] on span "[DEMOGRAPHIC_DATA][DATE]" at bounding box center [1309, 203] width 126 height 11
click at [1358, 160] on input "text" at bounding box center [1365, 158] width 15 height 15
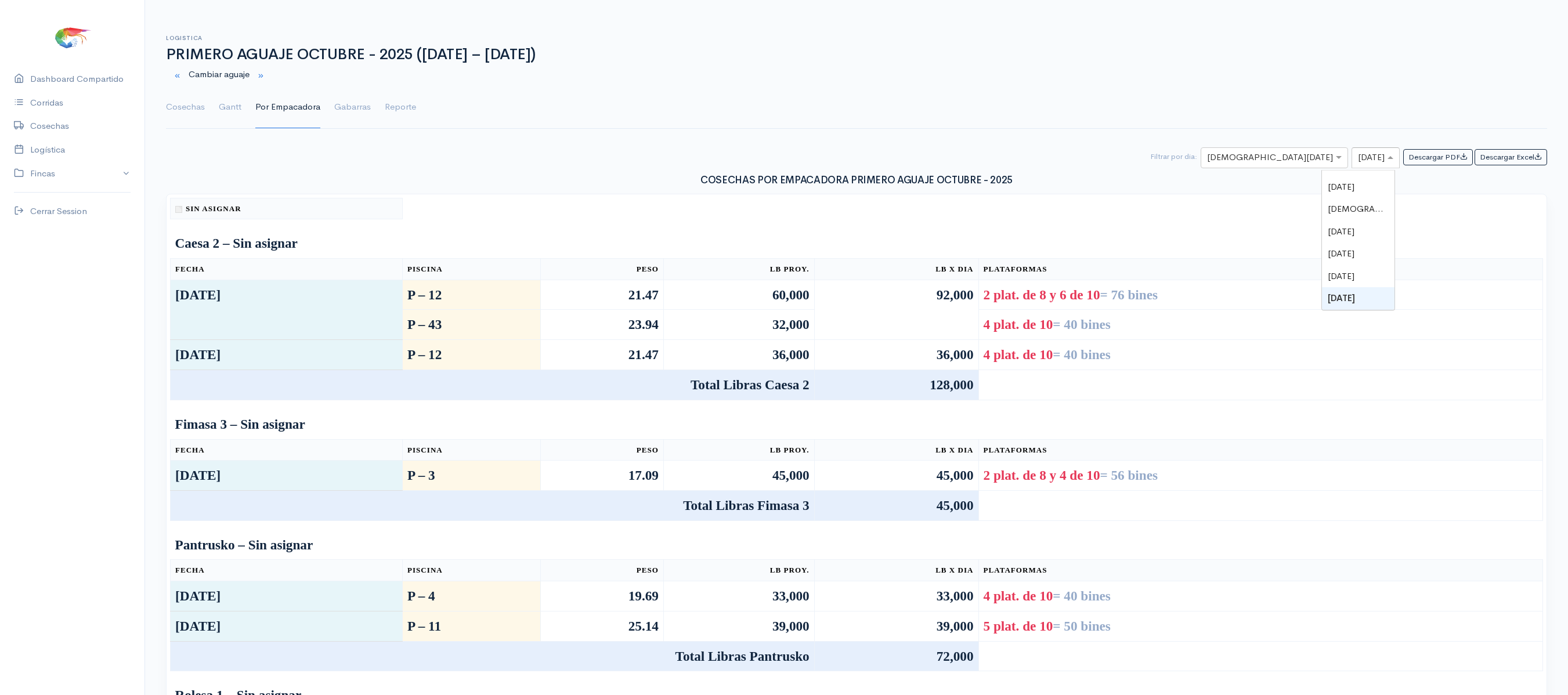
type input "9"
click at [1358, 197] on div "[DEMOGRAPHIC_DATA][DATE]" at bounding box center [1359, 203] width 73 height 23
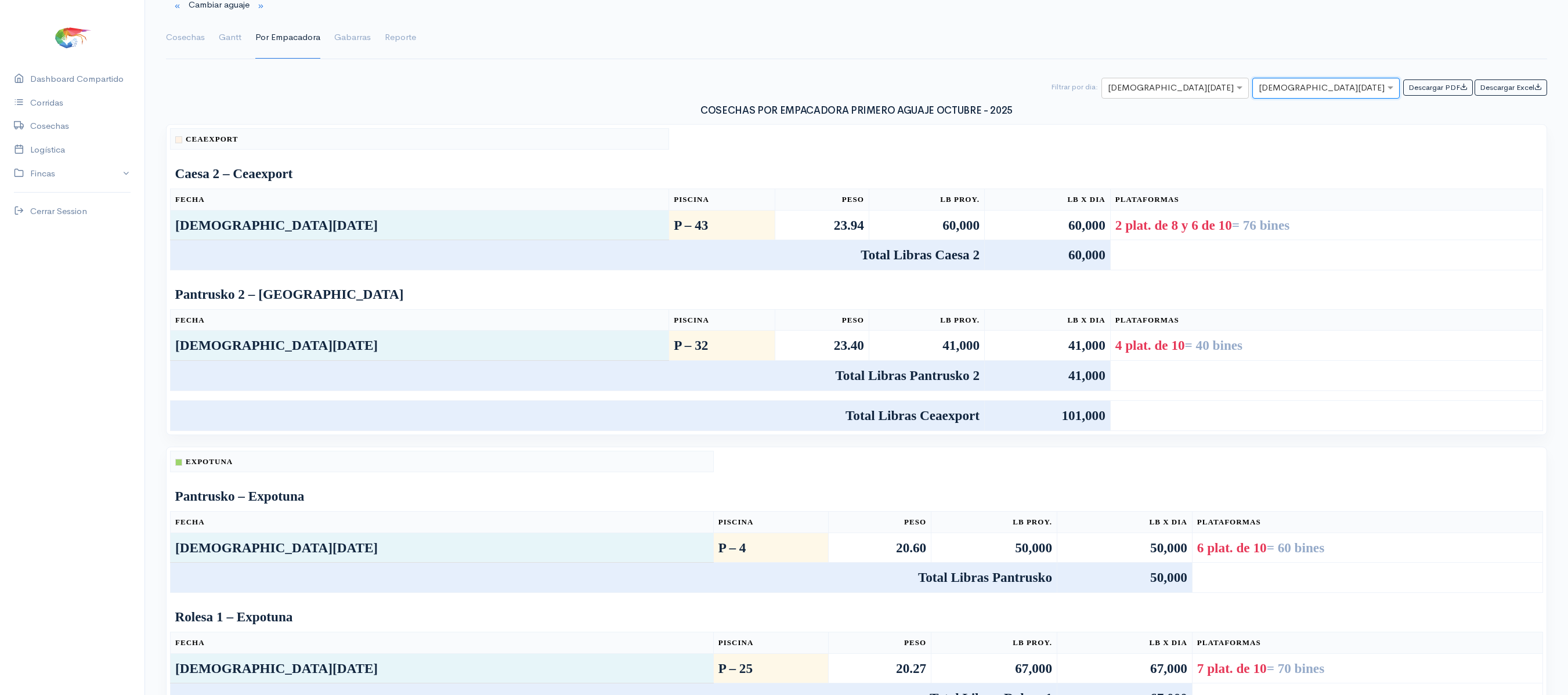
scroll to position [71, 0]
click at [191, 31] on link "Cosechas" at bounding box center [184, 36] width 38 height 41
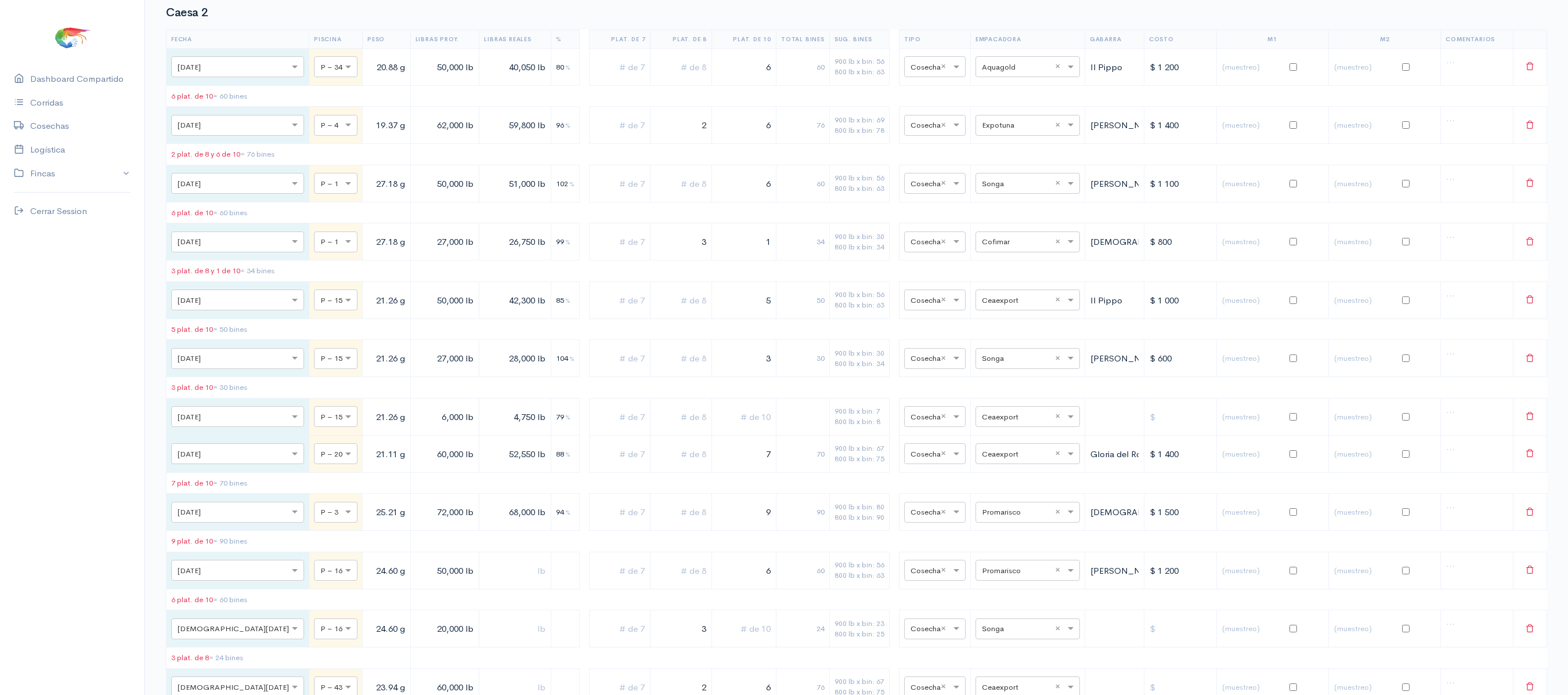
scroll to position [957, 0]
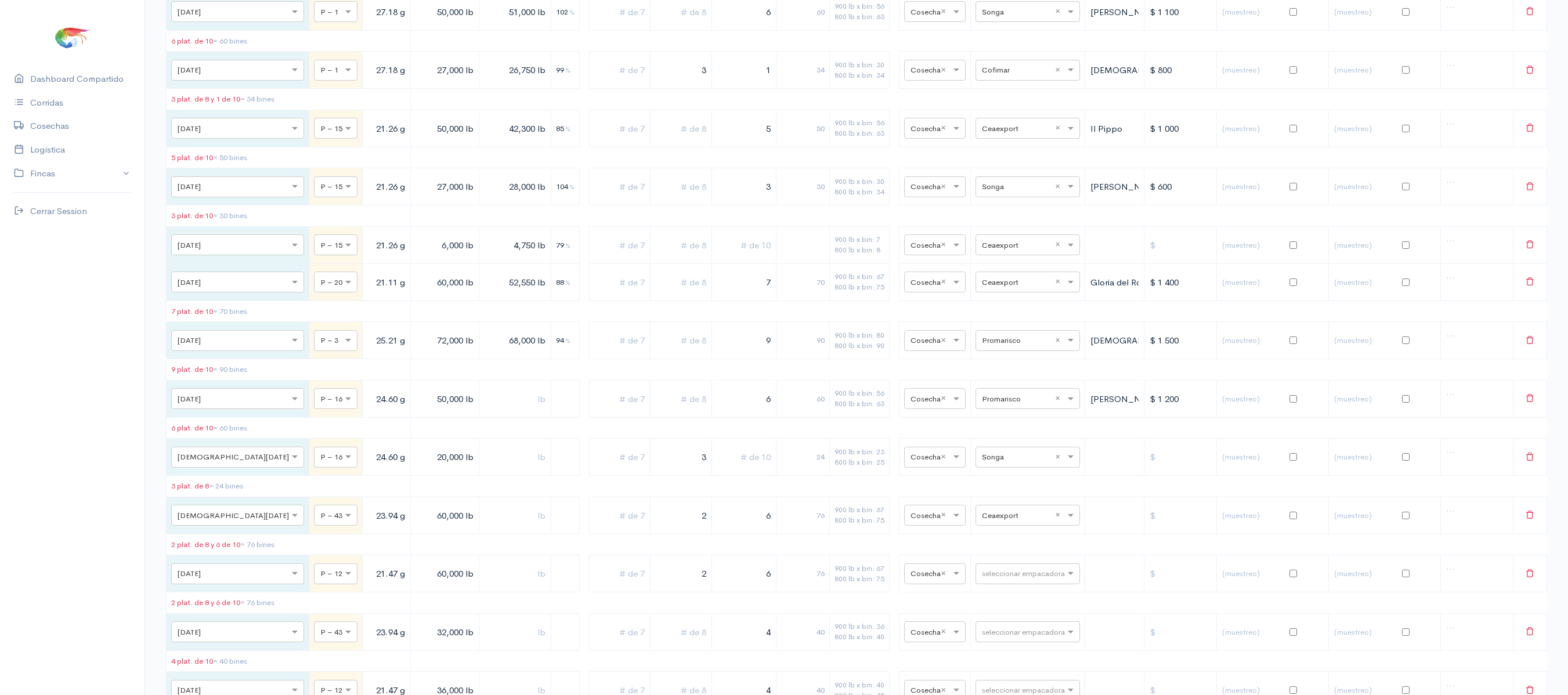
drag, startPoint x: 671, startPoint y: 563, endPoint x: 720, endPoint y: 563, distance: 49.0
click at [720, 534] on tr "× [DATE] × P – 43 23.94 g 60,000 lb 2 6 76 900 lb x bin: 67 800 lb x bin: 75 × …" at bounding box center [857, 516] width 1381 height 37
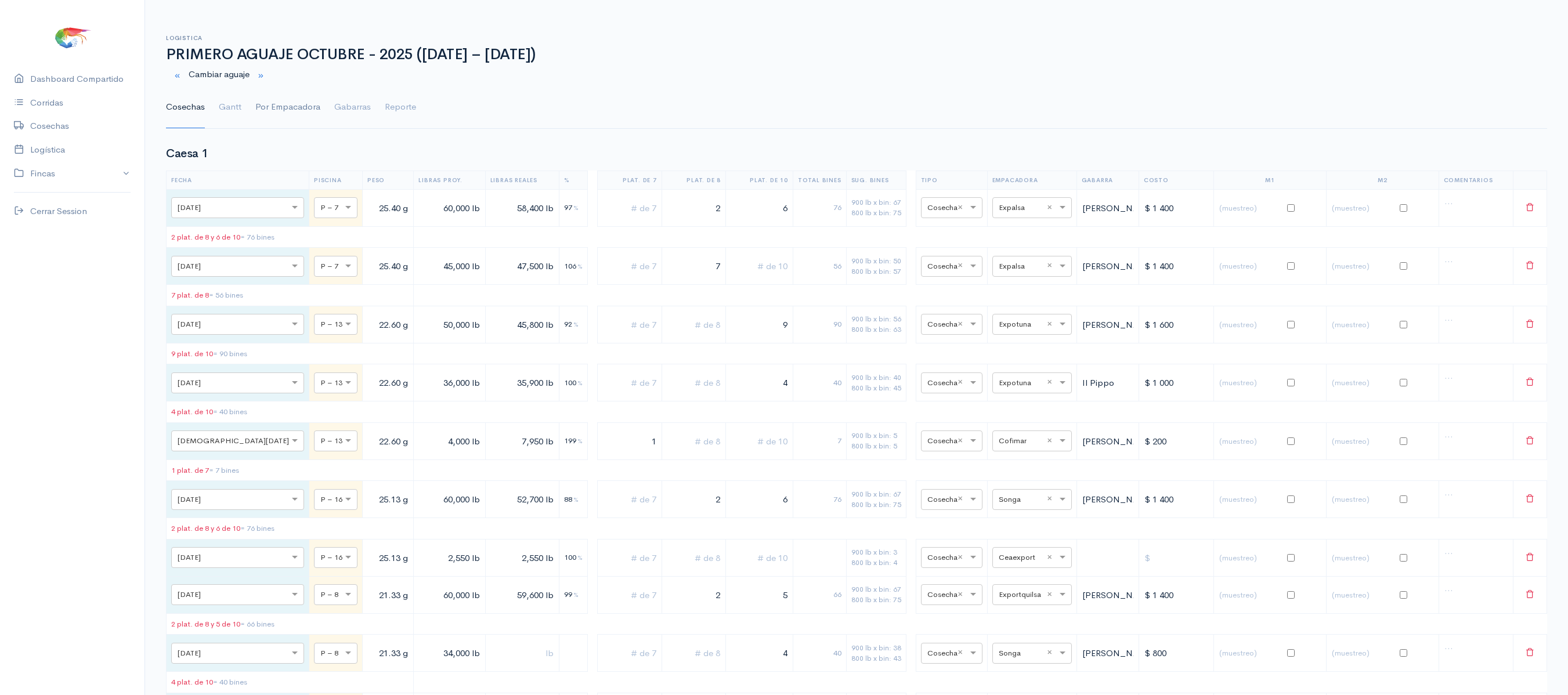
click at [262, 107] on link "Por Empacadora" at bounding box center [288, 107] width 65 height 41
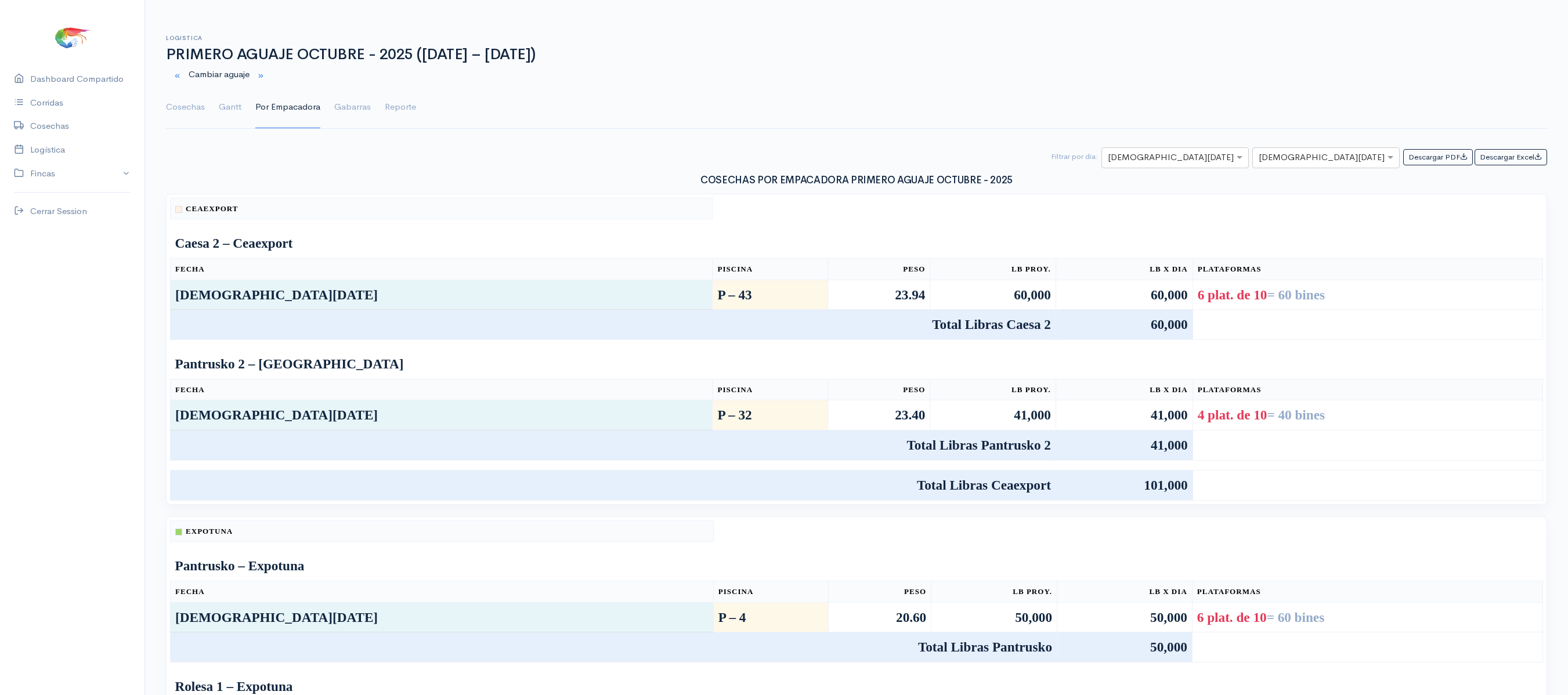
click at [208, 124] on ul "Cosechas Gantt Por Empacadora Gabarras Reporte" at bounding box center [856, 107] width 1382 height 41
click at [185, 103] on link "Cosechas" at bounding box center [184, 107] width 38 height 41
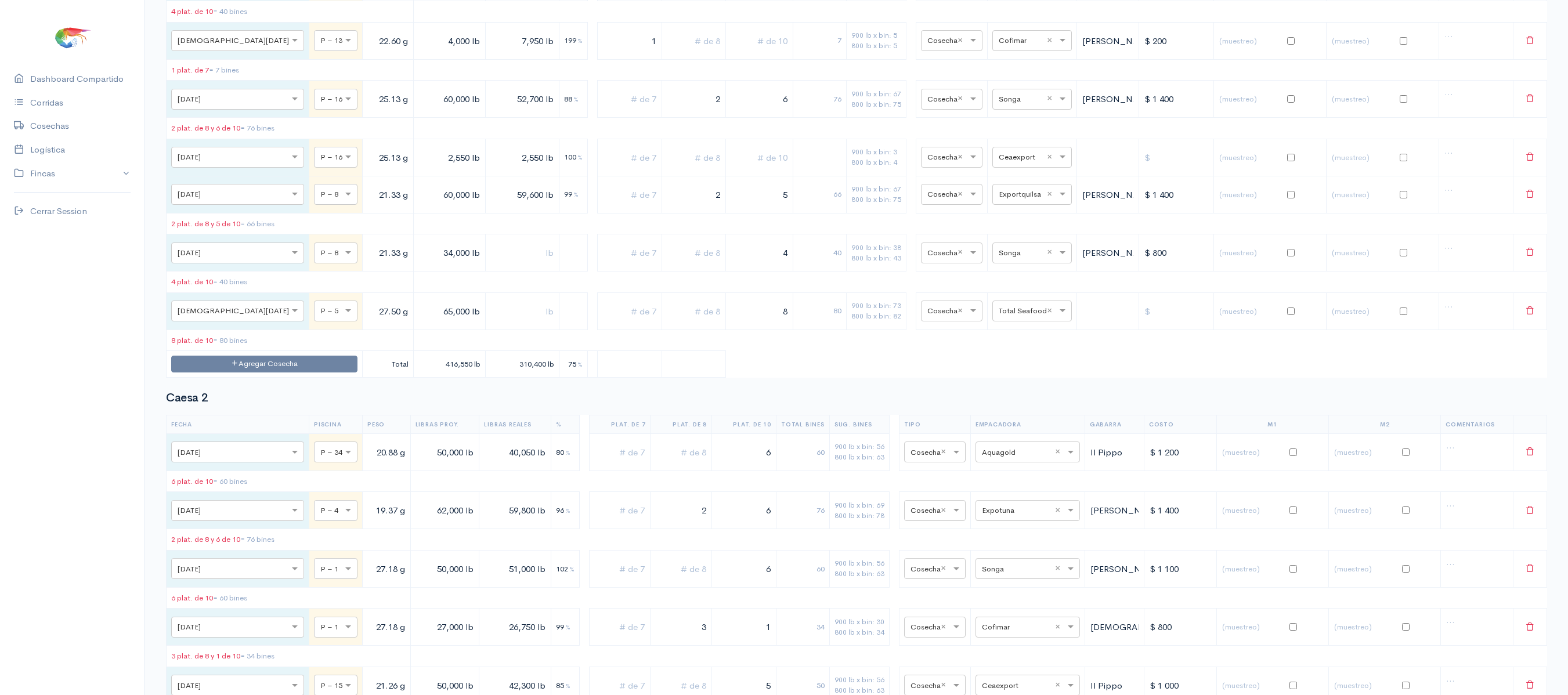
scroll to position [421, 0]
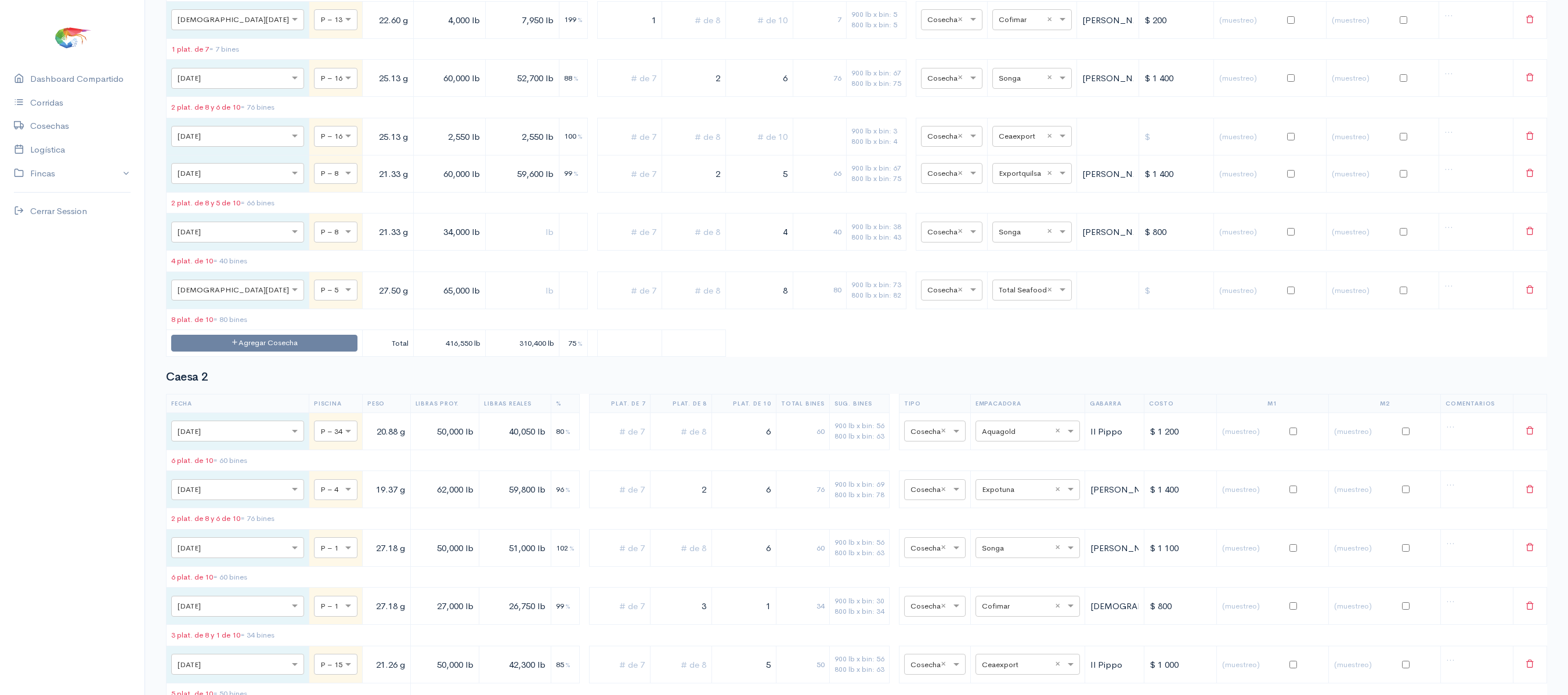
drag, startPoint x: 774, startPoint y: 311, endPoint x: 788, endPoint y: 311, distance: 14.0
click at [788, 309] on tr "× [DATE] × P – 5 27.50 g 65,000 lb 8 80 900 lb x bin: 73 800 lb x bin: 82 × Cos…" at bounding box center [857, 290] width 1381 height 37
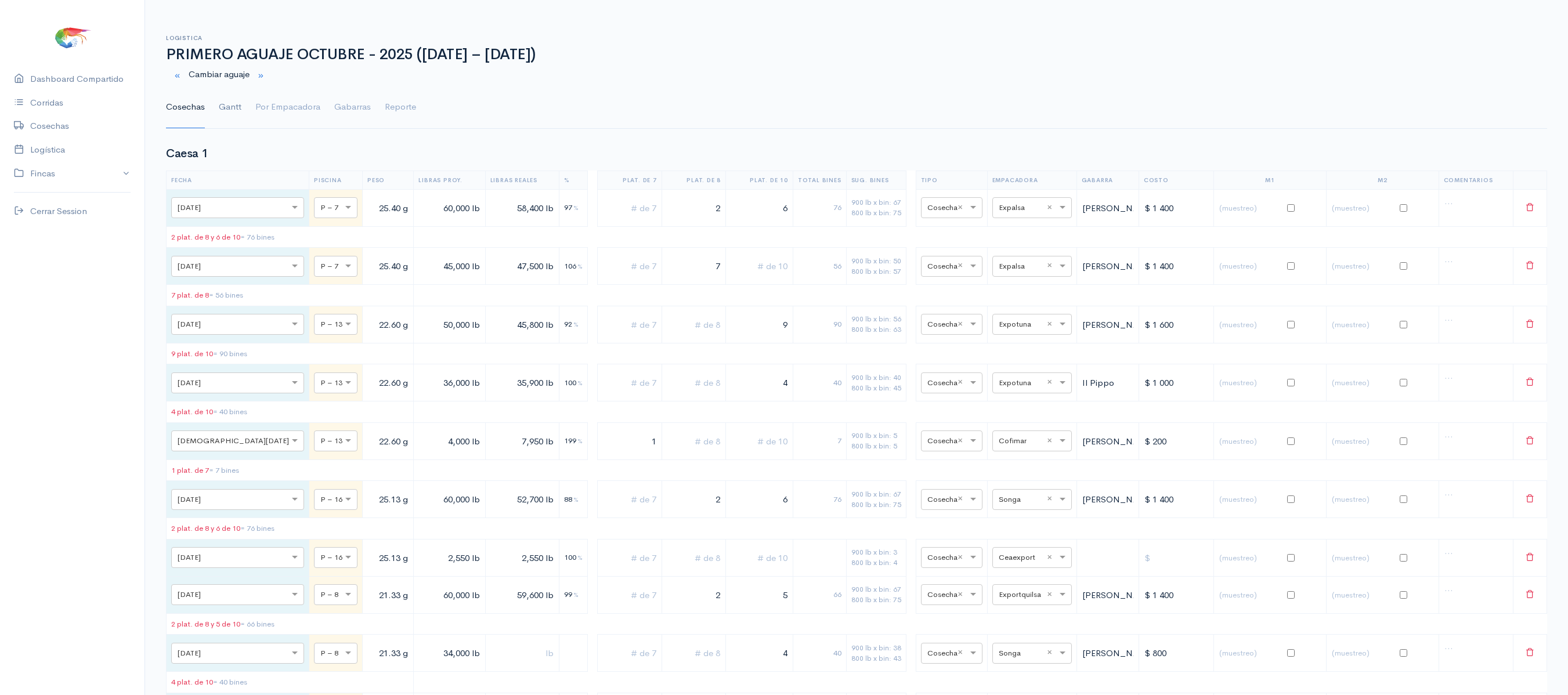
type input "7"
click at [229, 99] on link "Gantt" at bounding box center [230, 107] width 23 height 41
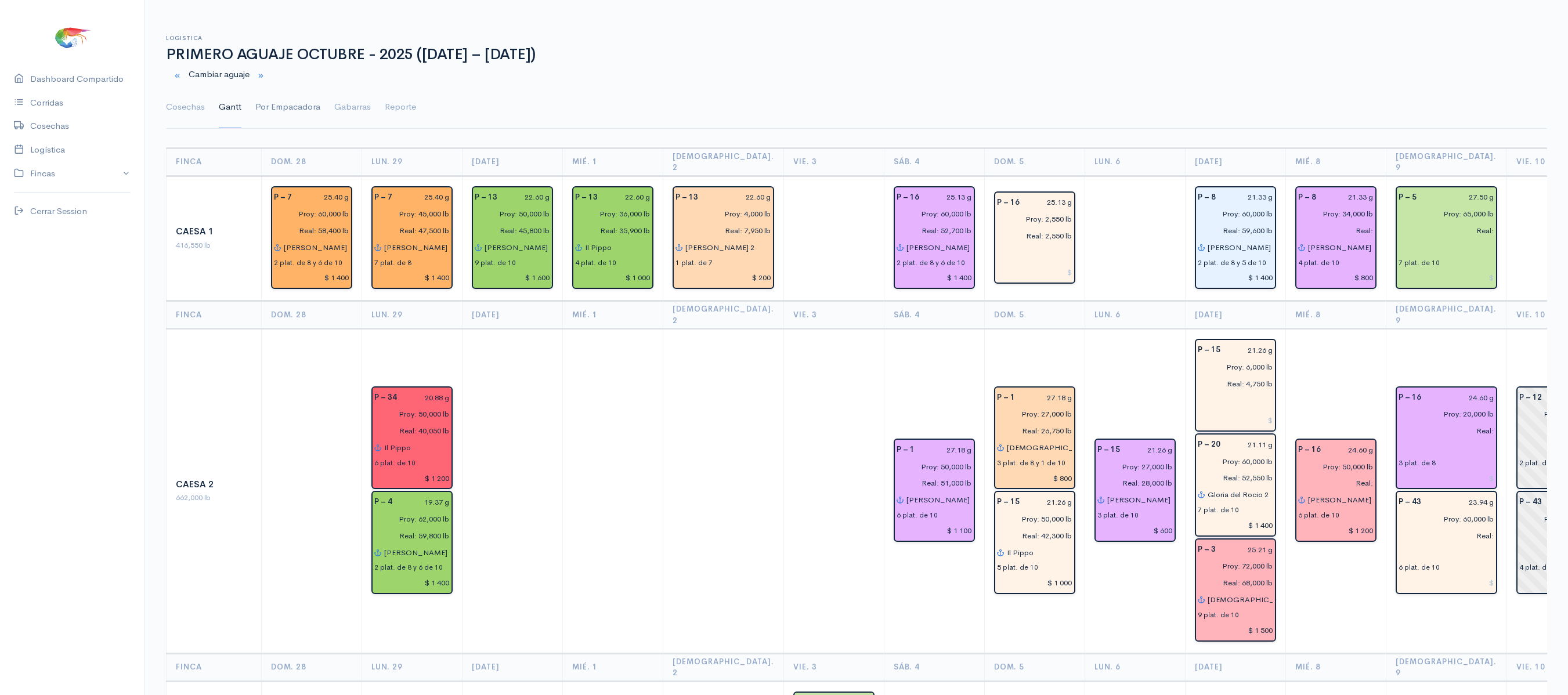
click at [274, 124] on link "Por Empacadora" at bounding box center [288, 107] width 65 height 41
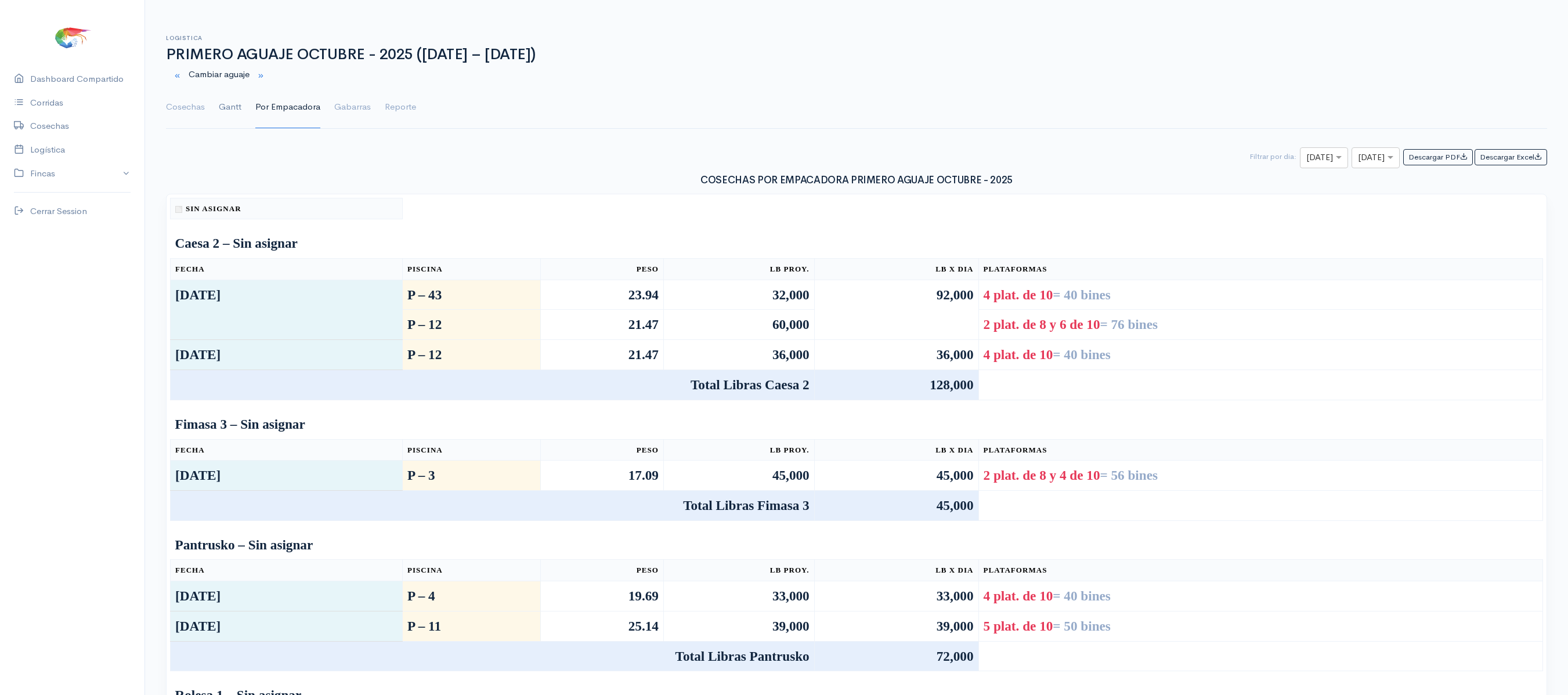
click at [234, 104] on link "Gantt" at bounding box center [230, 107] width 23 height 41
